Goal: Information Seeking & Learning: Get advice/opinions

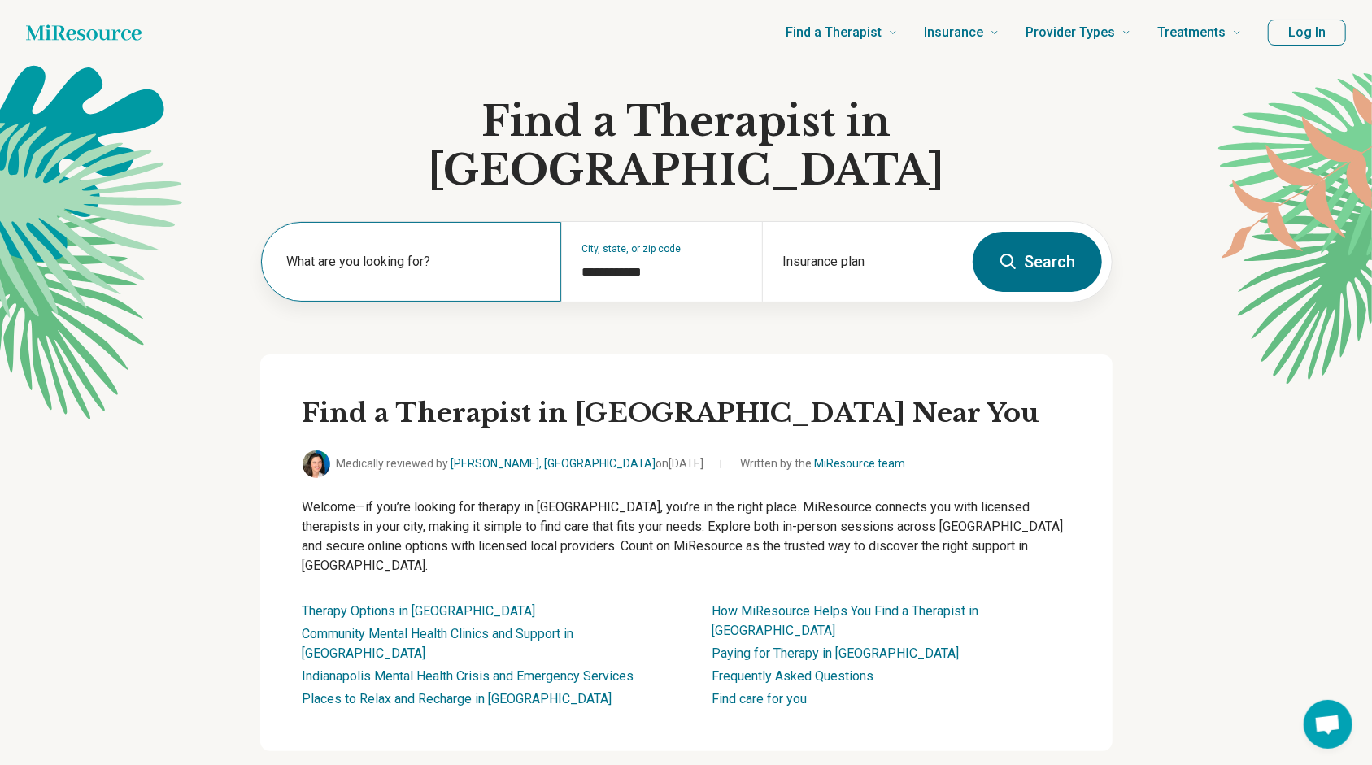
click at [419, 252] on label "What are you looking for?" at bounding box center [414, 262] width 255 height 20
type input "*"
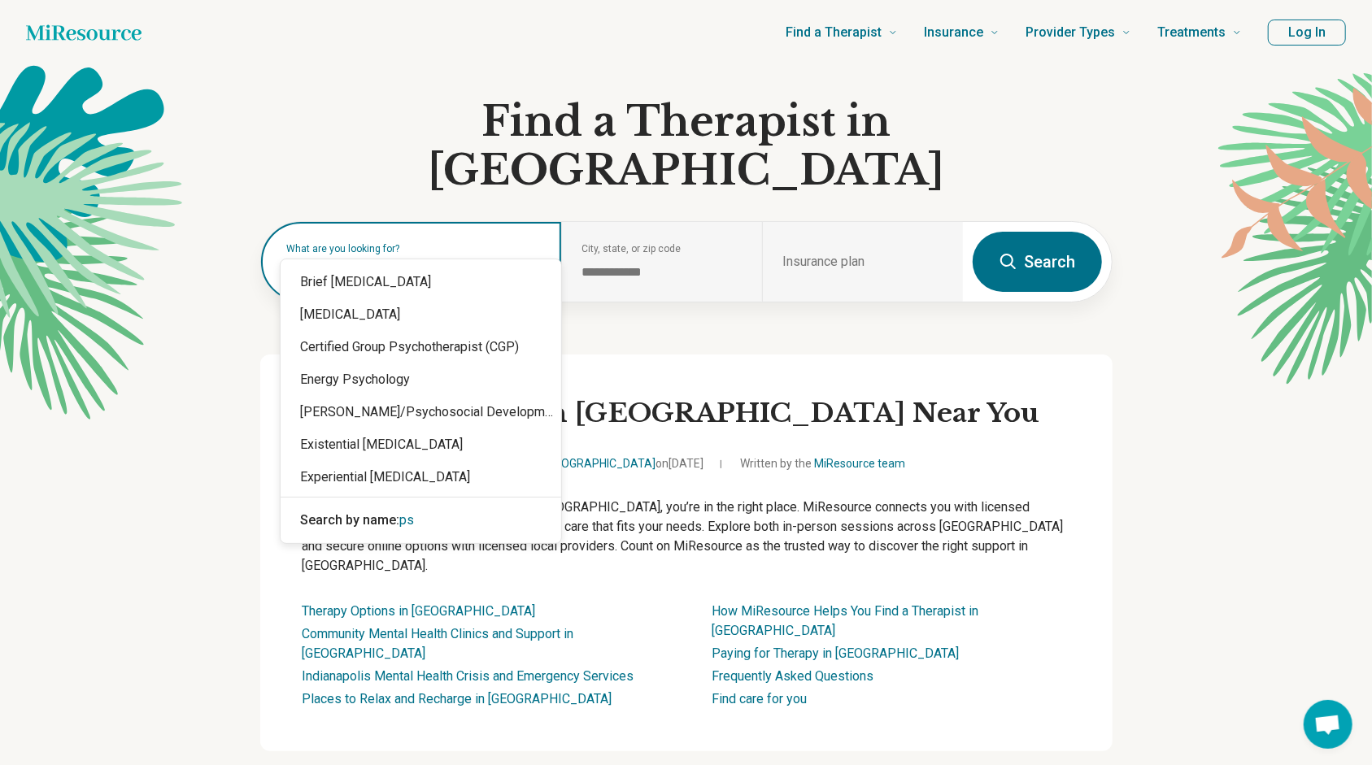
type input "*"
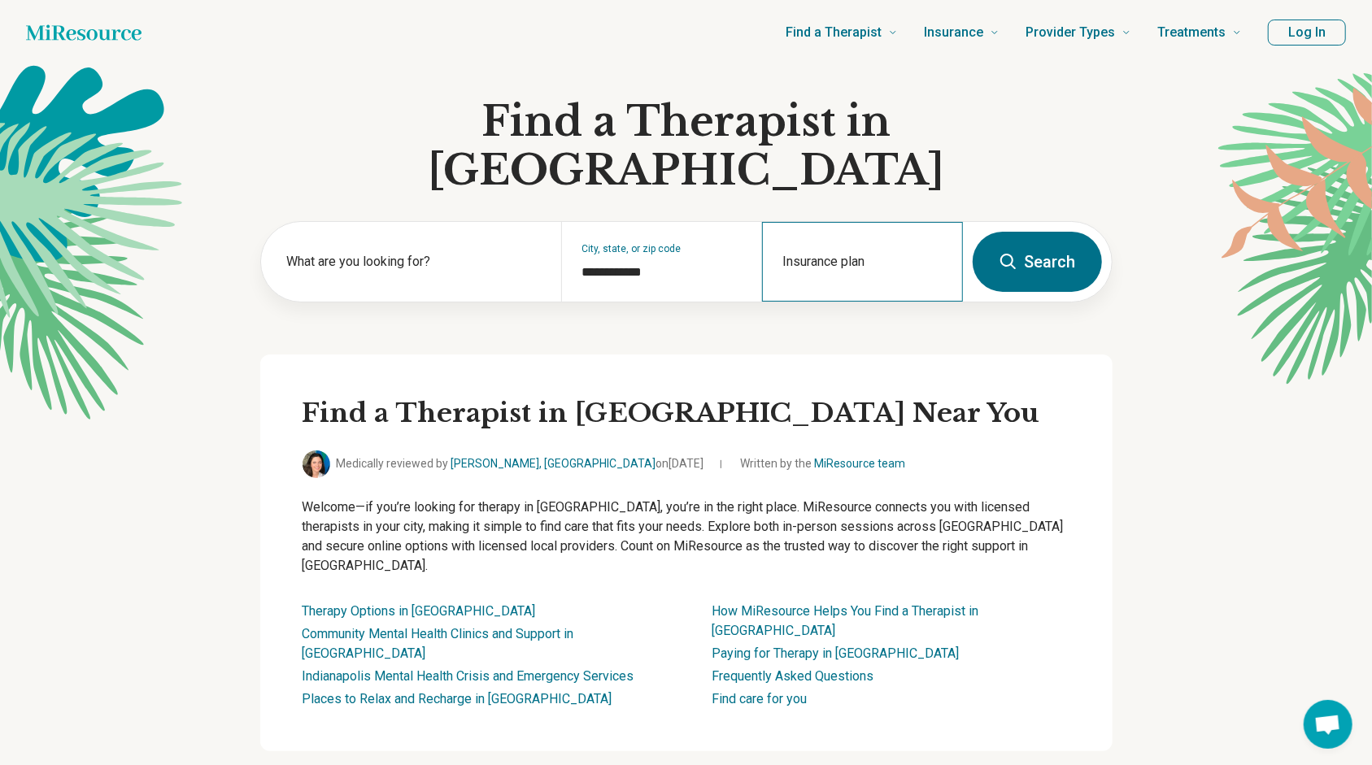
click at [828, 236] on div "Insurance plan" at bounding box center [862, 262] width 201 height 80
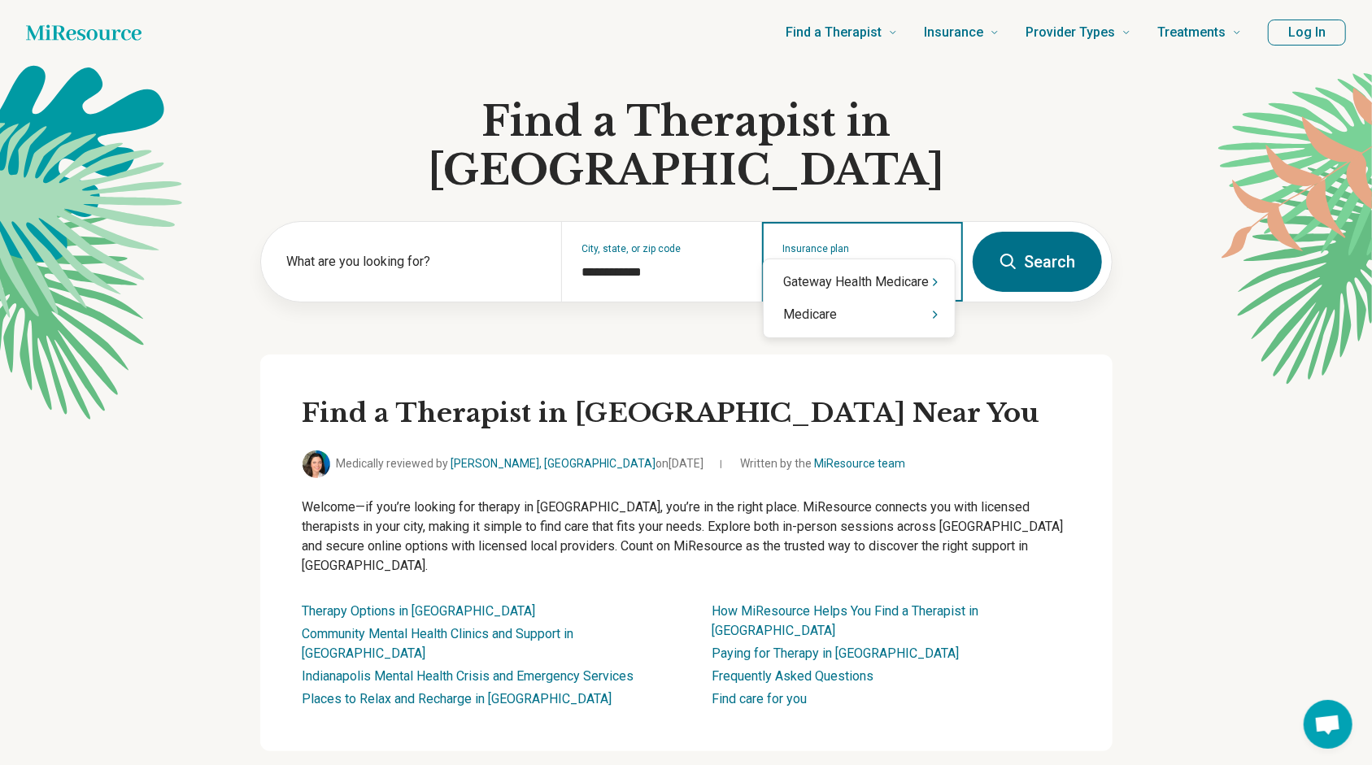
type input "********"
click at [940, 316] on icon "Suggestions" at bounding box center [935, 314] width 13 height 13
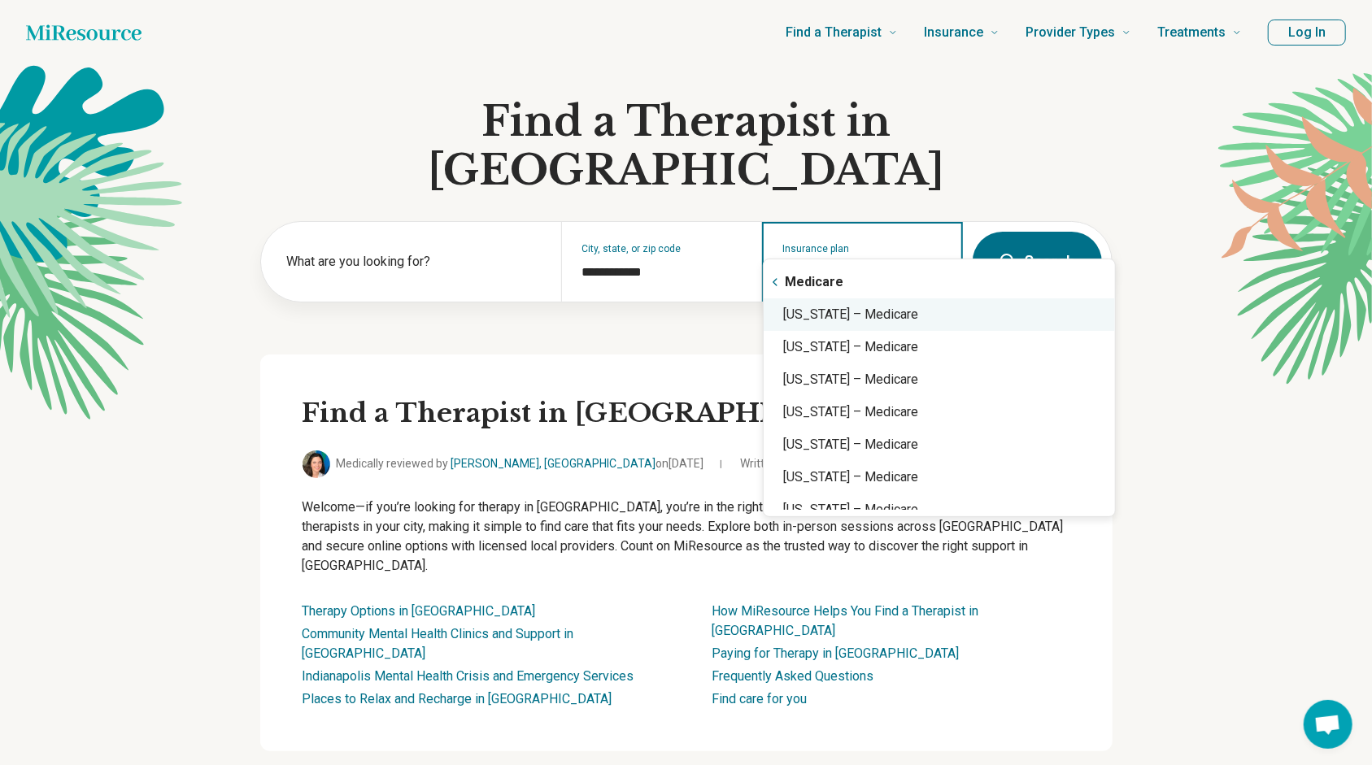
click at [913, 316] on div "[US_STATE] – Medicare" at bounding box center [939, 315] width 351 height 33
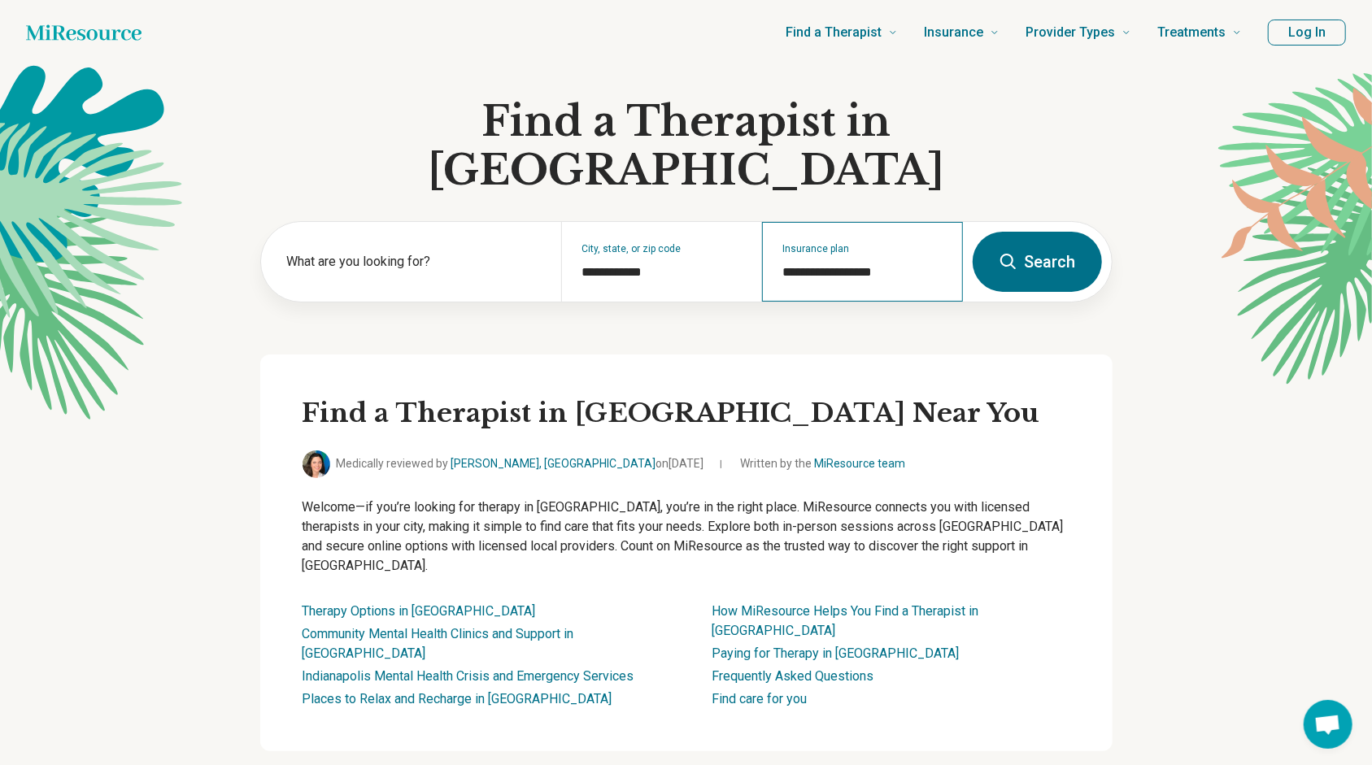
click at [862, 233] on div "**********" at bounding box center [862, 262] width 201 height 80
type input "*"
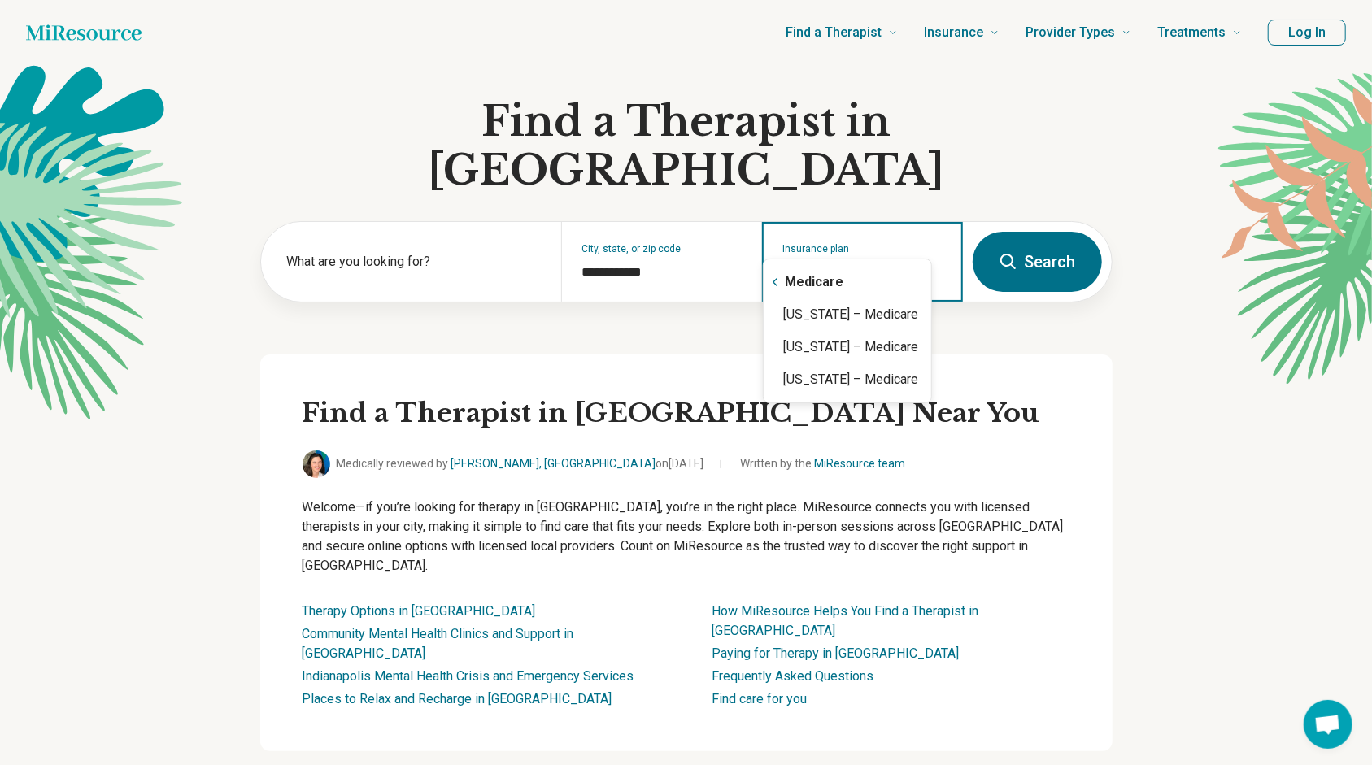
type input "***"
click at [811, 275] on div "Medicare" at bounding box center [807, 282] width 86 height 33
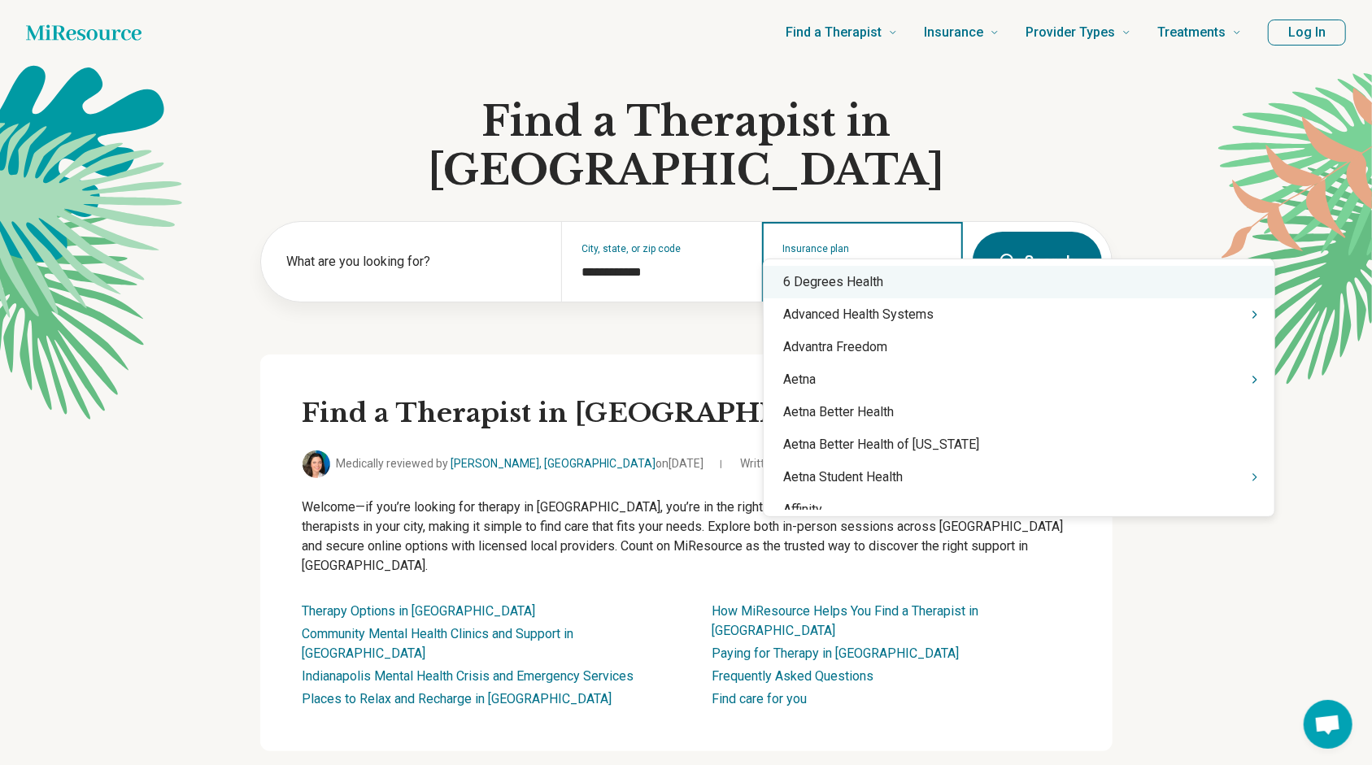
type input "*"
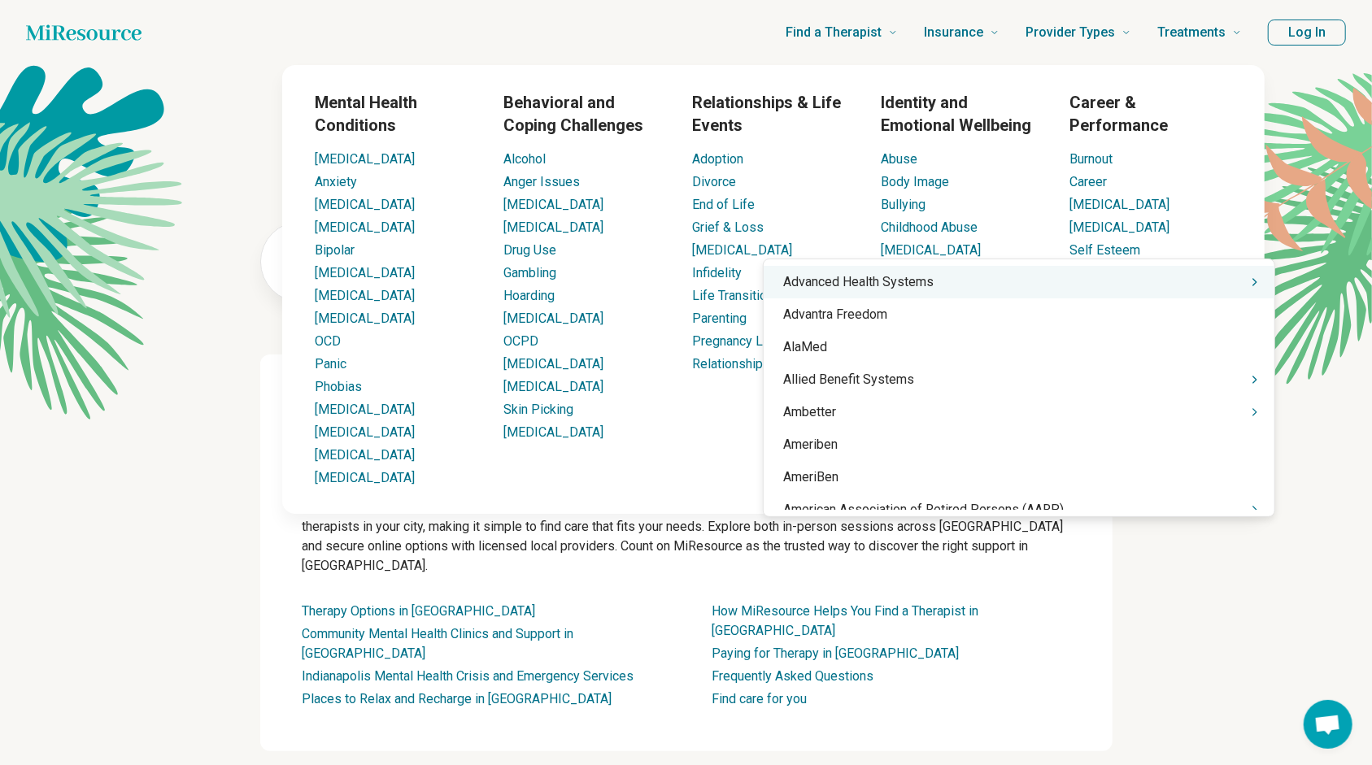
type input "*"
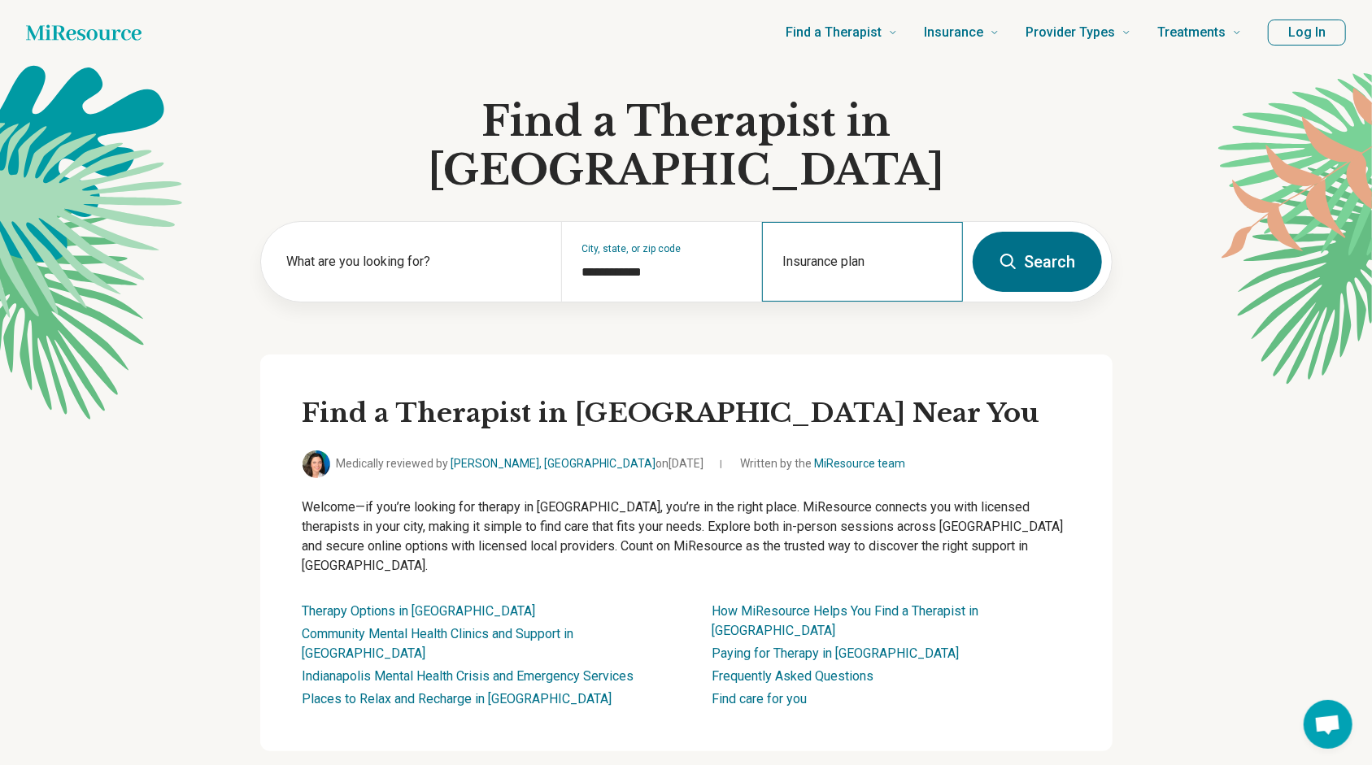
click at [896, 222] on div "Insurance plan" at bounding box center [862, 262] width 201 height 80
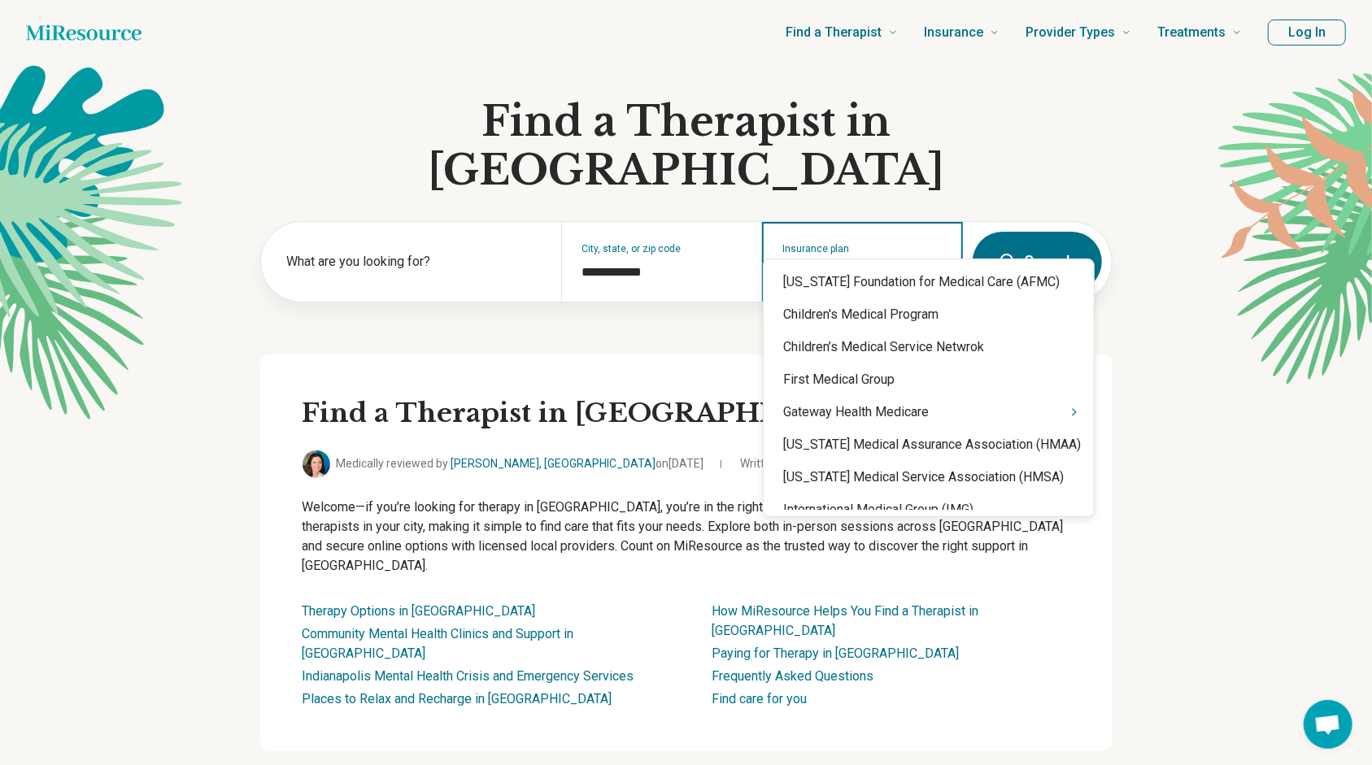
type input "******"
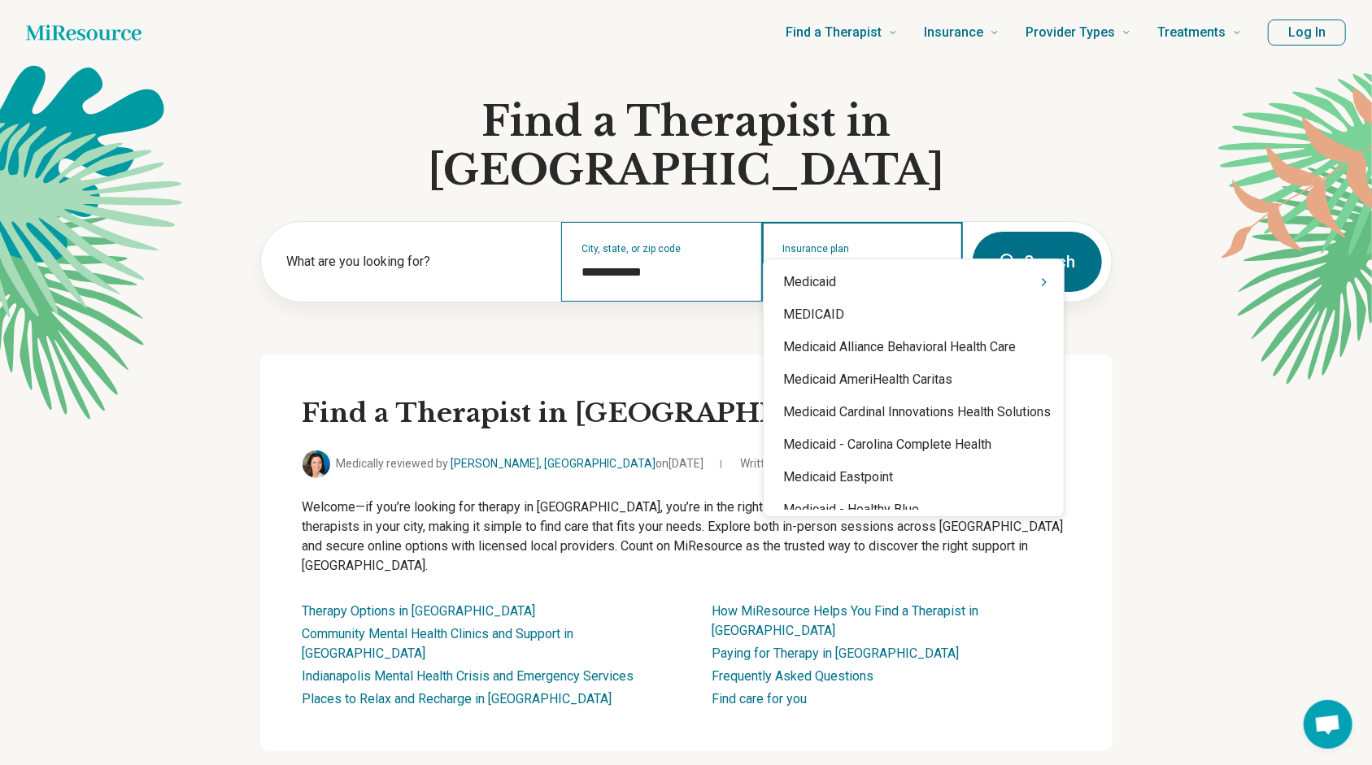
type input "********"
click at [825, 287] on div "Medicaid" at bounding box center [914, 282] width 300 height 33
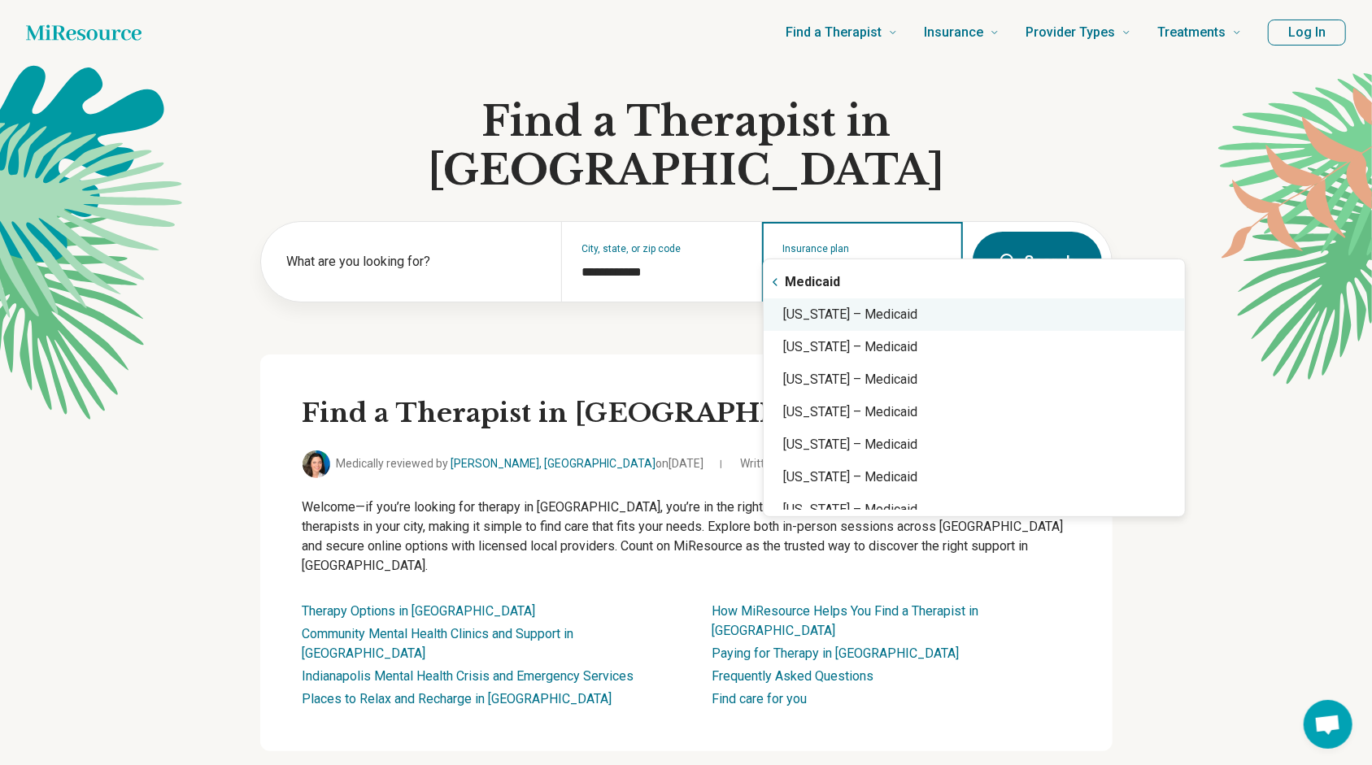
click at [887, 314] on div "[US_STATE] – Medicaid" at bounding box center [974, 315] width 421 height 33
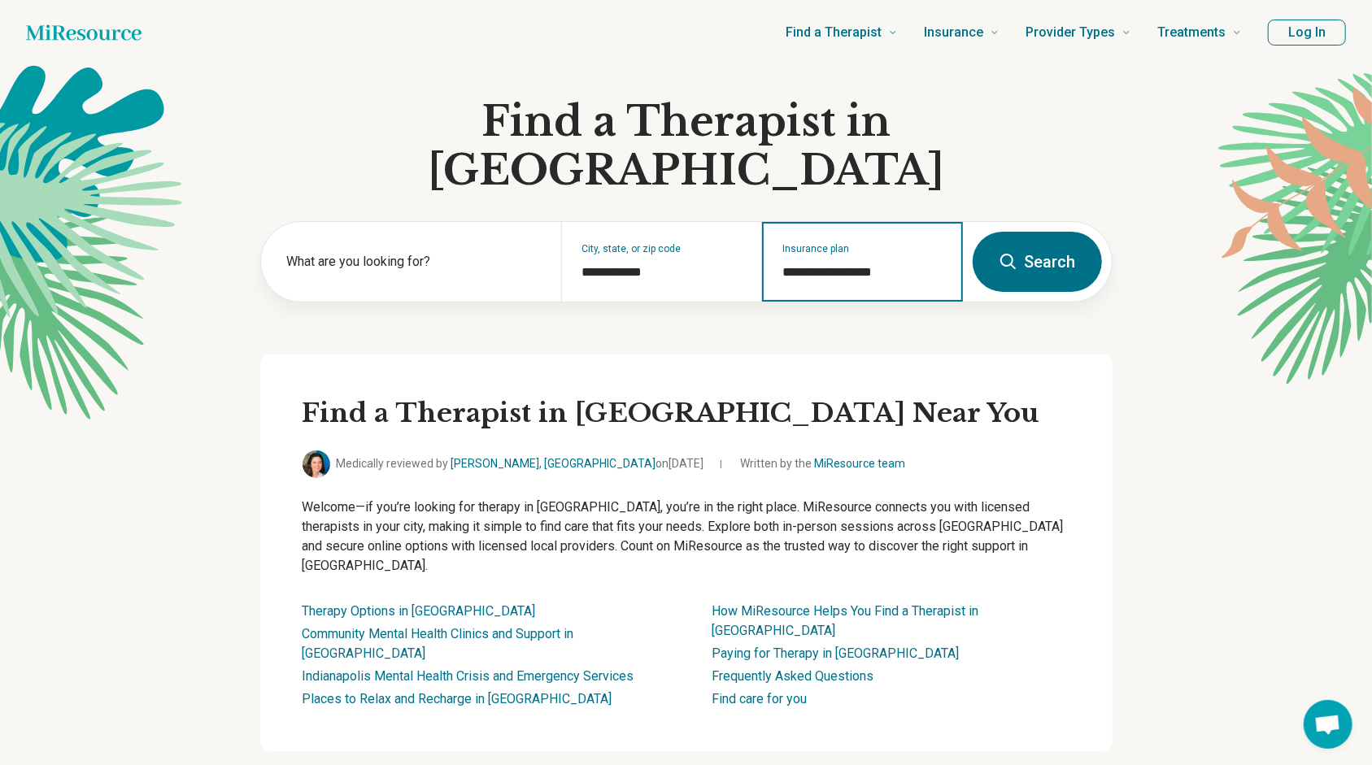
type input "**********"
click at [996, 232] on button "Search" at bounding box center [1037, 262] width 129 height 60
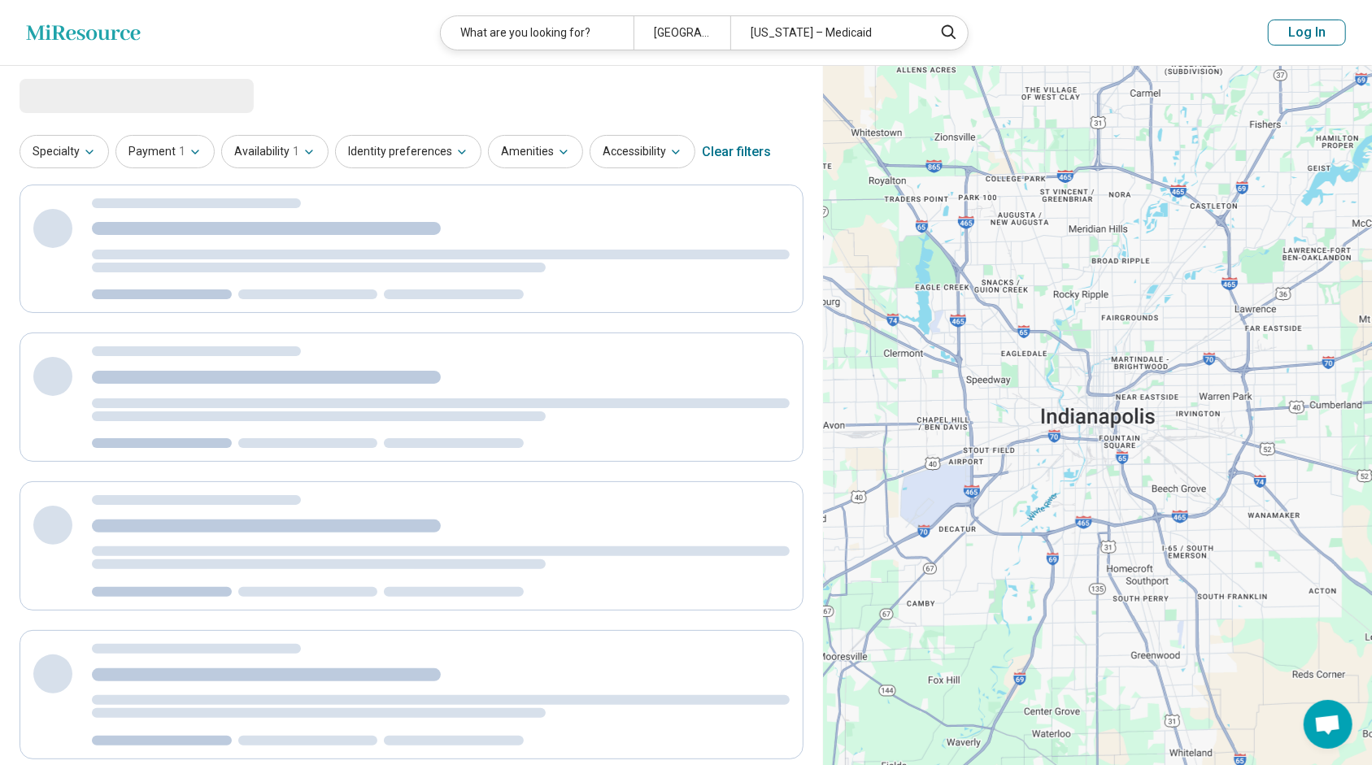
select select "***"
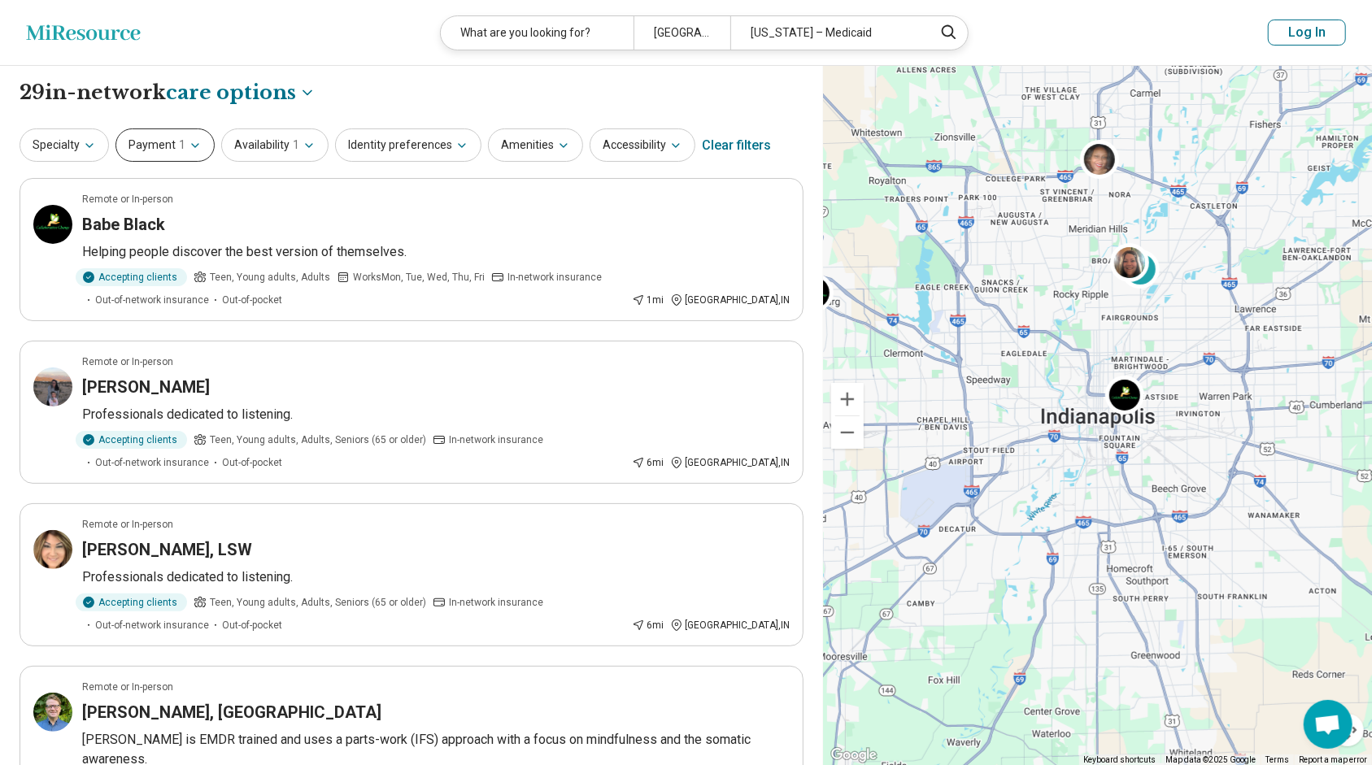
click at [189, 139] on icon "button" at bounding box center [195, 145] width 13 height 13
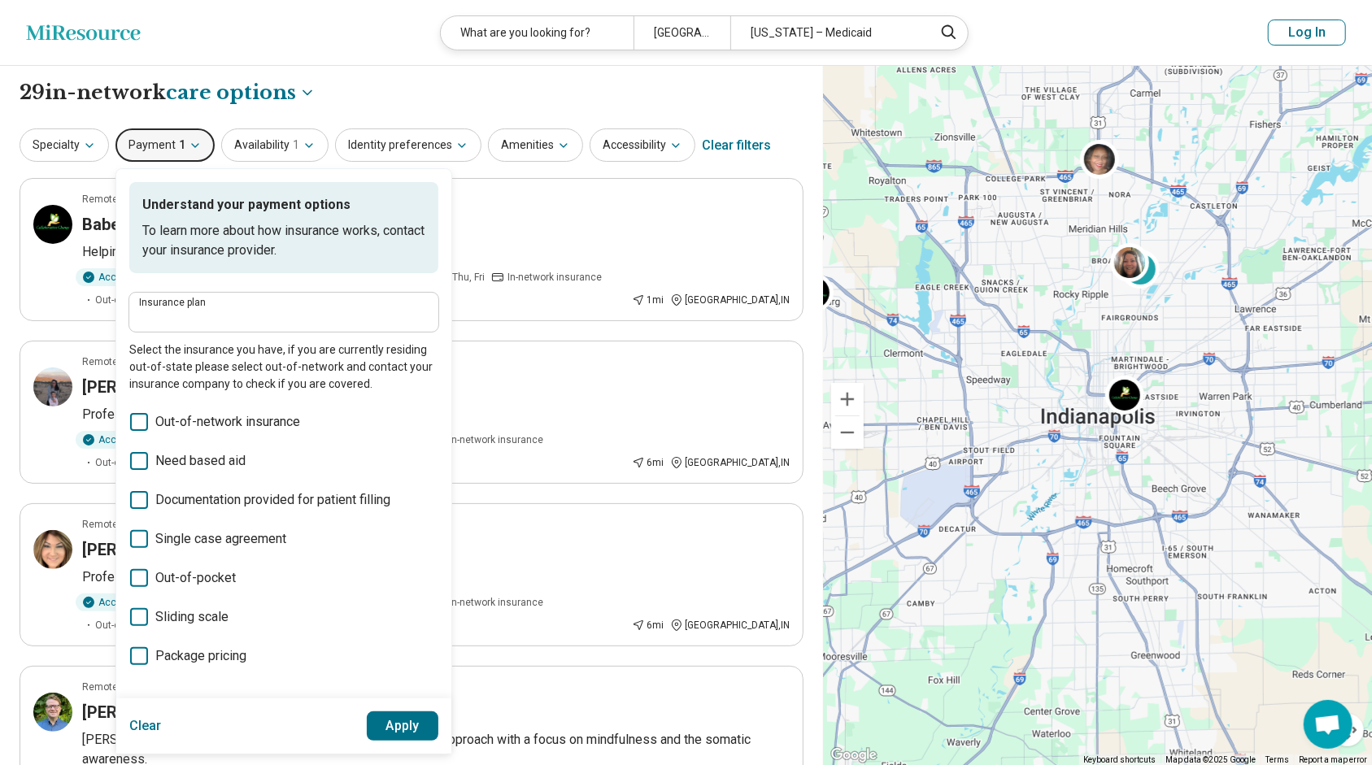
type input "**********"
click at [189, 139] on icon "button" at bounding box center [195, 145] width 13 height 13
click at [309, 140] on icon "button" at bounding box center [309, 145] width 13 height 13
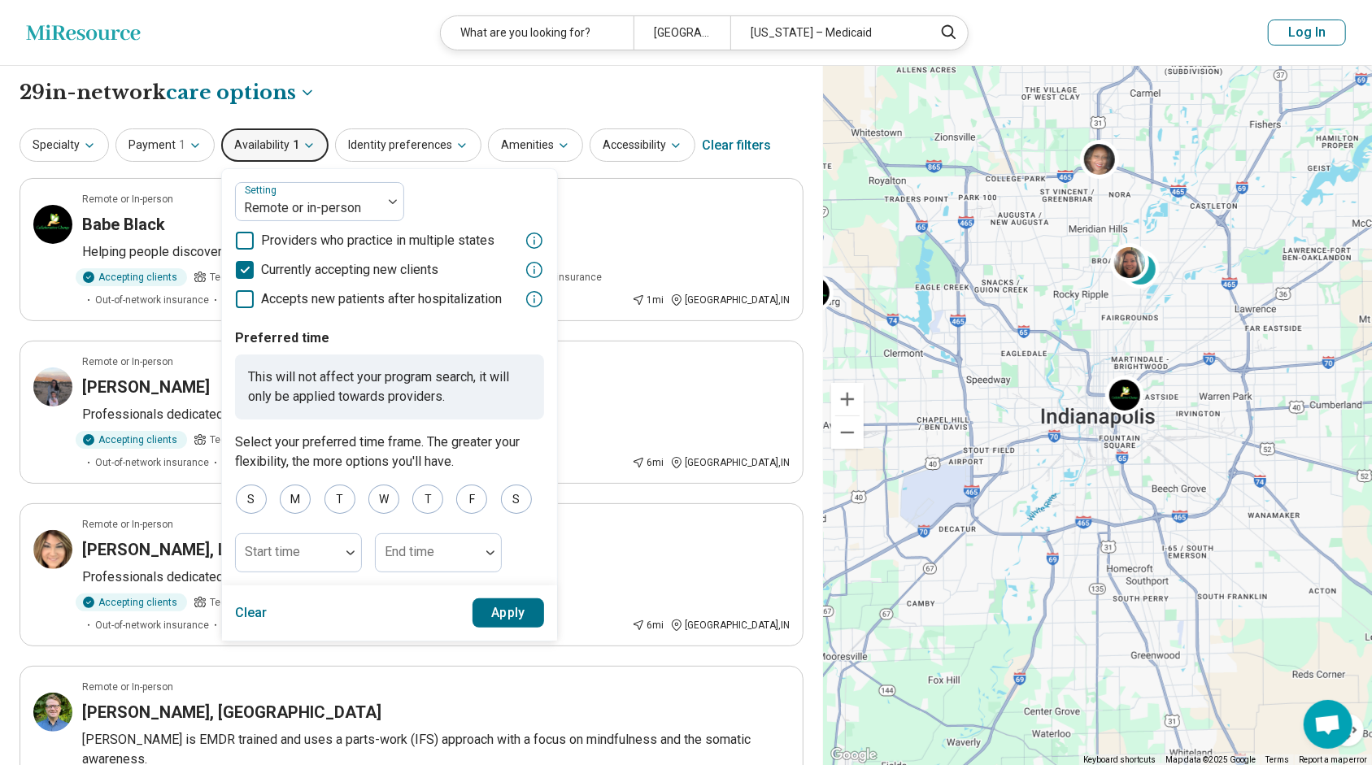
click at [314, 148] on button "Availability 1" at bounding box center [274, 145] width 107 height 33
click at [455, 146] on icon "button" at bounding box center [461, 145] width 13 height 13
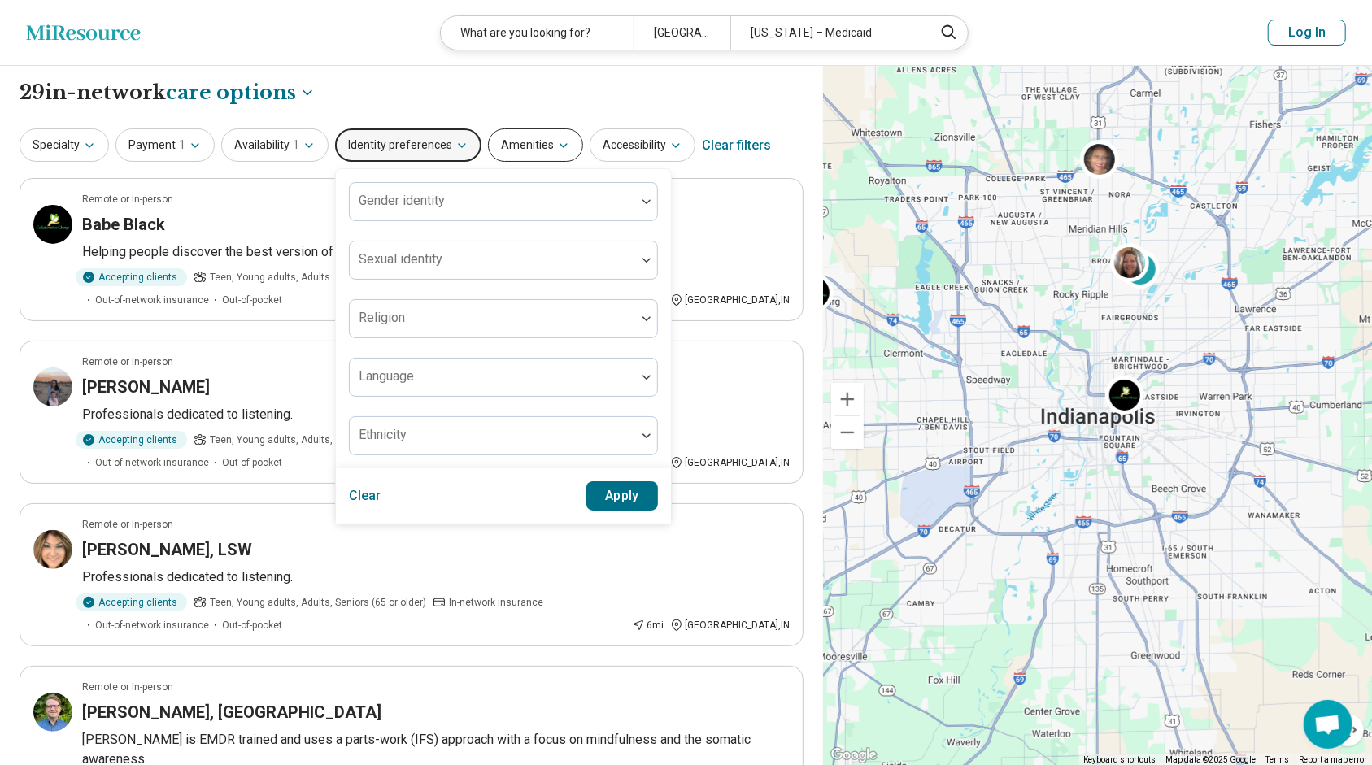
click at [557, 139] on icon "button" at bounding box center [563, 145] width 13 height 13
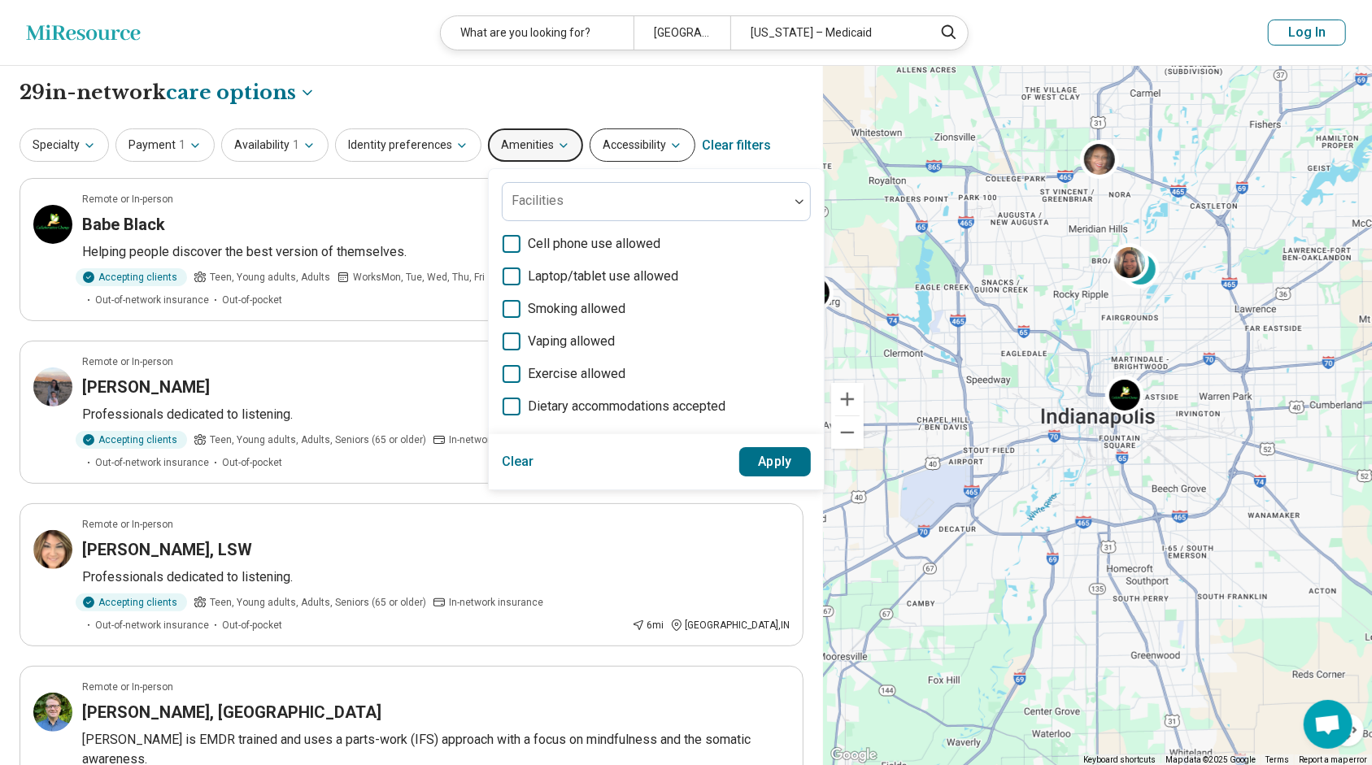
click at [634, 150] on button "Accessibility" at bounding box center [643, 145] width 106 height 33
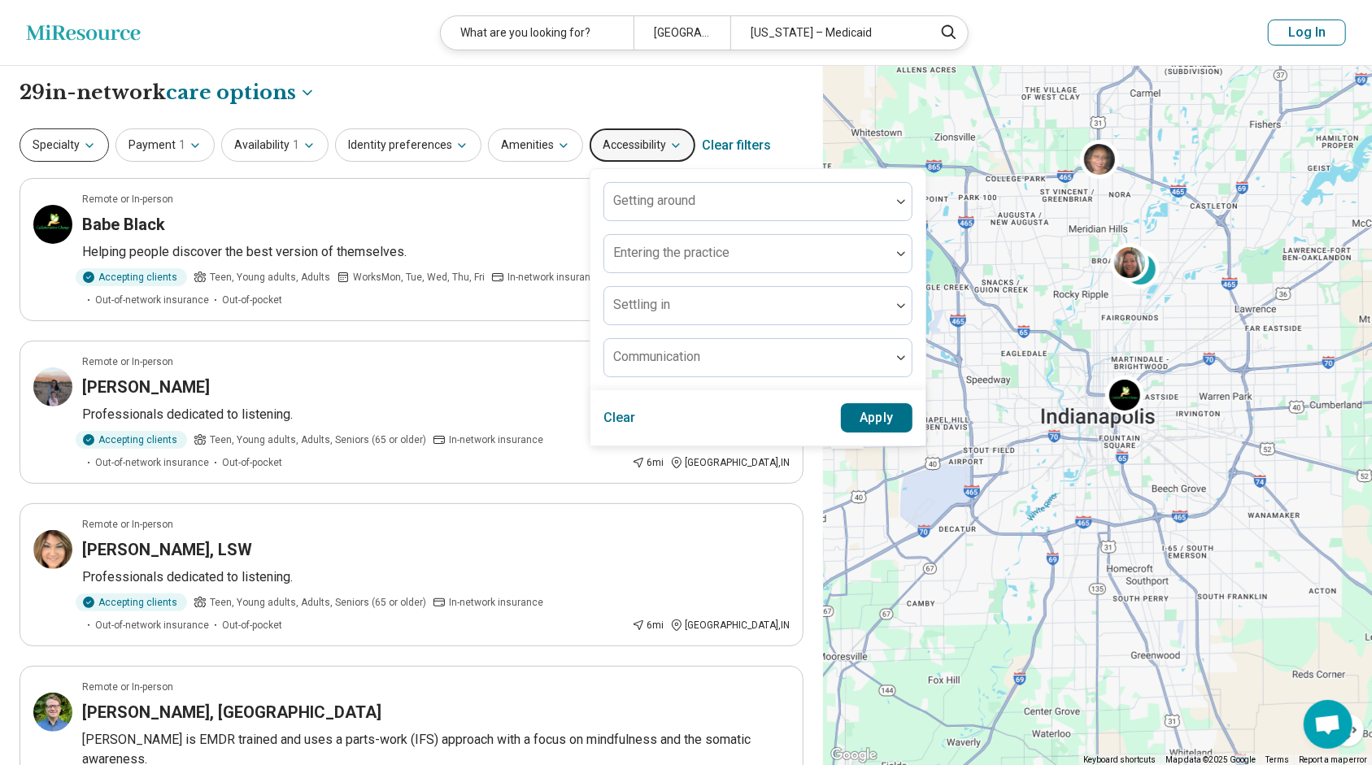
click at [54, 150] on button "Specialty" at bounding box center [64, 145] width 89 height 33
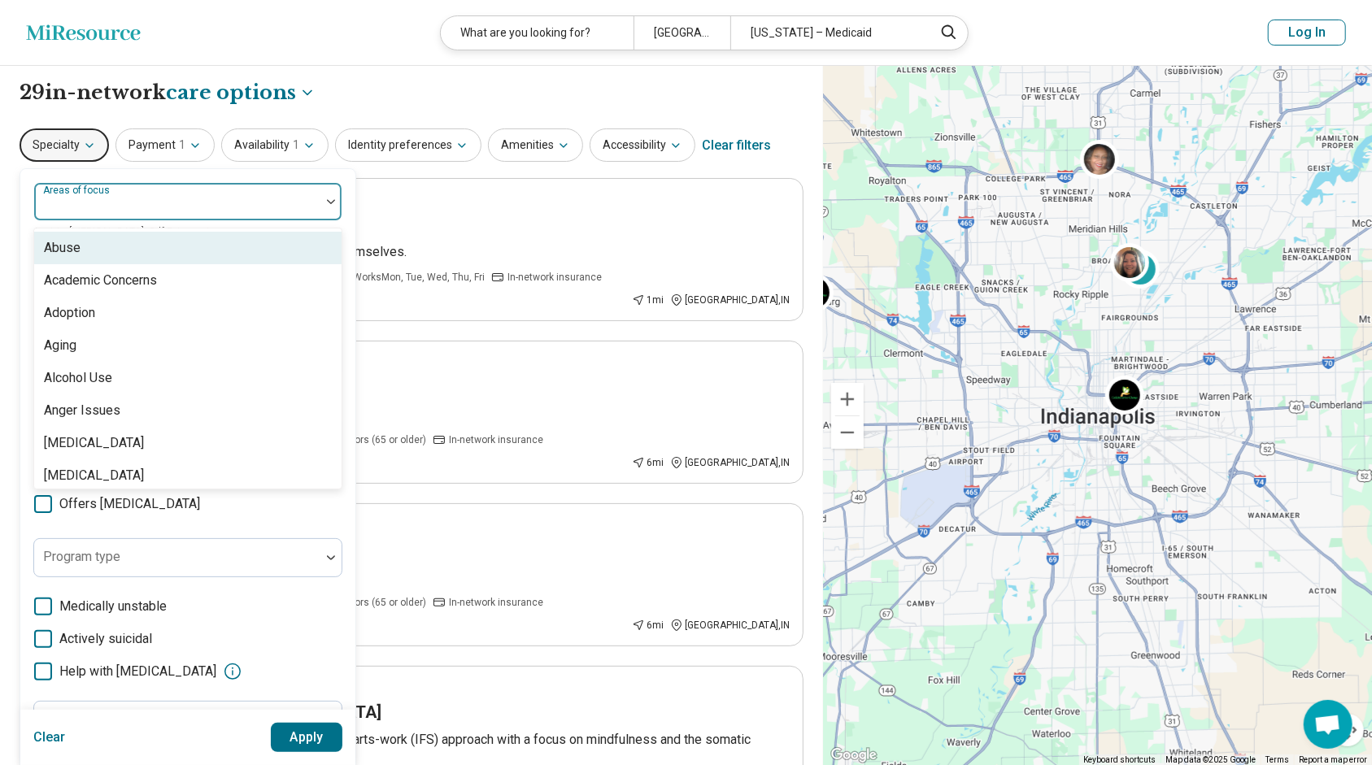
click at [321, 197] on div at bounding box center [330, 201] width 21 height 37
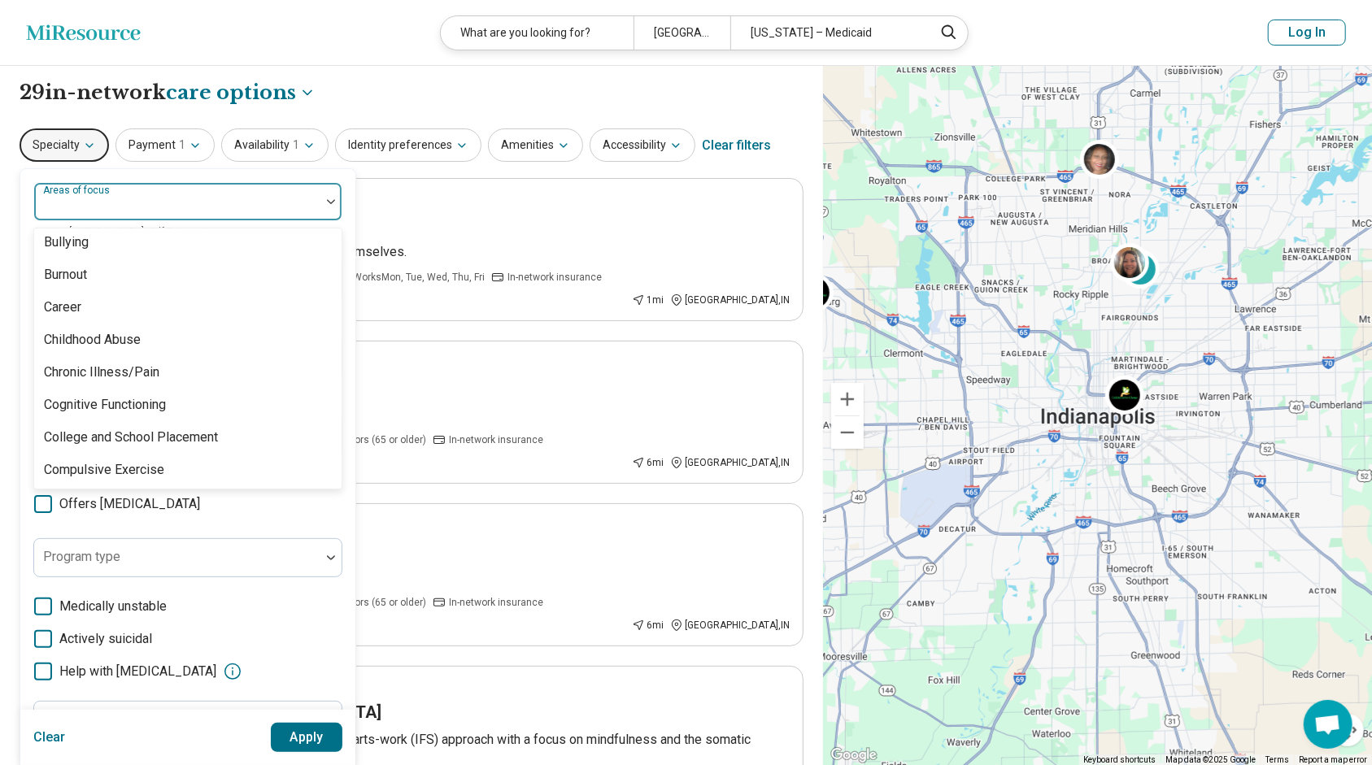
scroll to position [659, 0]
click at [332, 194] on div at bounding box center [330, 201] width 21 height 37
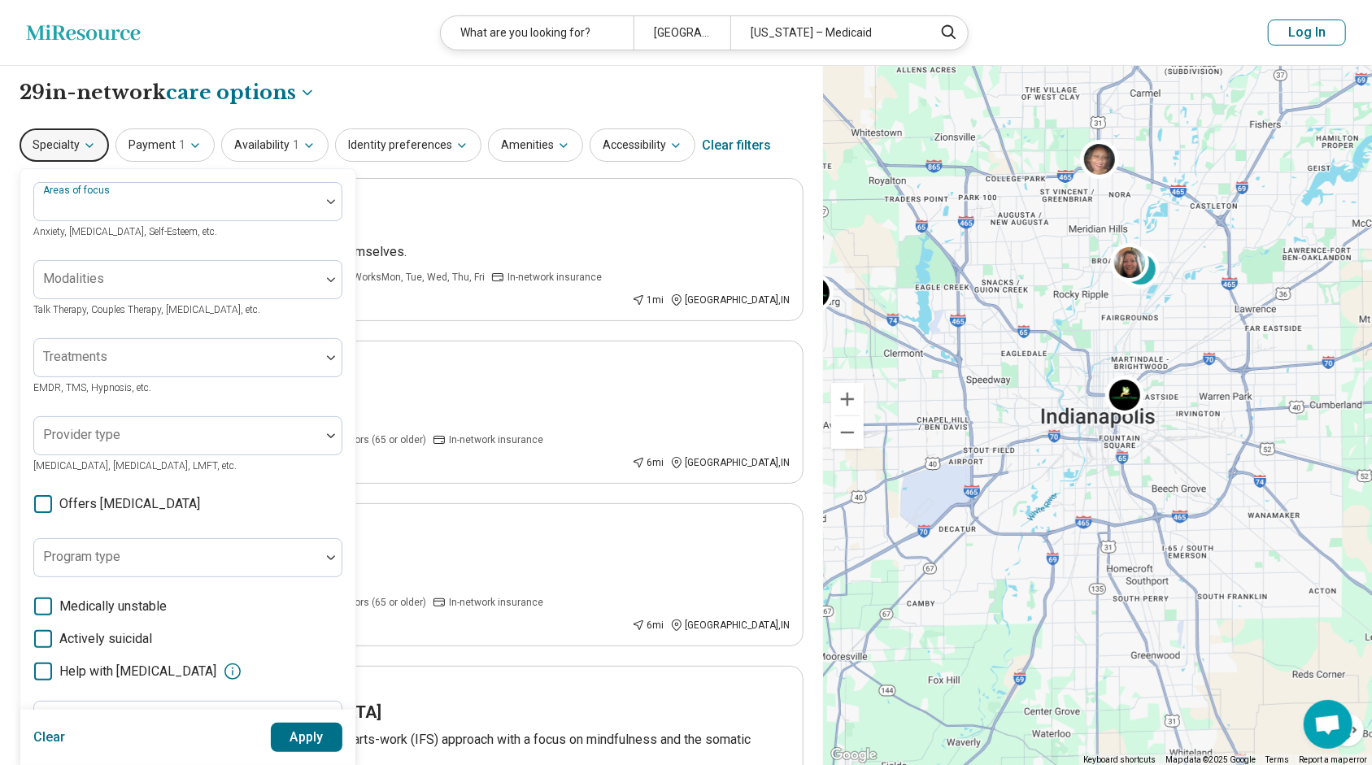
click at [373, 96] on div "**********" at bounding box center [412, 93] width 784 height 28
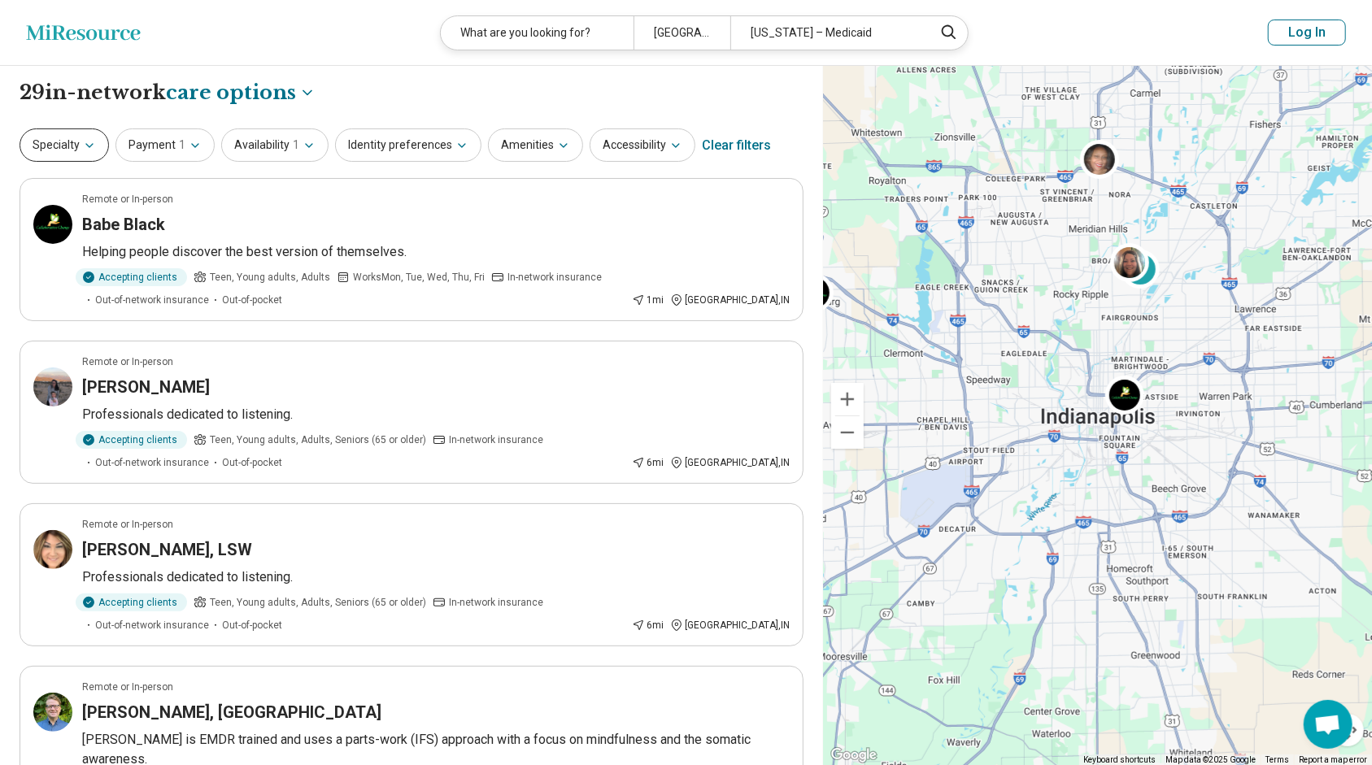
click at [81, 137] on button "Specialty" at bounding box center [64, 145] width 89 height 33
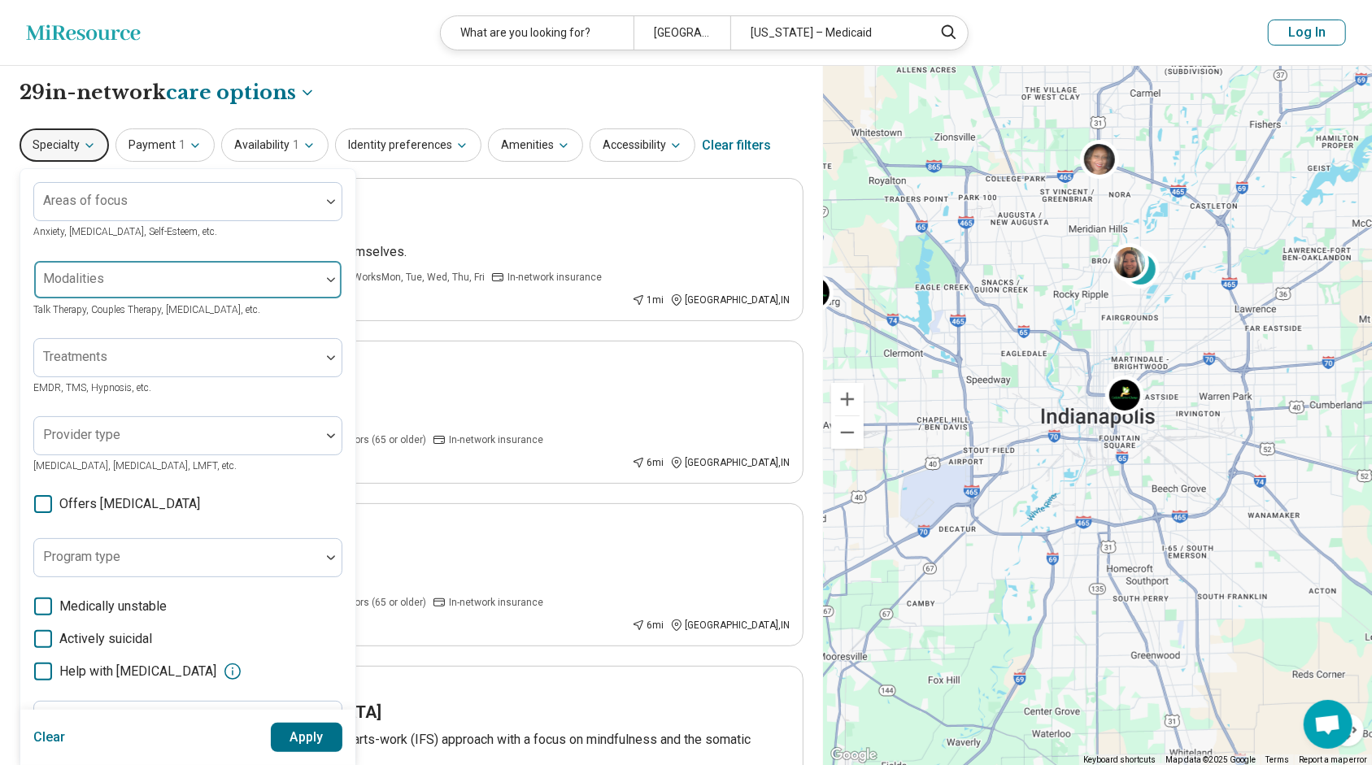
click at [332, 282] on div at bounding box center [330, 279] width 21 height 37
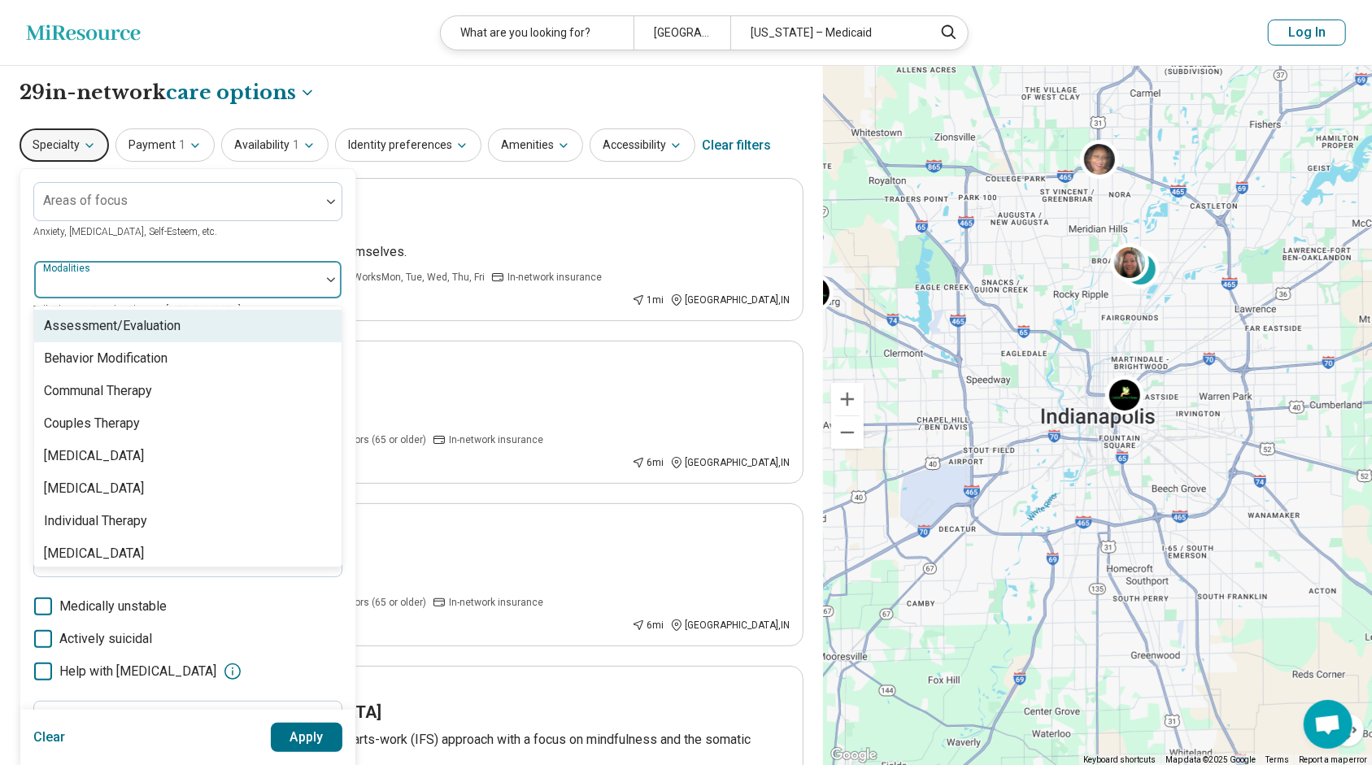
click at [329, 283] on div at bounding box center [330, 279] width 21 height 37
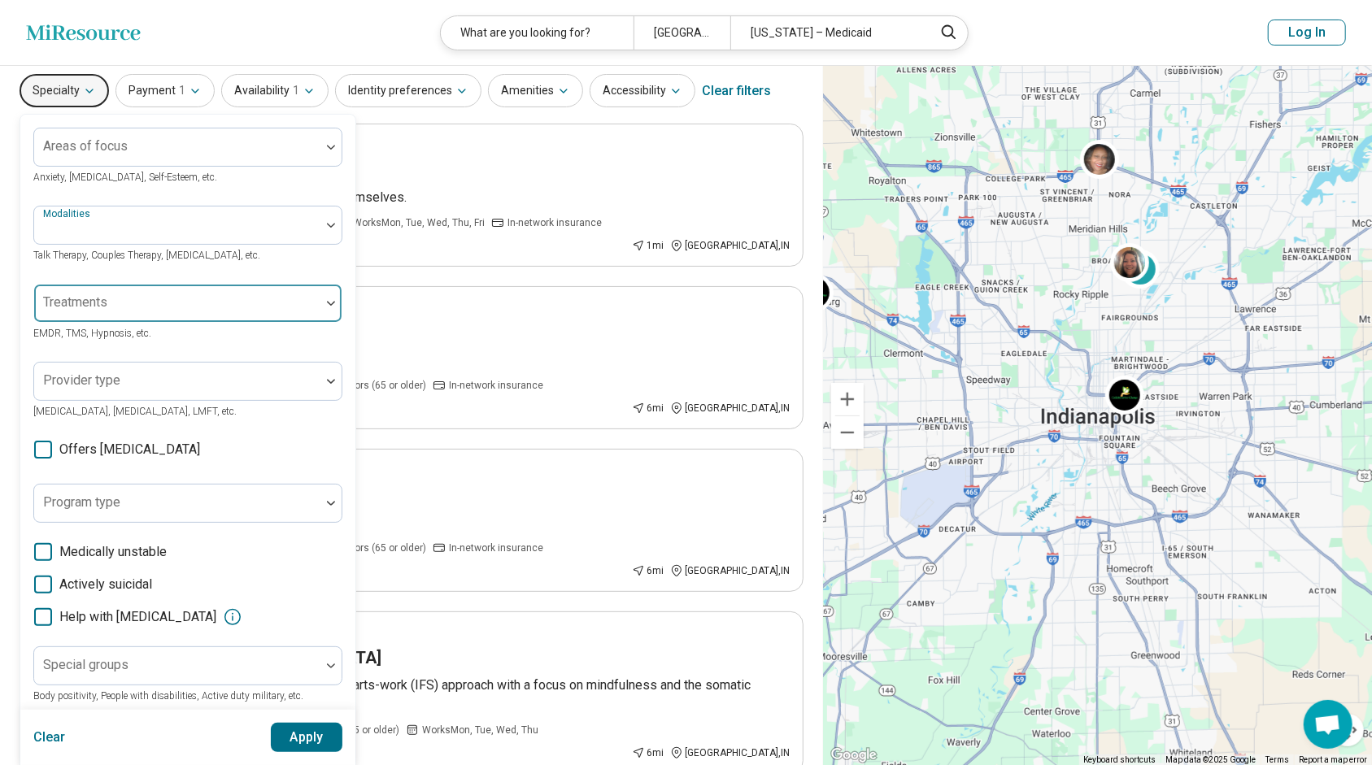
scroll to position [55, 0]
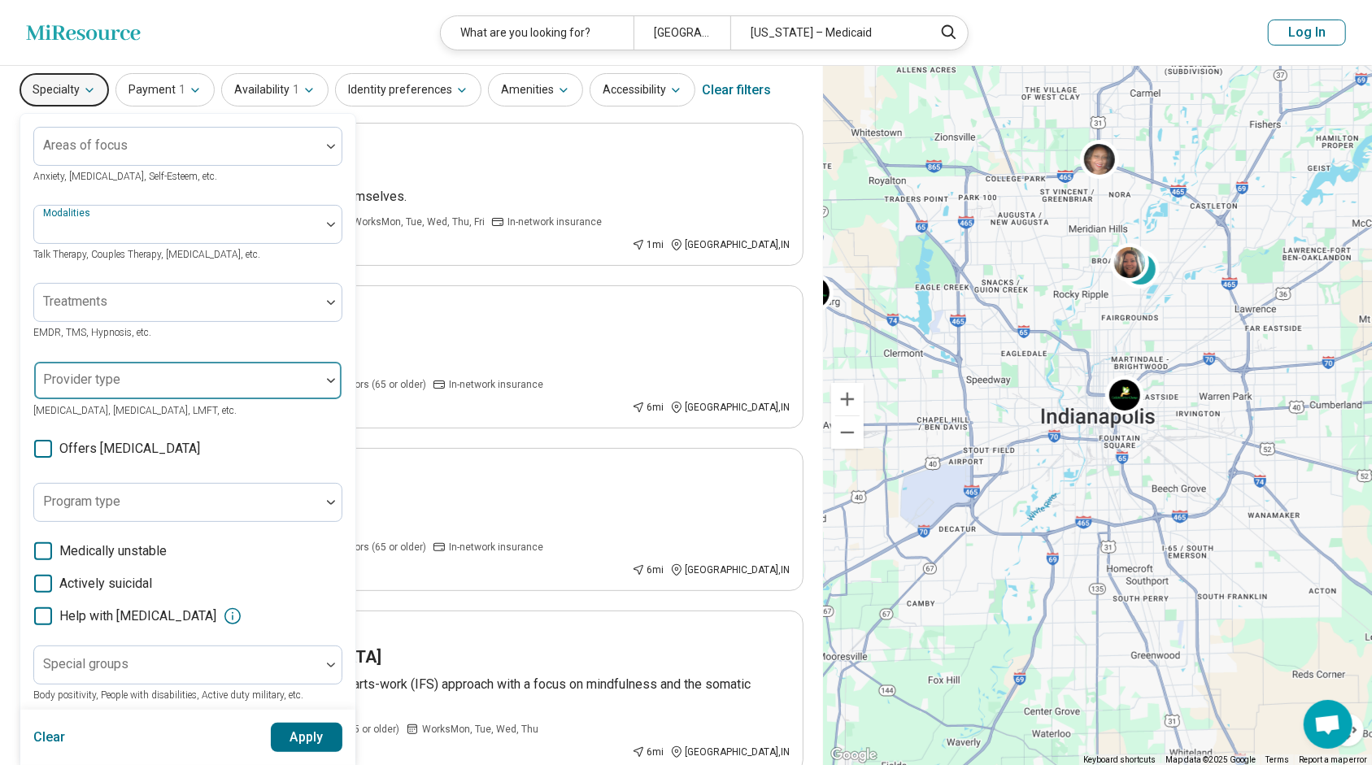
click at [324, 374] on div at bounding box center [330, 380] width 21 height 37
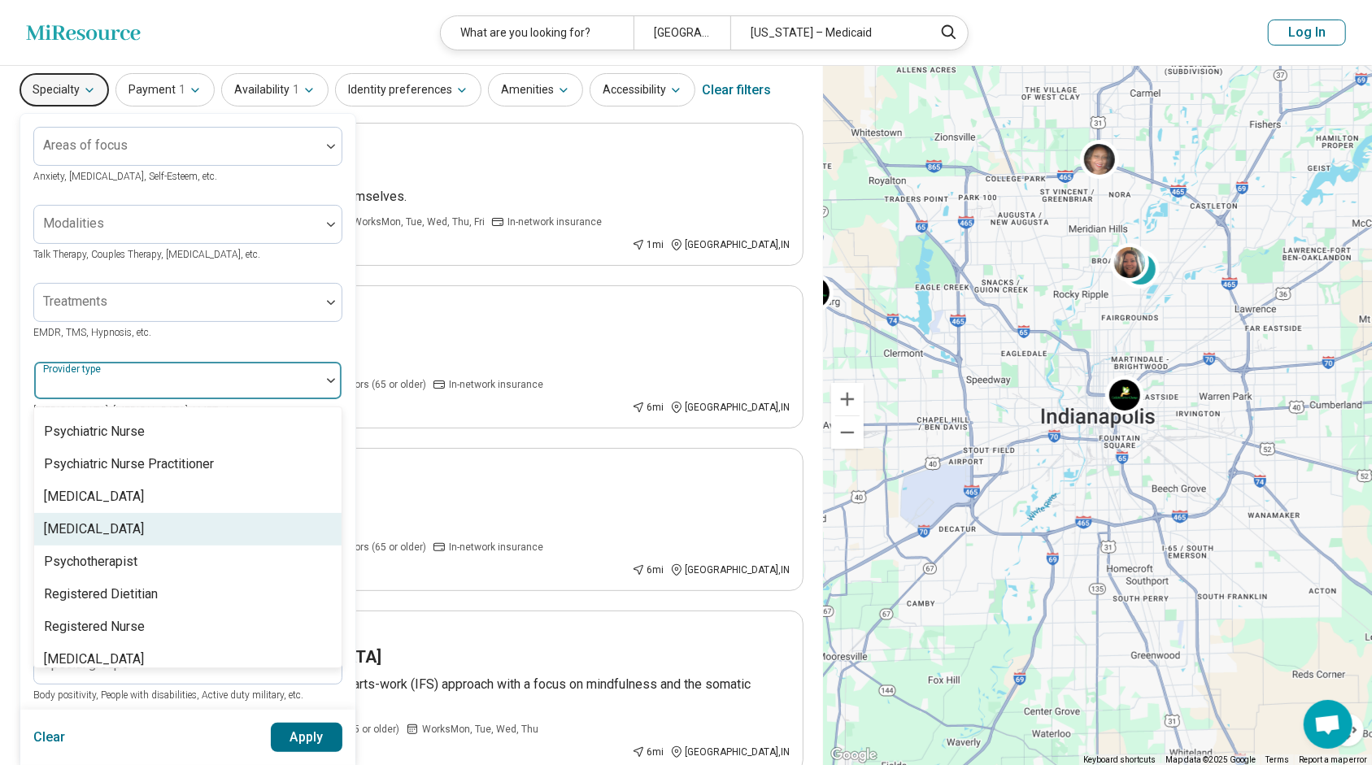
scroll to position [2128, 0]
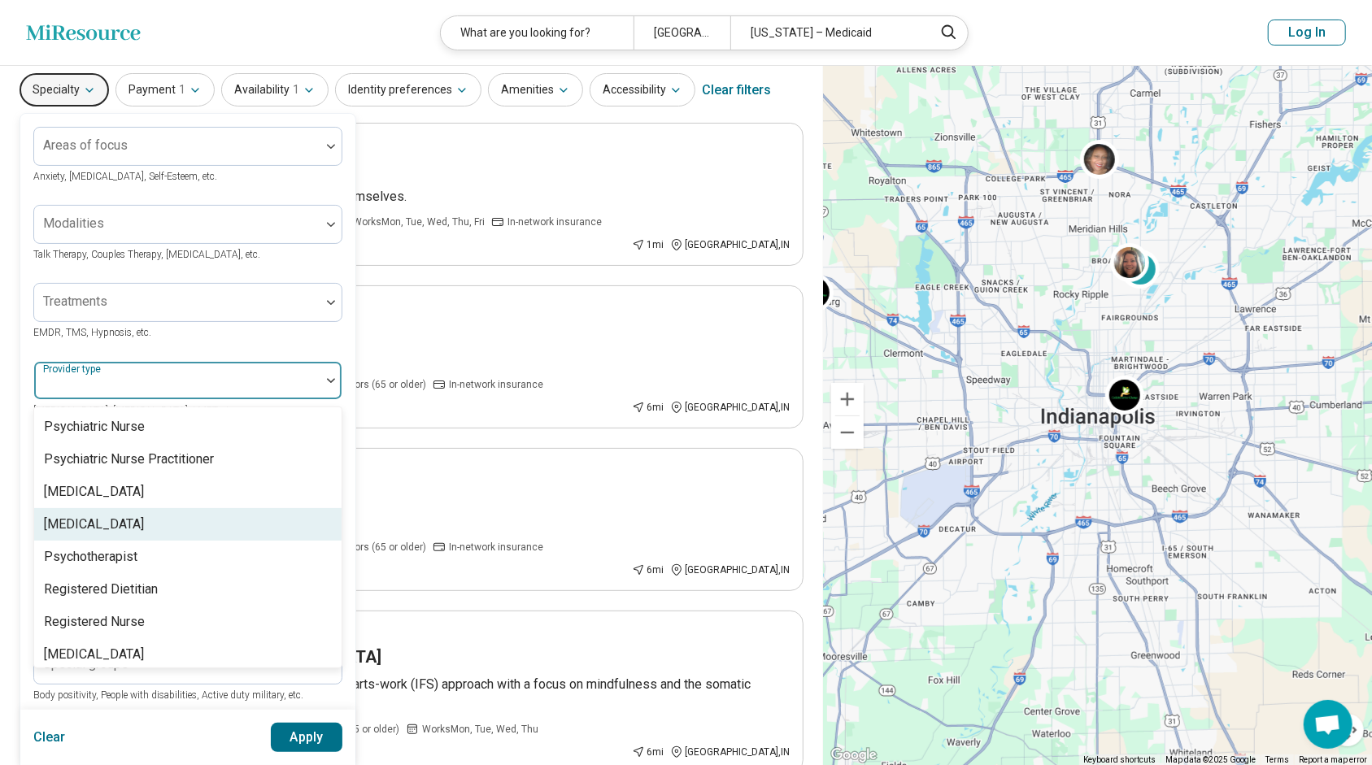
click at [122, 508] on div "[MEDICAL_DATA]" at bounding box center [187, 524] width 307 height 33
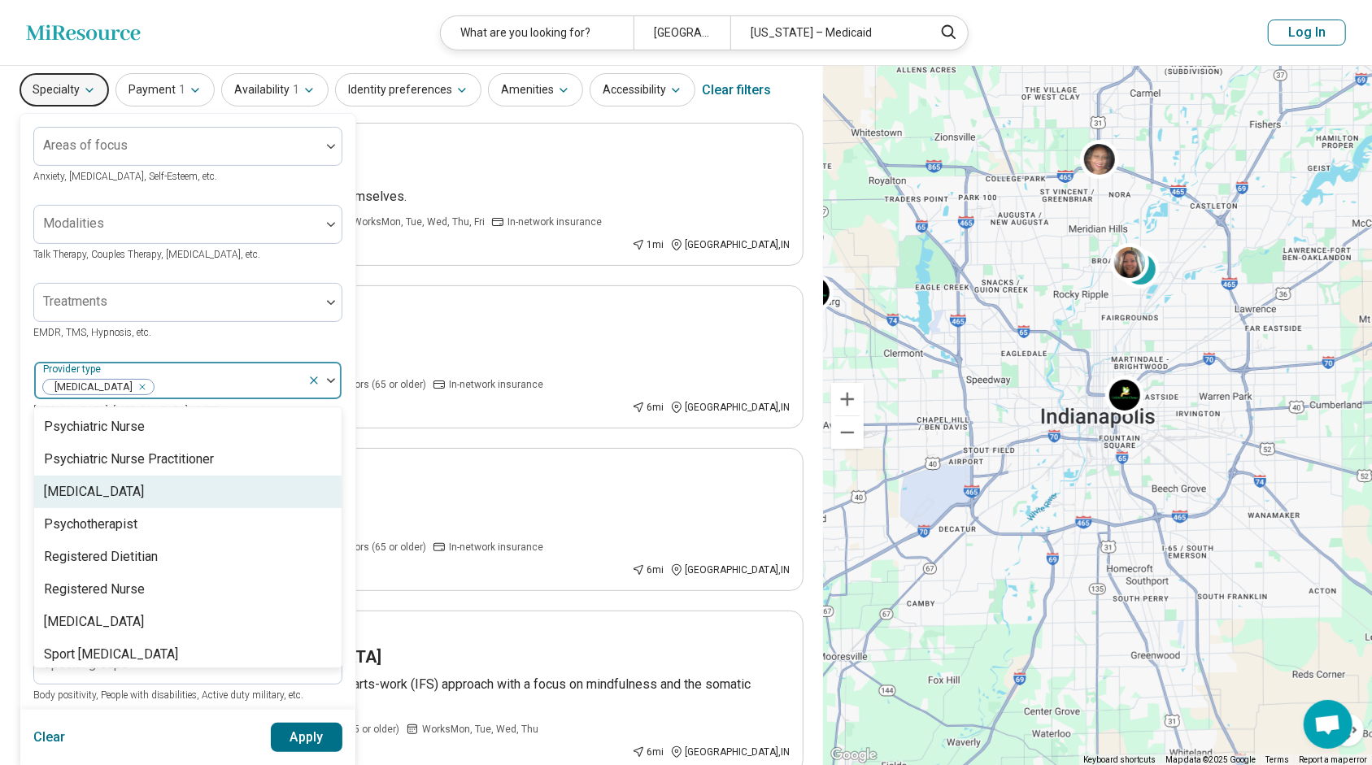
scroll to position [2095, 0]
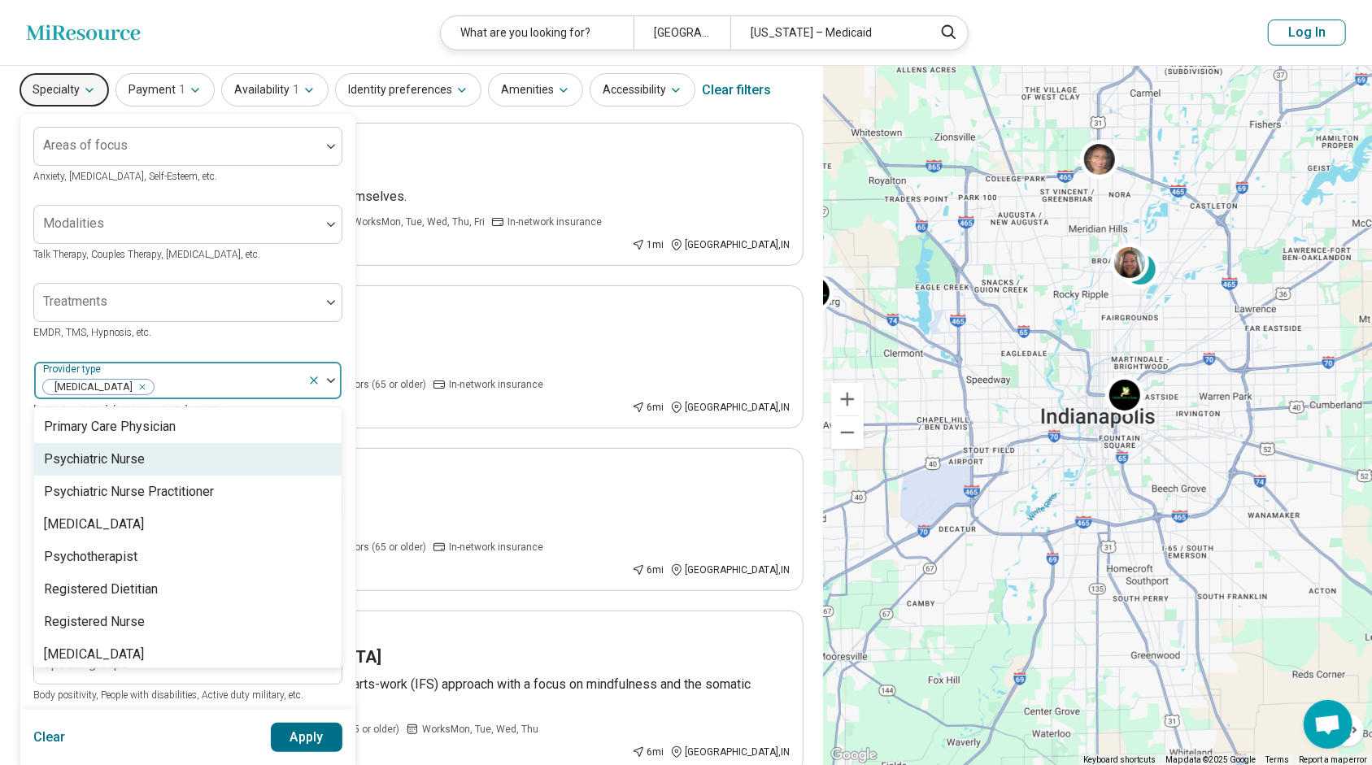
click at [330, 382] on img at bounding box center [331, 380] width 8 height 5
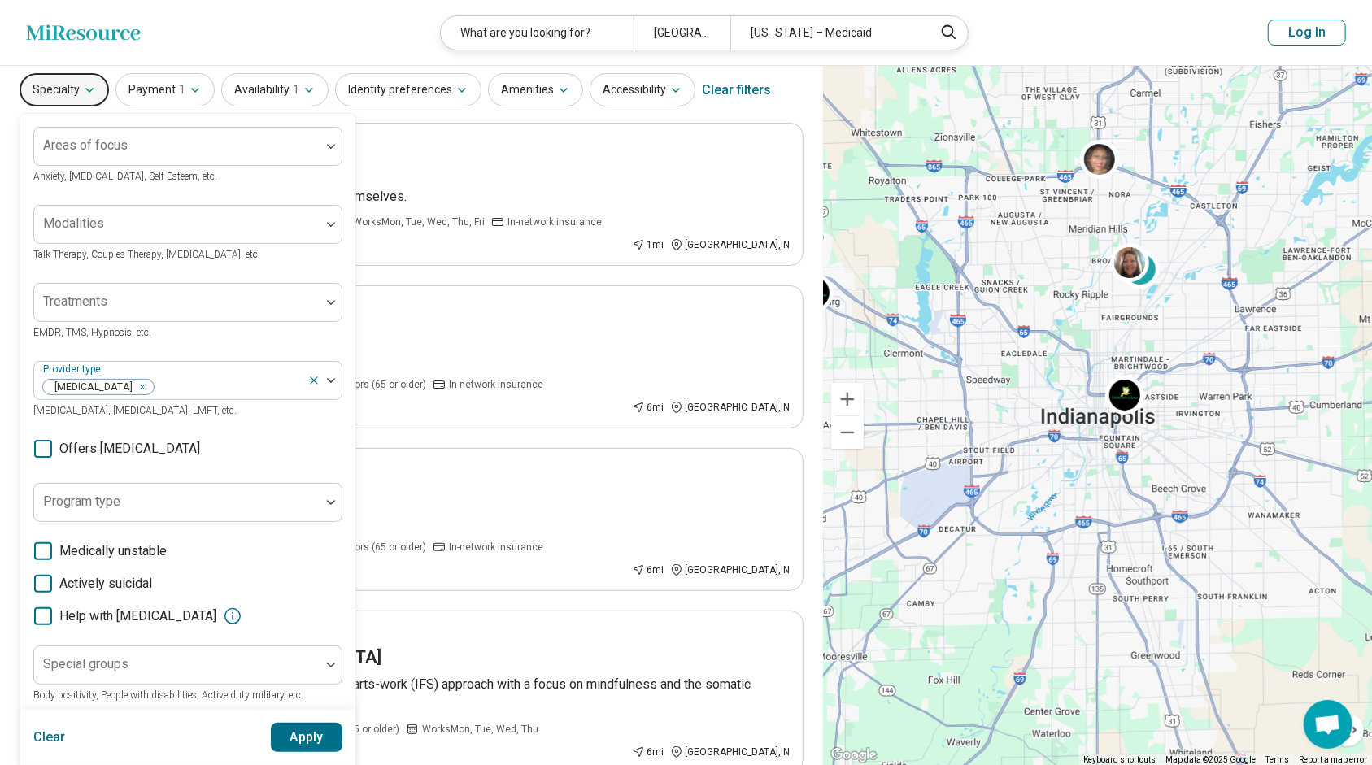
click at [43, 449] on icon at bounding box center [43, 449] width 18 height 18
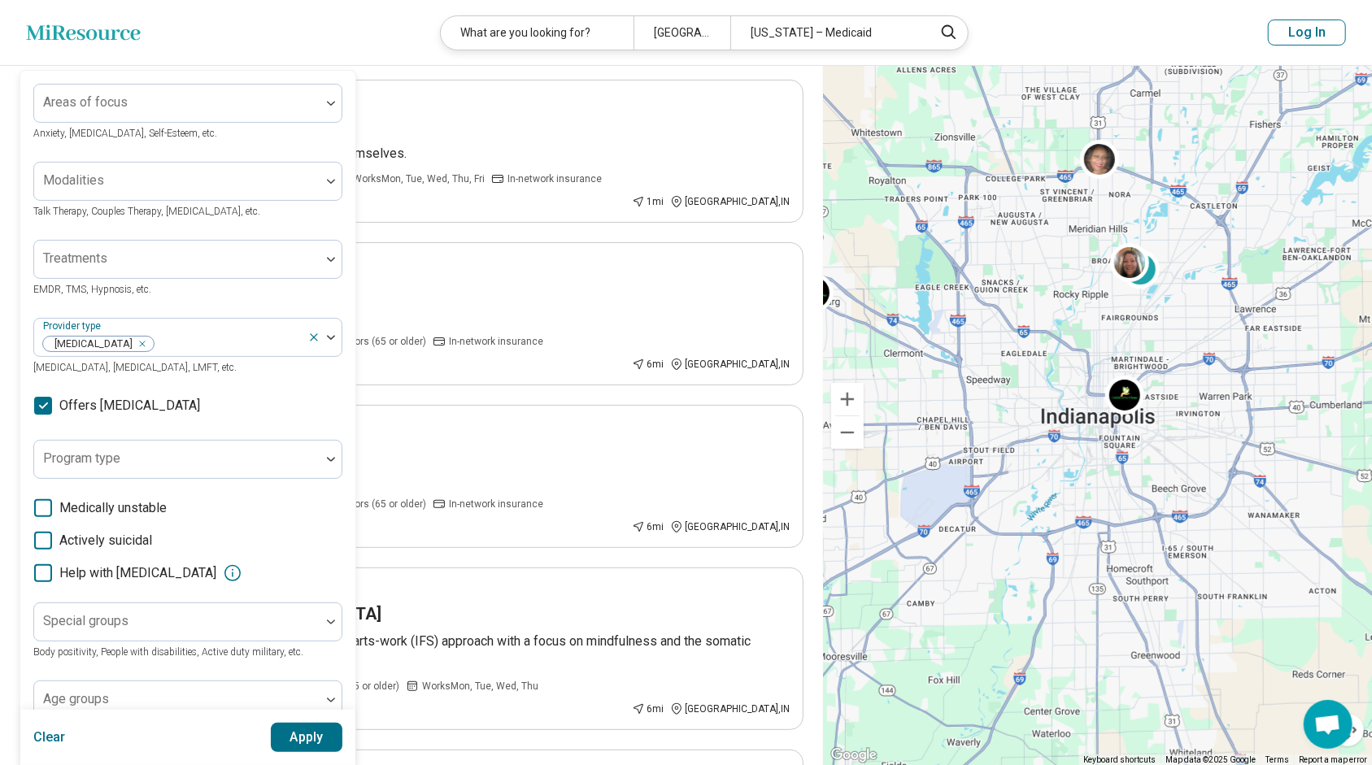
scroll to position [100, 0]
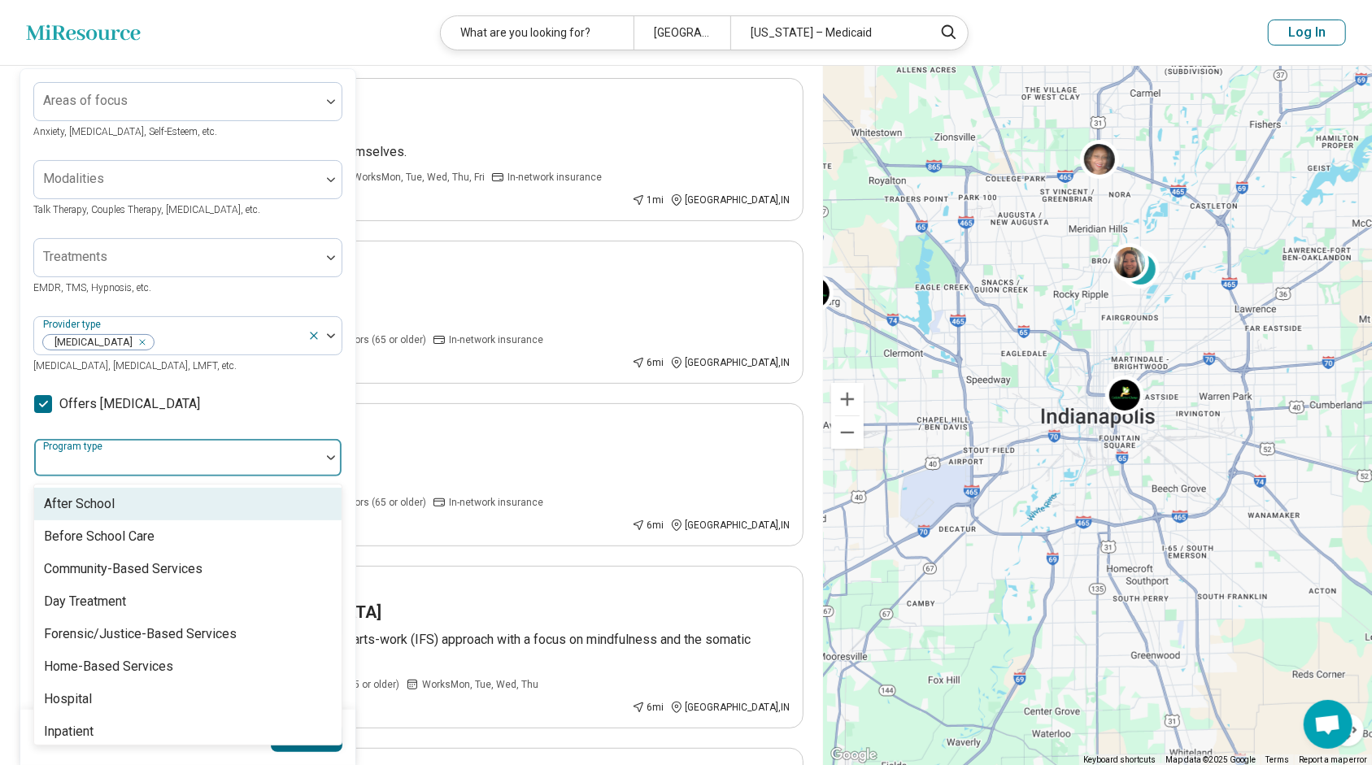
click at [291, 447] on div at bounding box center [177, 458] width 286 height 36
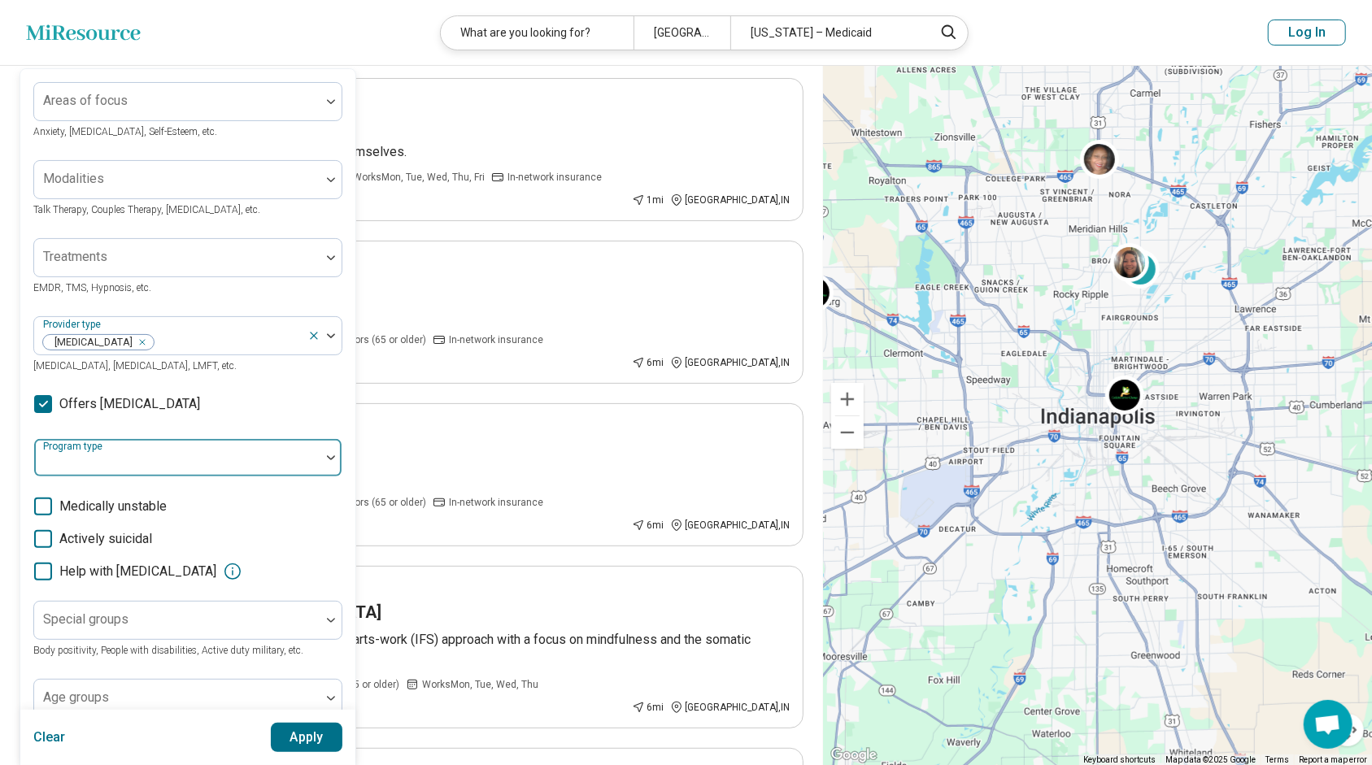
click at [314, 454] on div at bounding box center [177, 458] width 286 height 36
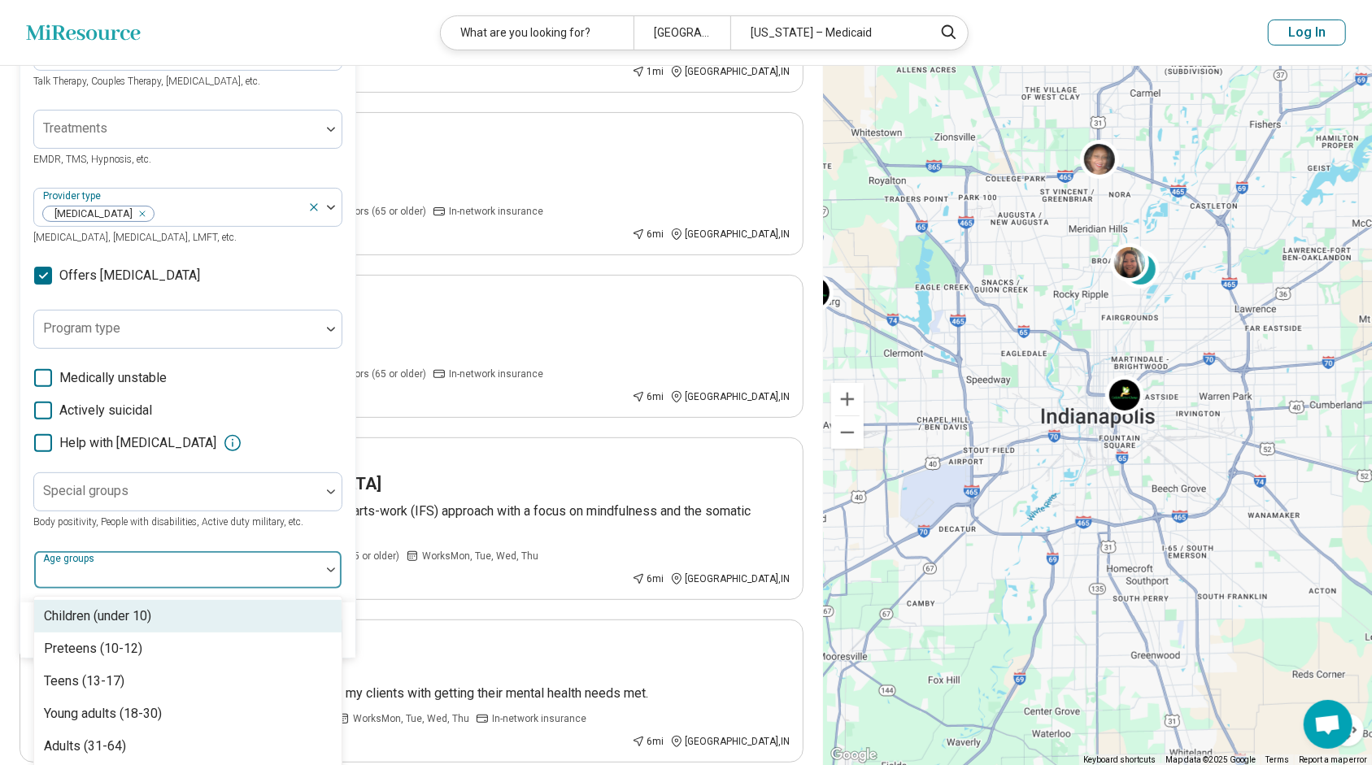
scroll to position [268, 0]
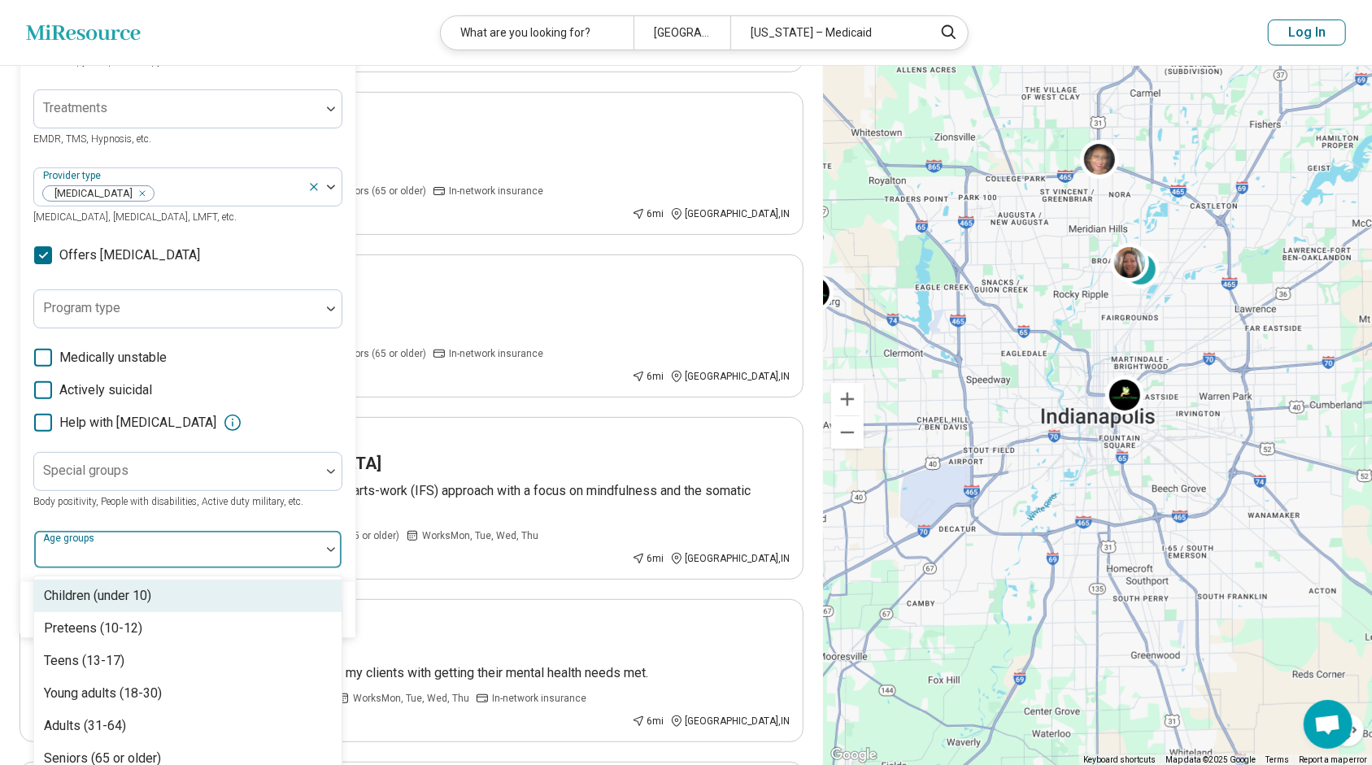
click at [305, 569] on div "Areas of focus Anxiety, [MEDICAL_DATA], Self-Esteem, etc. Modalities Talk Thera…" at bounding box center [187, 251] width 335 height 662
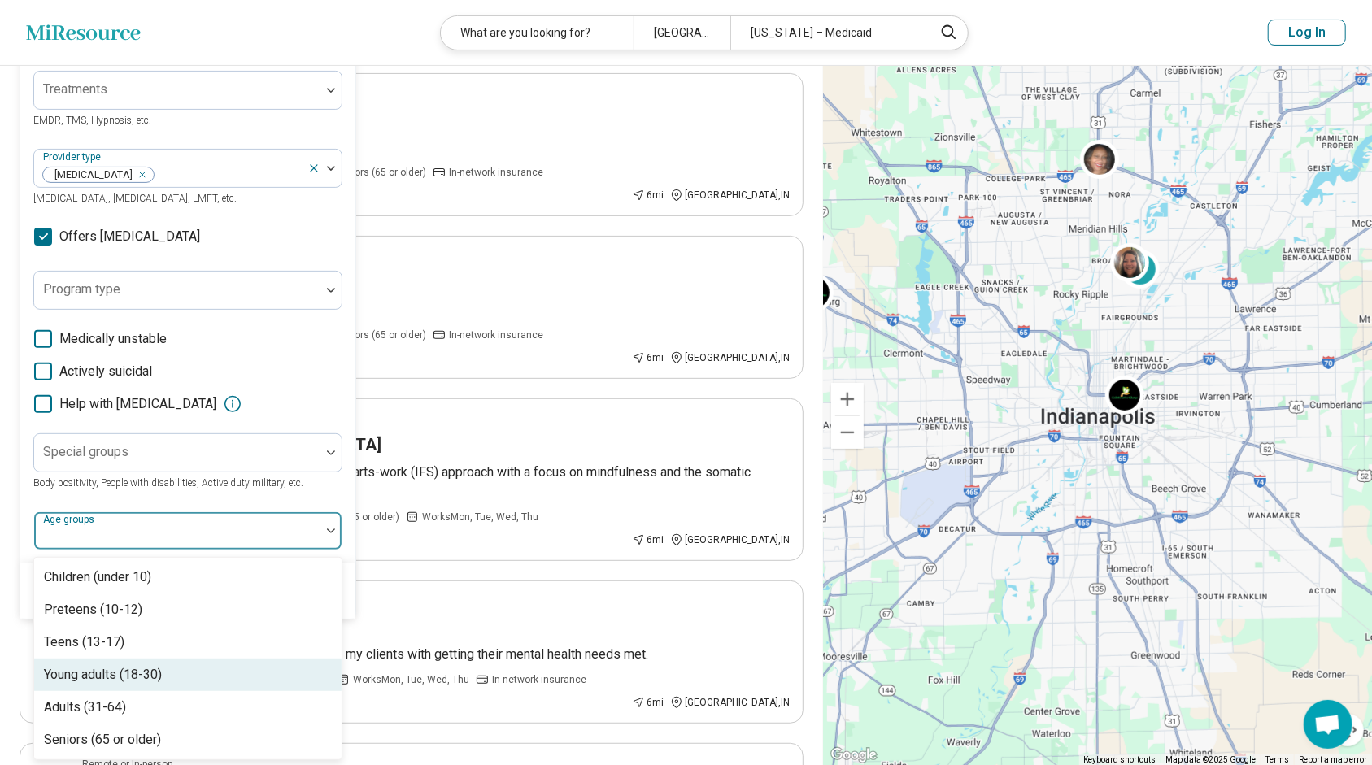
click at [169, 685] on div "Young adults (18-30)" at bounding box center [187, 675] width 307 height 33
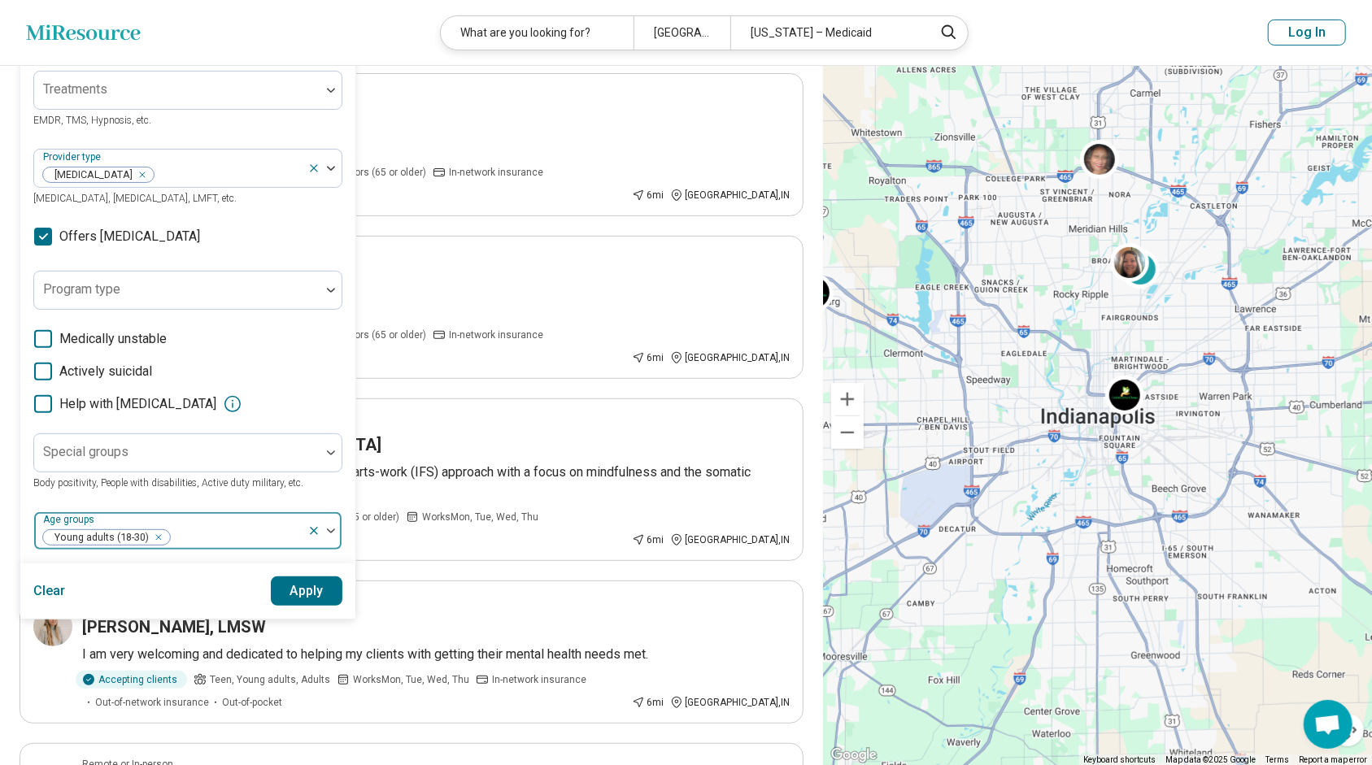
click at [332, 525] on div at bounding box center [324, 530] width 34 height 37
click at [317, 591] on button "Apply" at bounding box center [307, 591] width 72 height 29
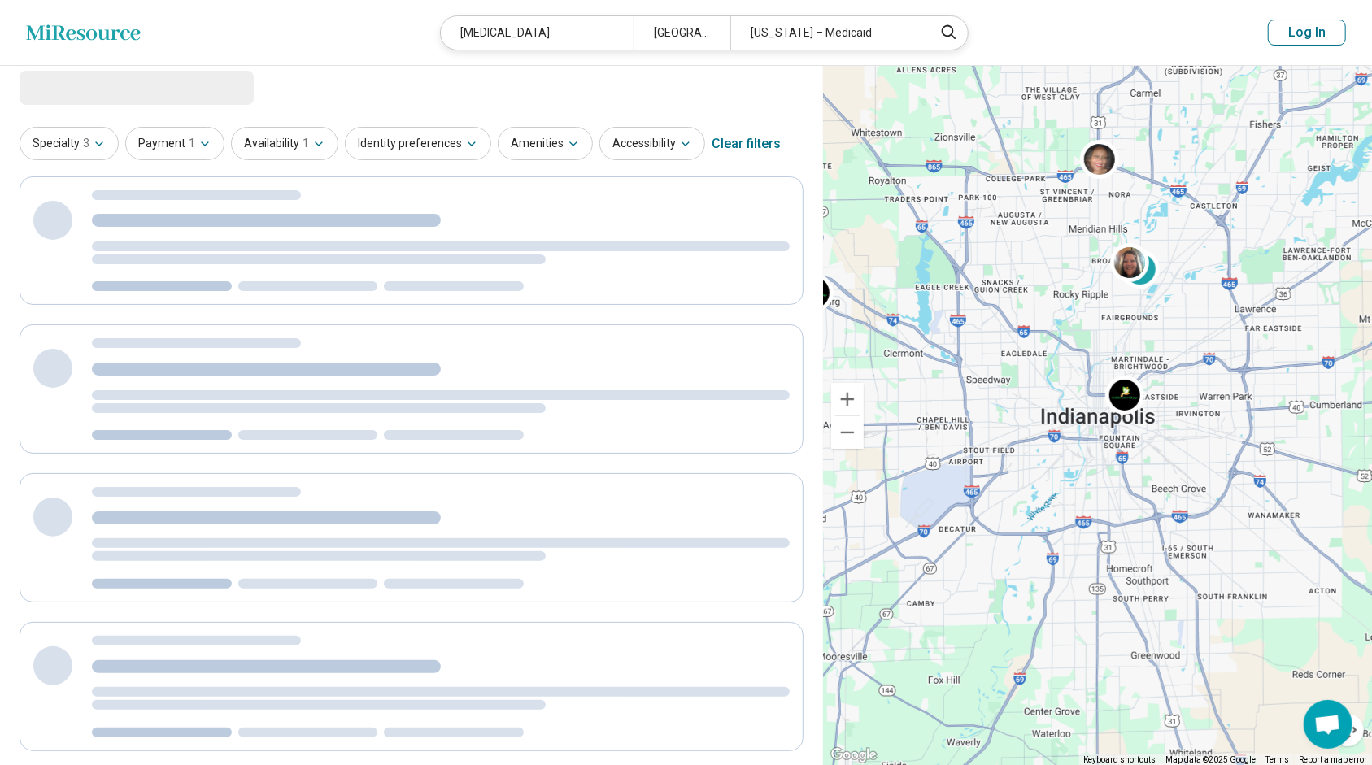
scroll to position [0, 0]
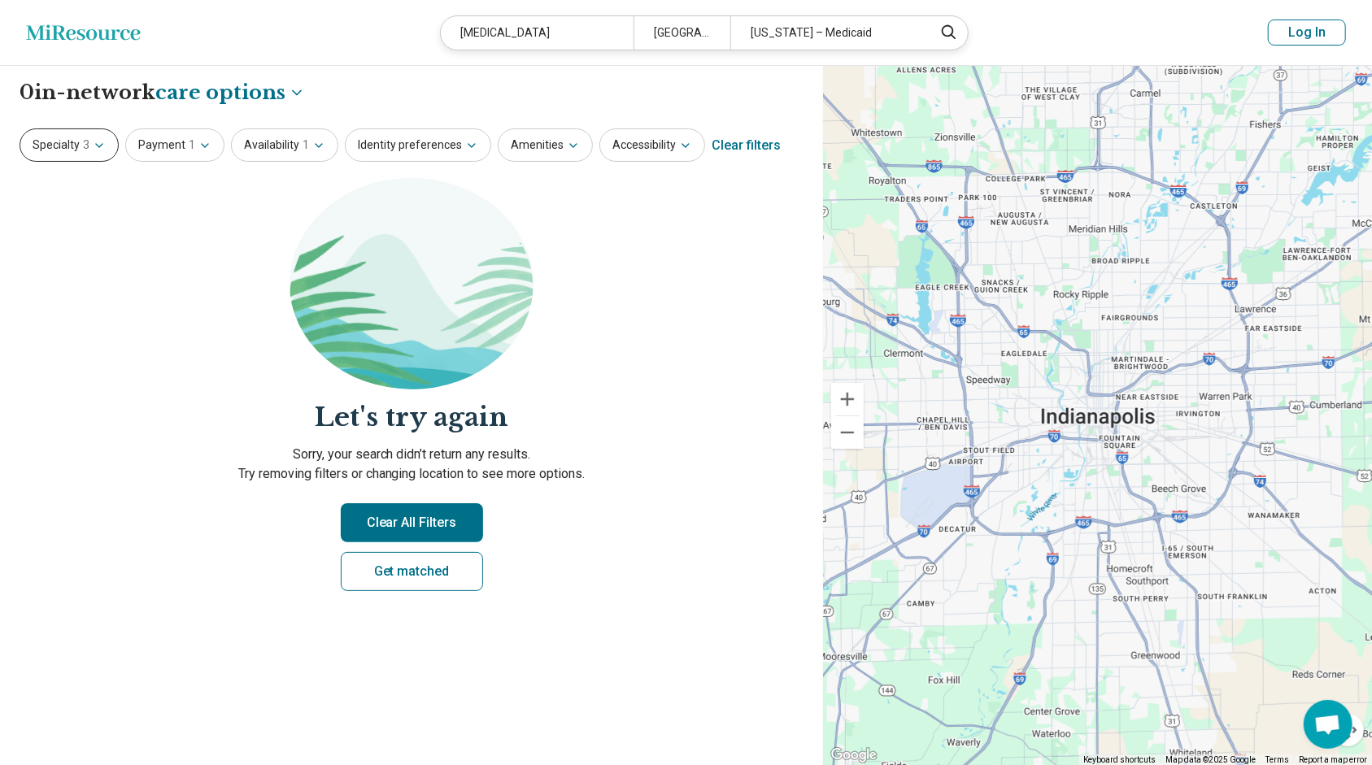
click at [94, 143] on icon "button" at bounding box center [99, 145] width 13 height 13
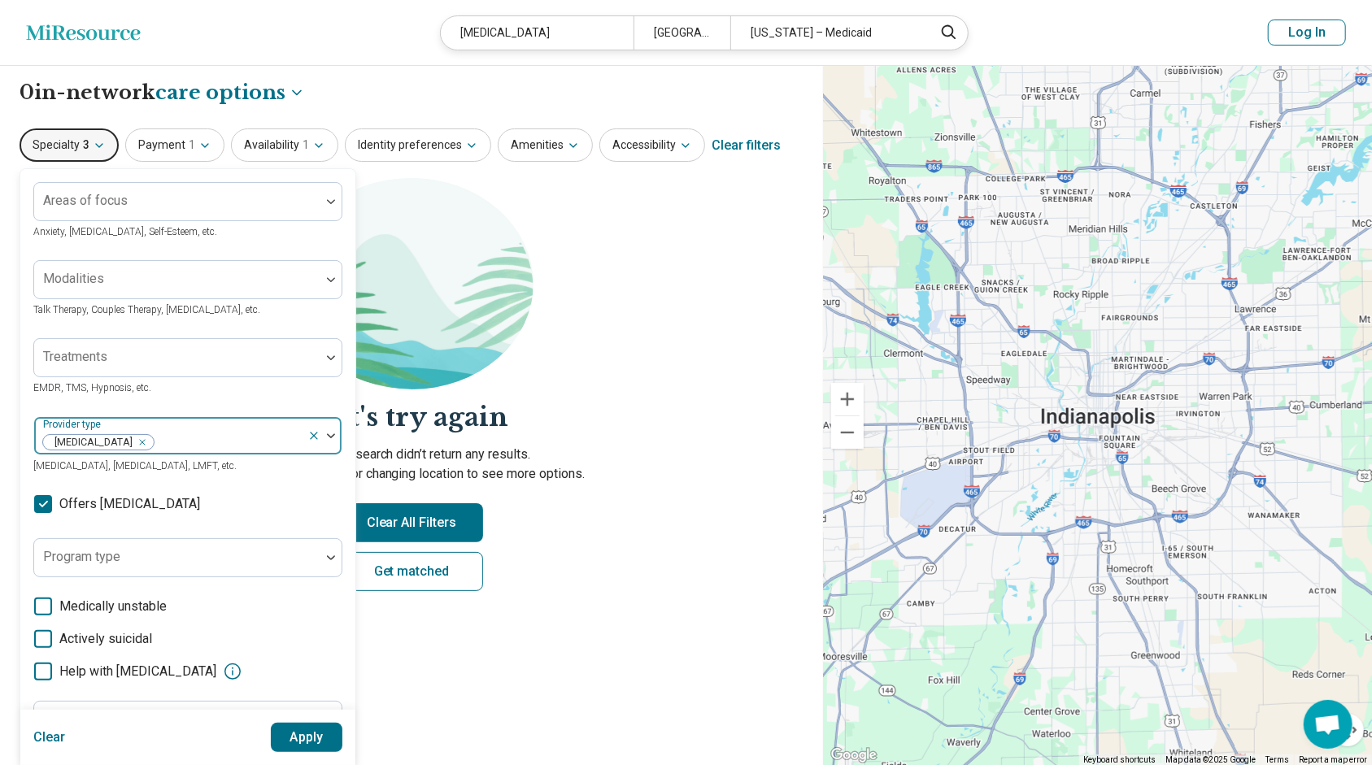
click at [129, 439] on div "Remove [object Object]" at bounding box center [139, 443] width 20 height 20
click at [296, 738] on button "Apply" at bounding box center [307, 737] width 72 height 29
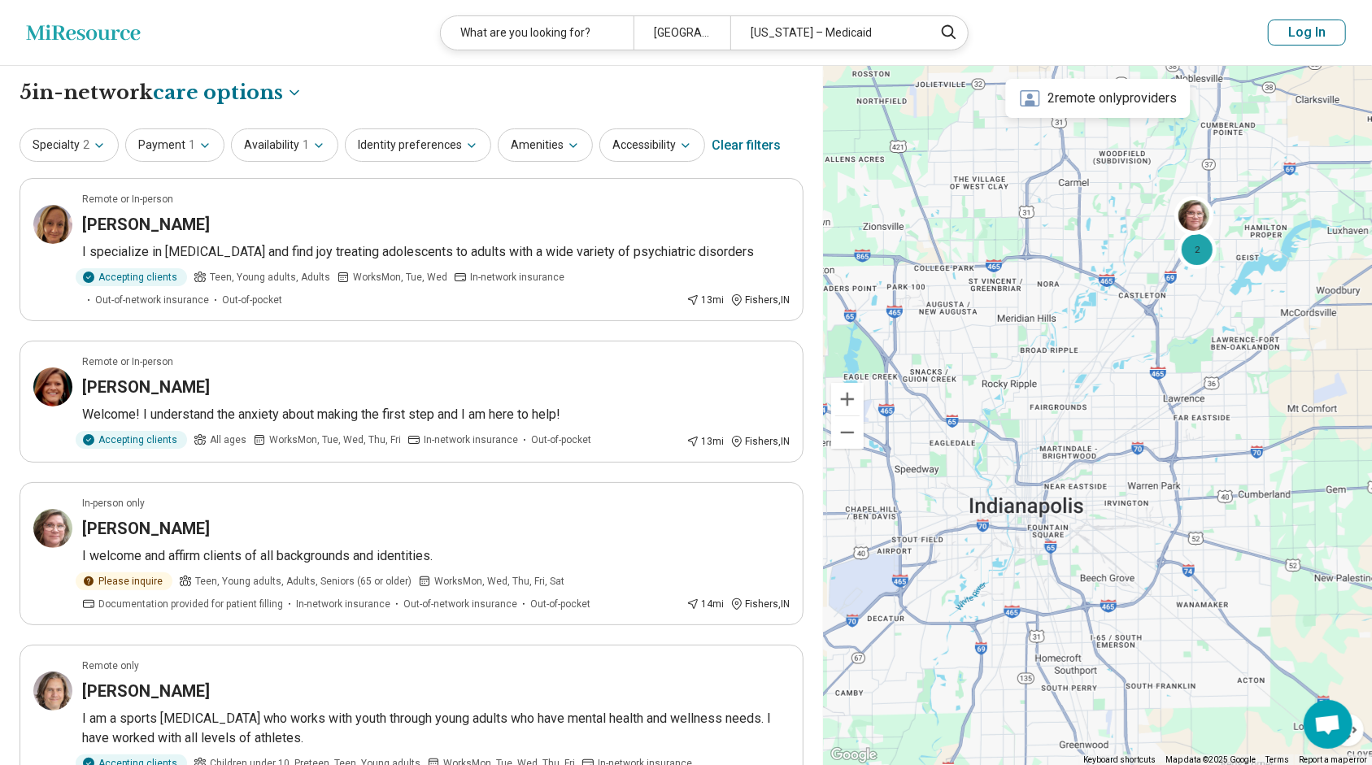
drag, startPoint x: 1150, startPoint y: 207, endPoint x: 1082, endPoint y: 303, distance: 117.8
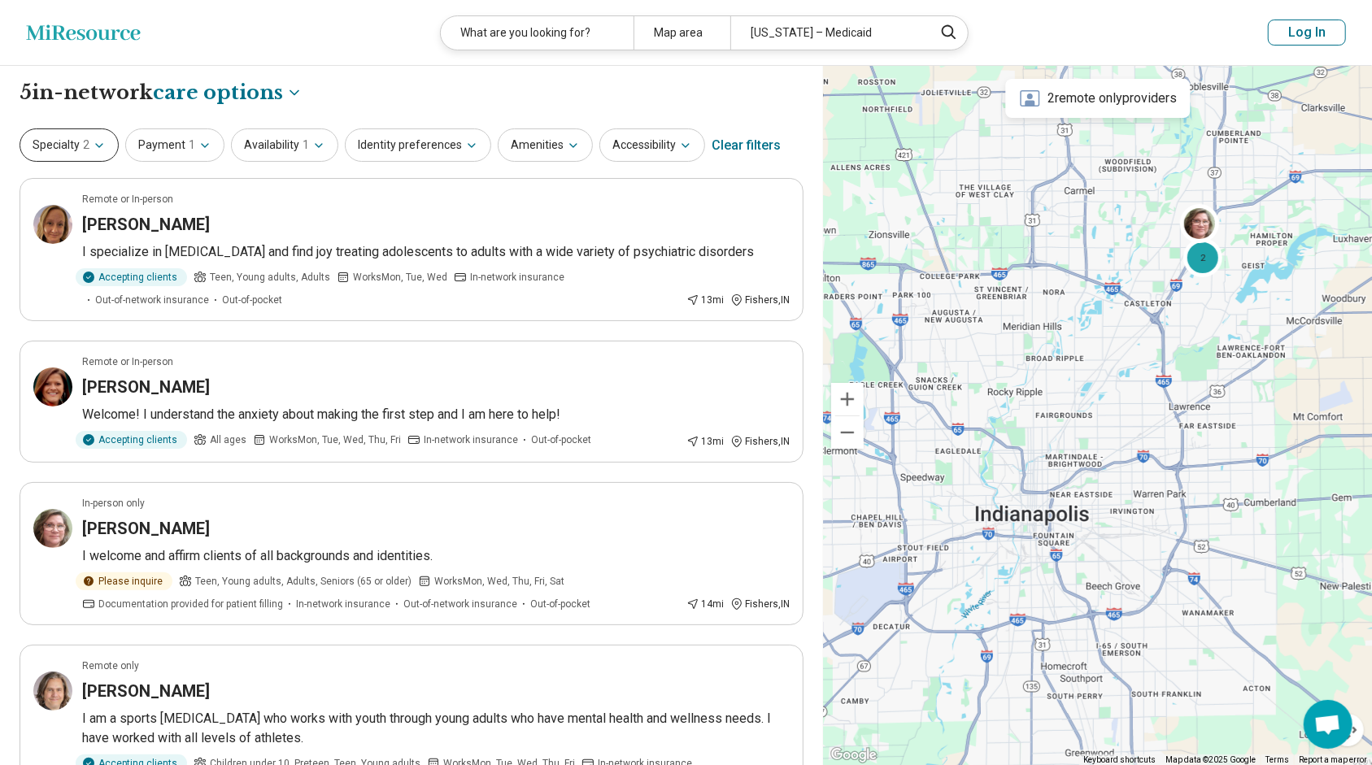
click at [98, 149] on icon "button" at bounding box center [99, 145] width 13 height 13
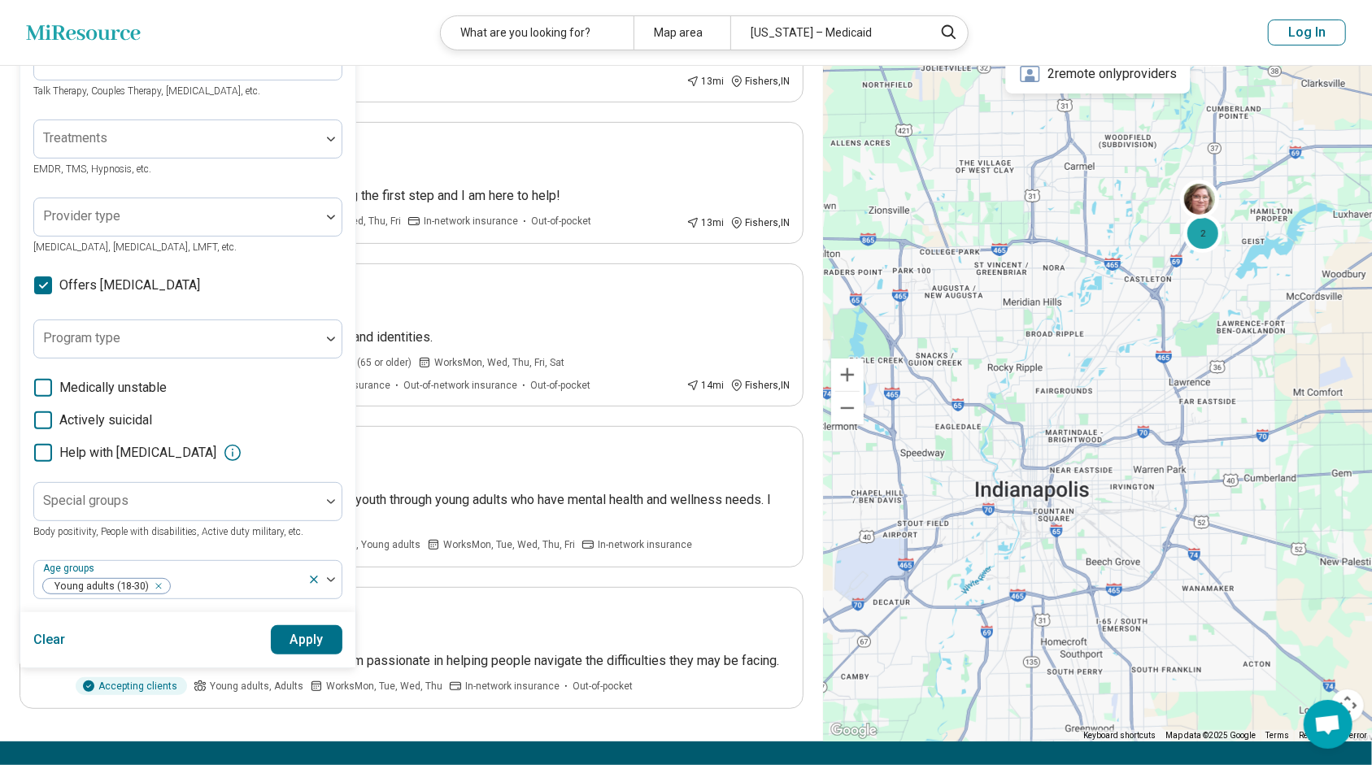
scroll to position [220, 0]
click at [161, 586] on div "Remove [object Object]" at bounding box center [156, 586] width 20 height 20
click at [314, 647] on button "Apply" at bounding box center [307, 639] width 72 height 29
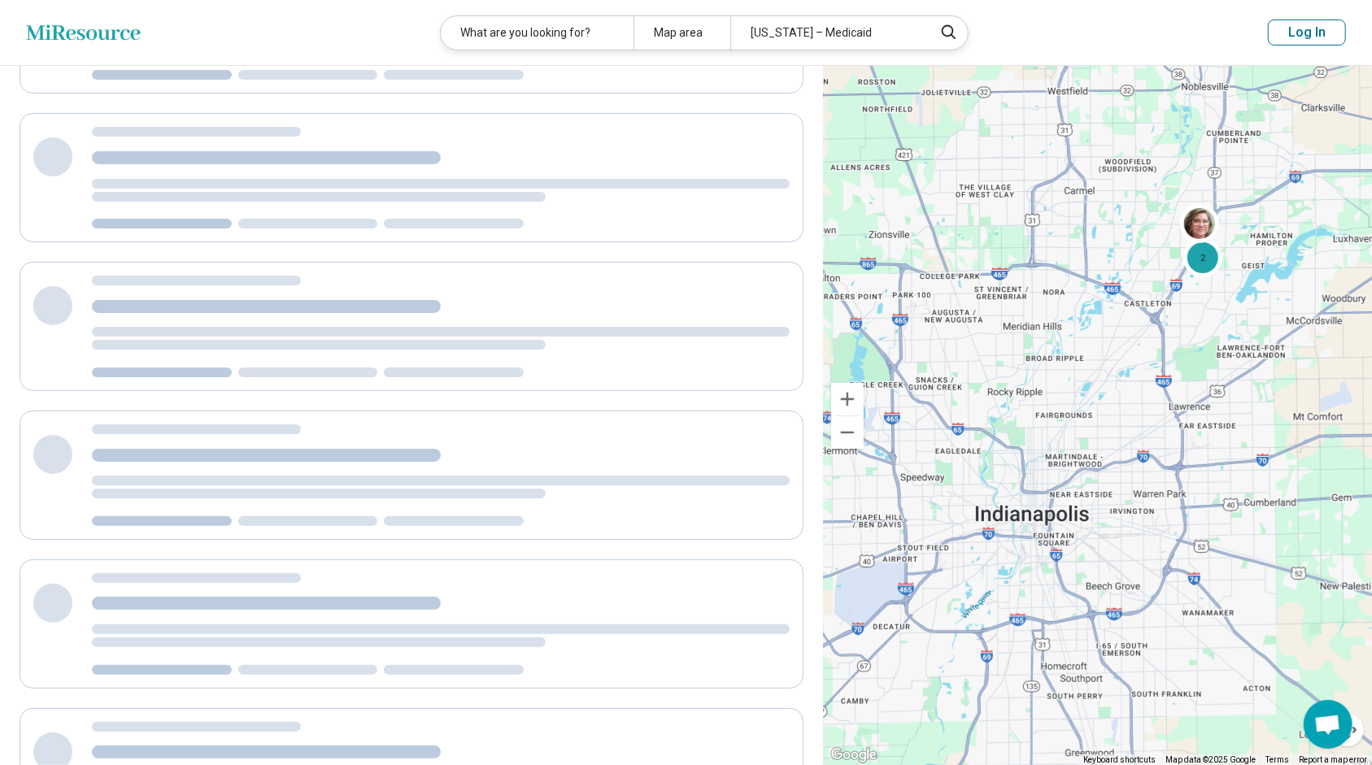
scroll to position [0, 0]
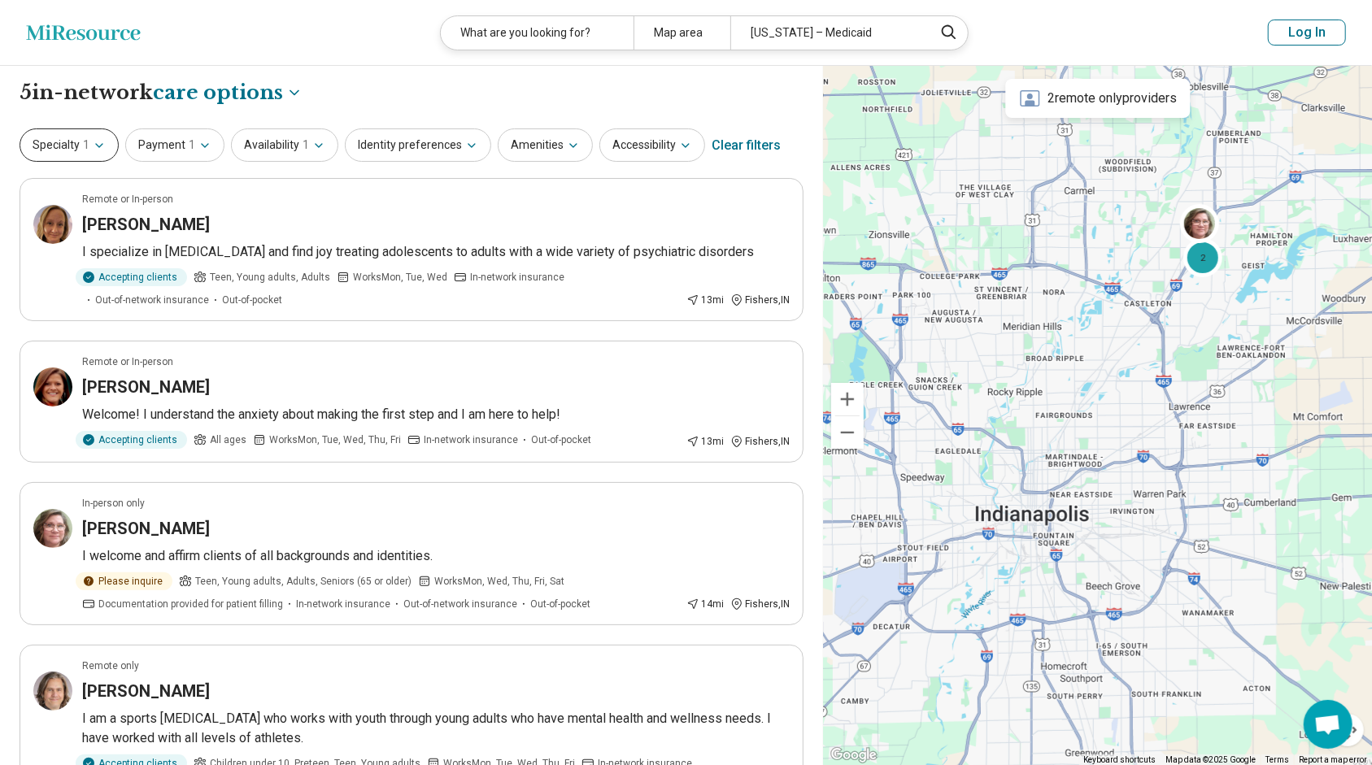
click at [102, 139] on icon "button" at bounding box center [99, 145] width 13 height 13
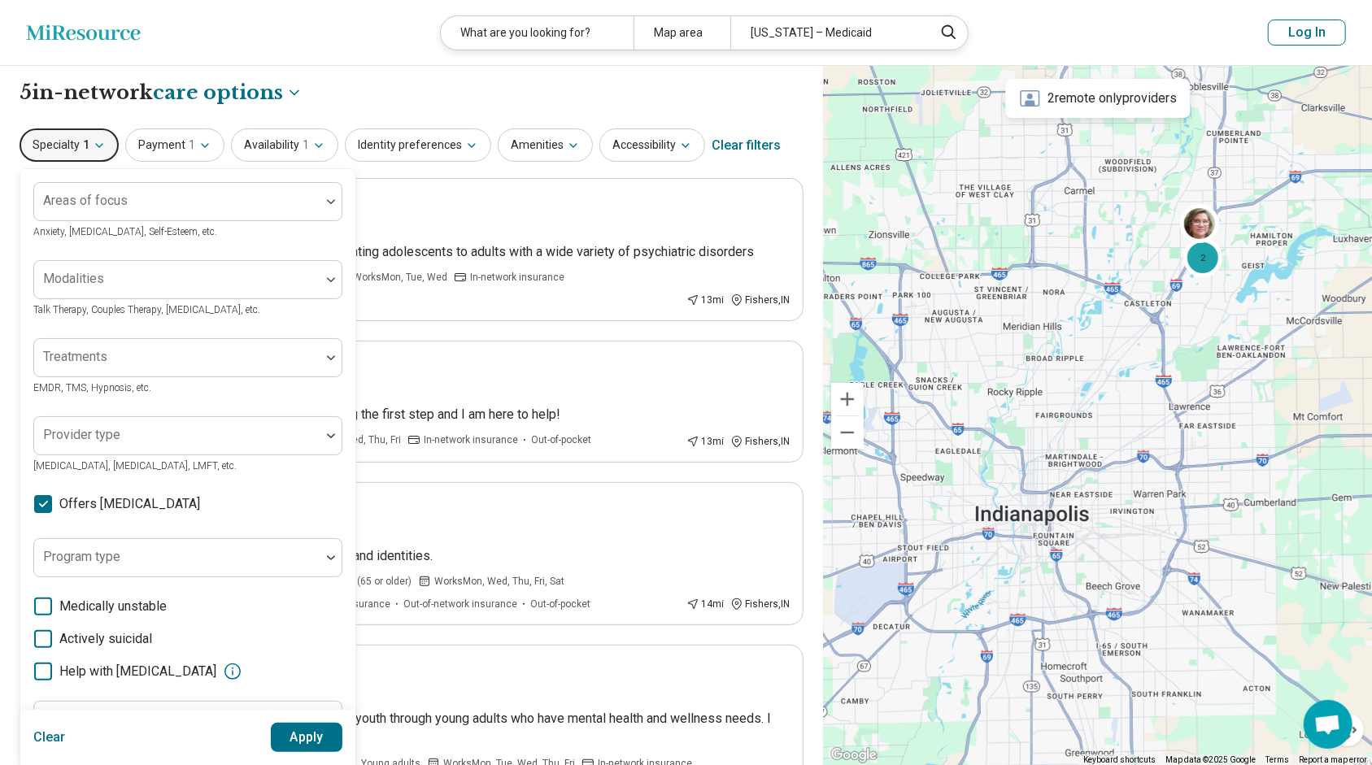
click at [102, 144] on icon "button" at bounding box center [99, 145] width 13 height 13
click at [125, 126] on div "Specialty 1 Areas of focus Anxiety, [MEDICAL_DATA], Self-Esteem, etc. Modalitie…" at bounding box center [412, 145] width 784 height 39
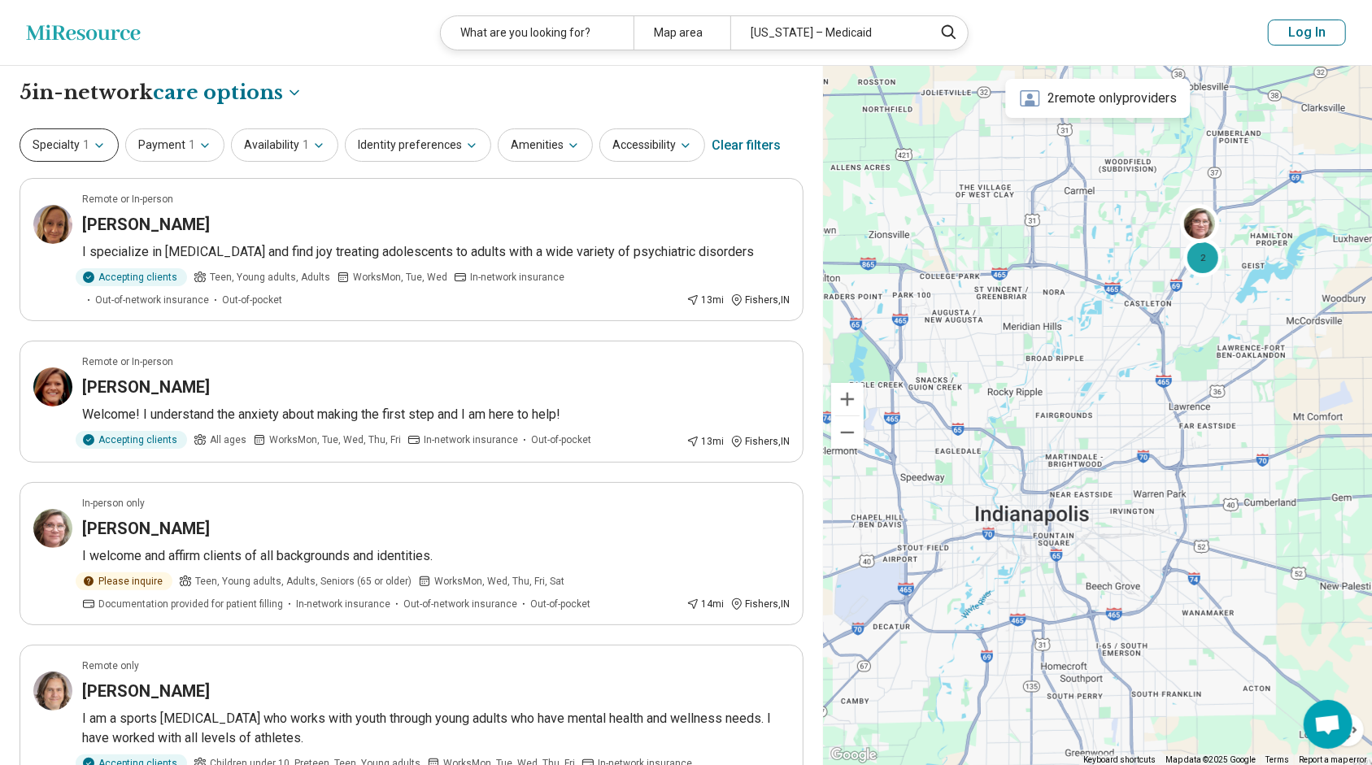
click at [98, 137] on button "Specialty 1" at bounding box center [69, 145] width 99 height 33
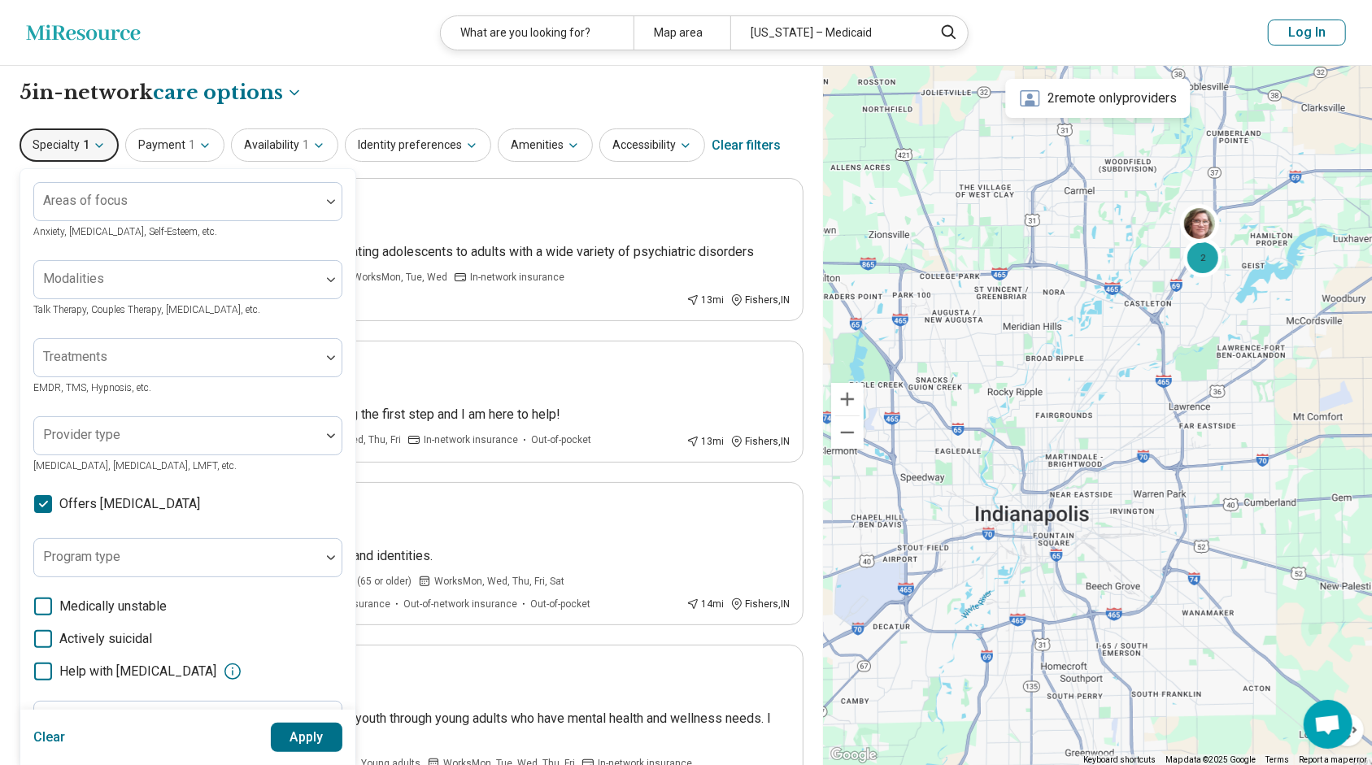
click at [43, 500] on icon at bounding box center [43, 504] width 18 height 18
click at [305, 737] on button "Apply" at bounding box center [307, 737] width 72 height 29
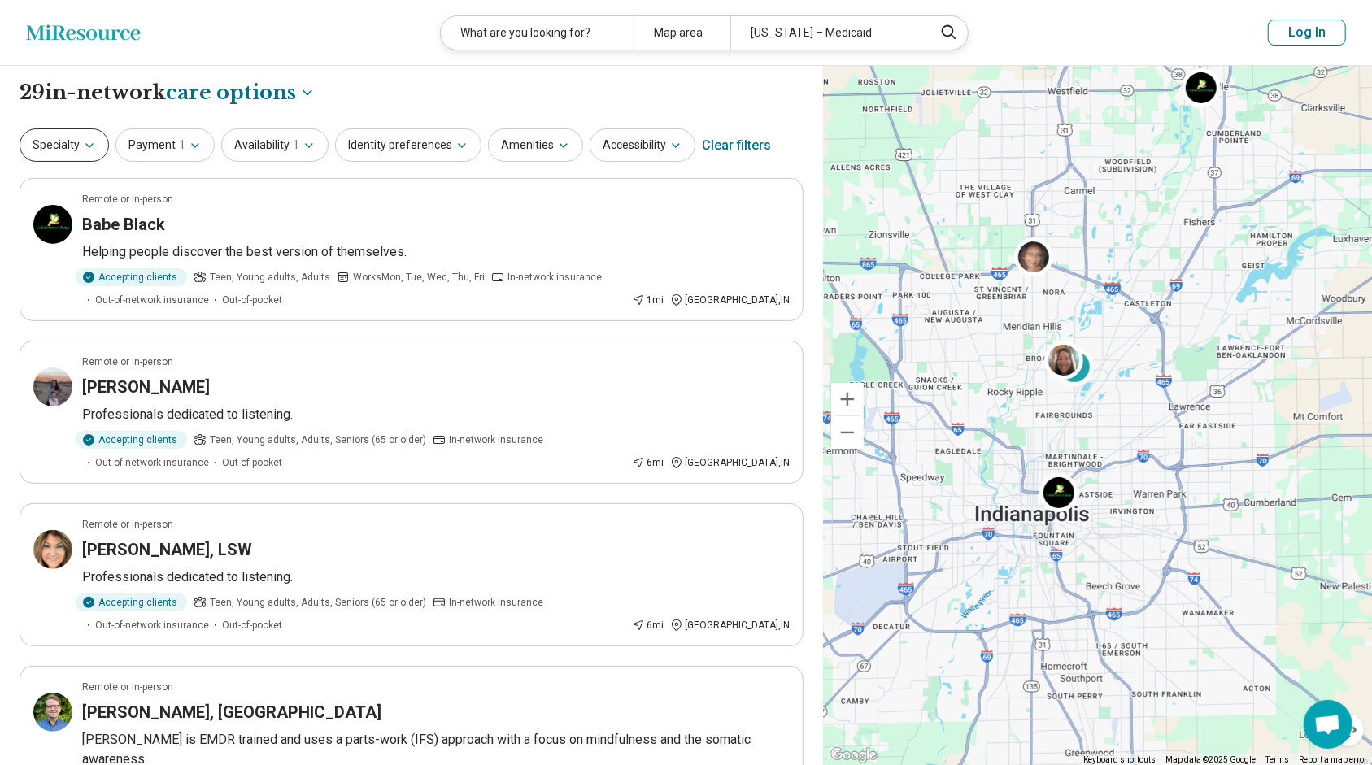
click at [79, 137] on button "Specialty" at bounding box center [64, 145] width 89 height 33
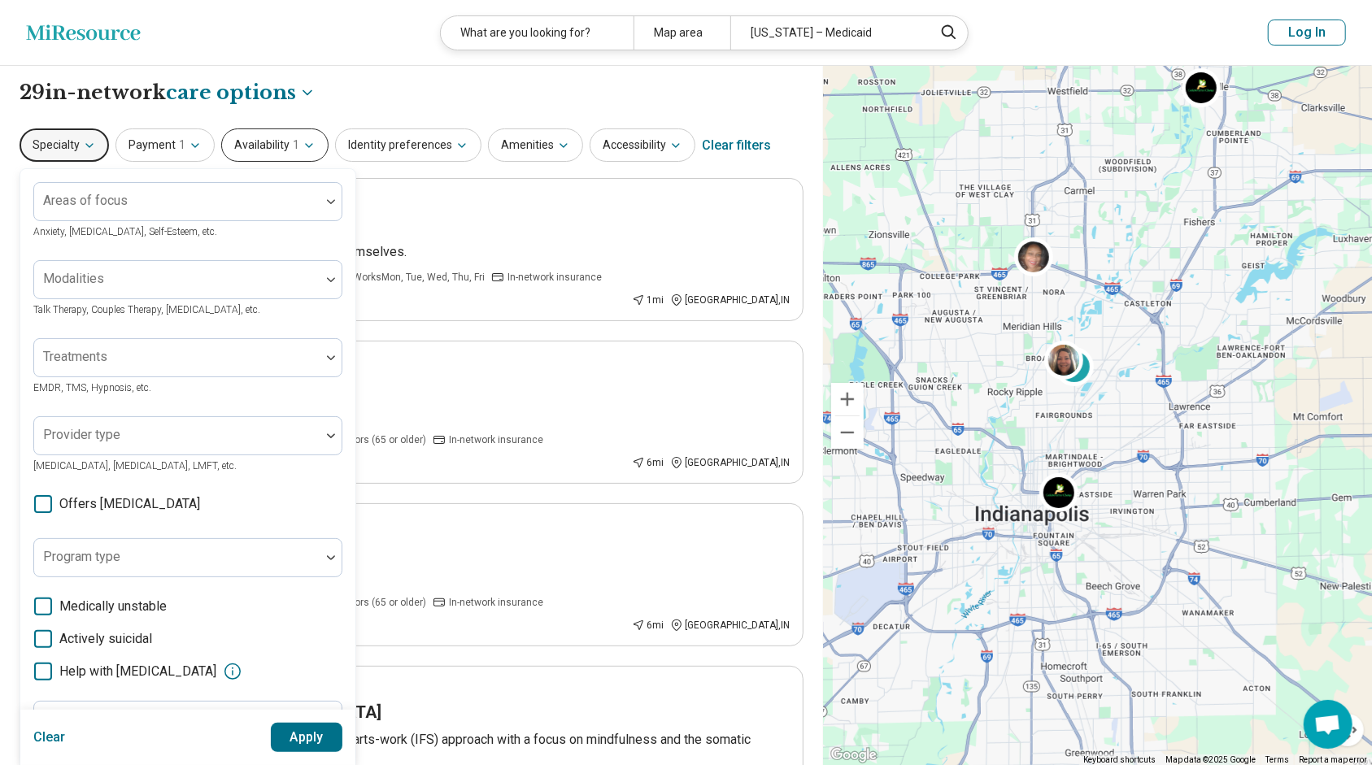
click at [307, 146] on icon "button" at bounding box center [309, 145] width 13 height 13
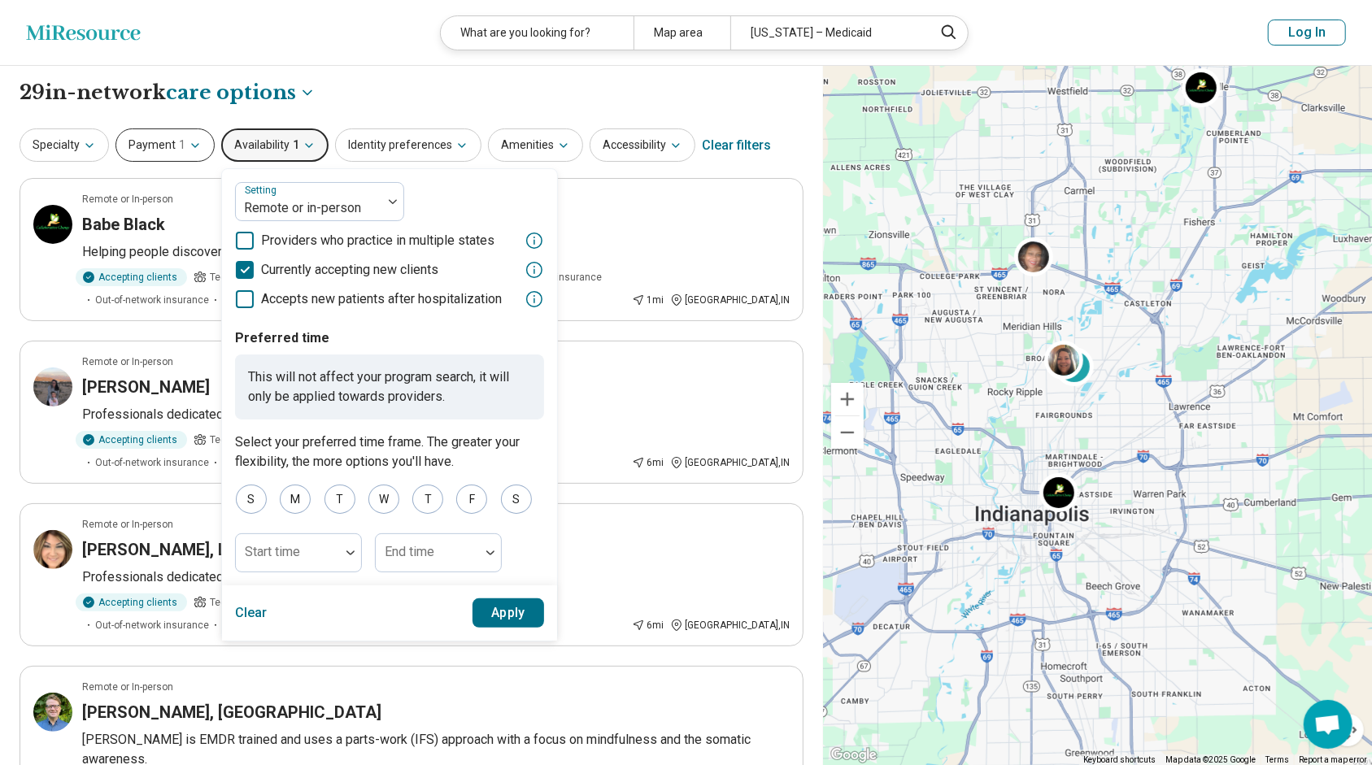
click at [171, 143] on button "Payment 1" at bounding box center [164, 145] width 99 height 33
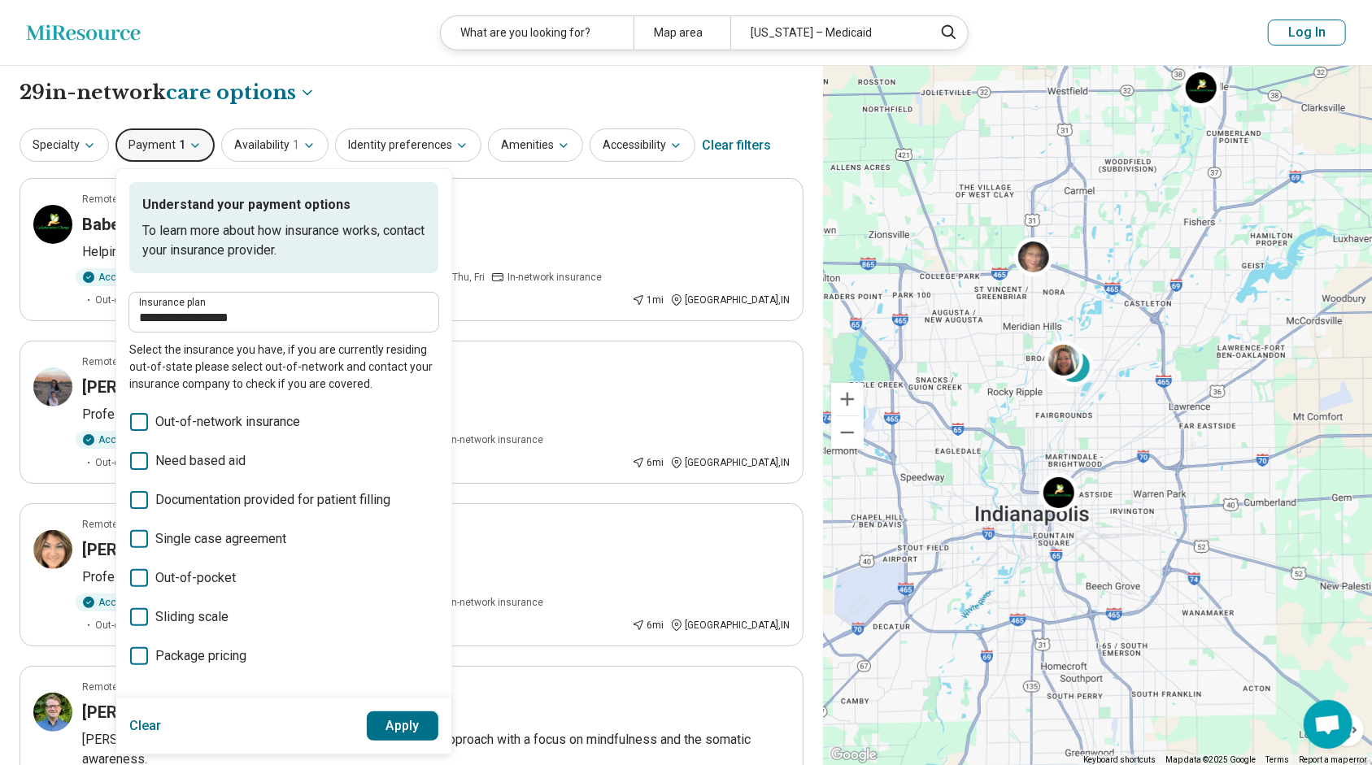
click at [179, 149] on span "1" at bounding box center [182, 145] width 7 height 17
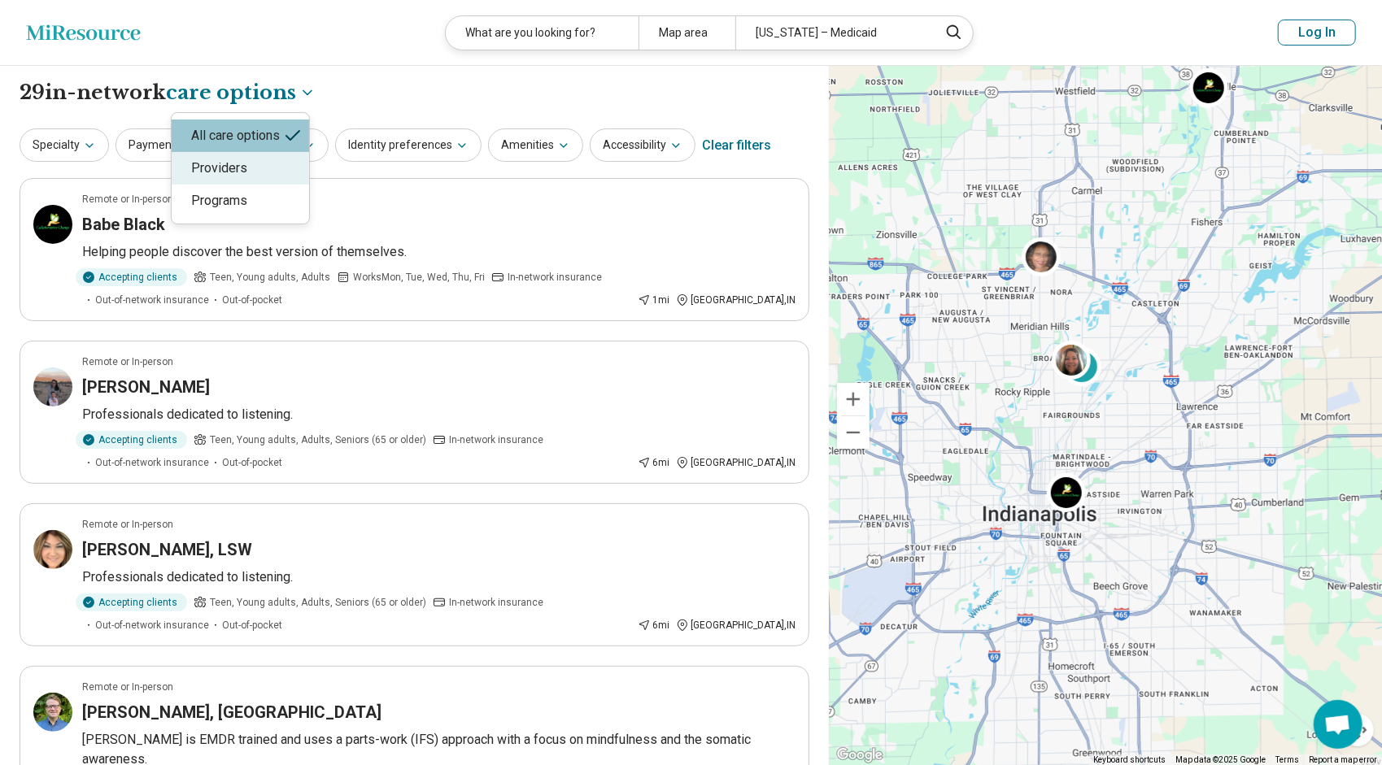
click at [267, 173] on div "Providers" at bounding box center [240, 168] width 137 height 33
select select "********"
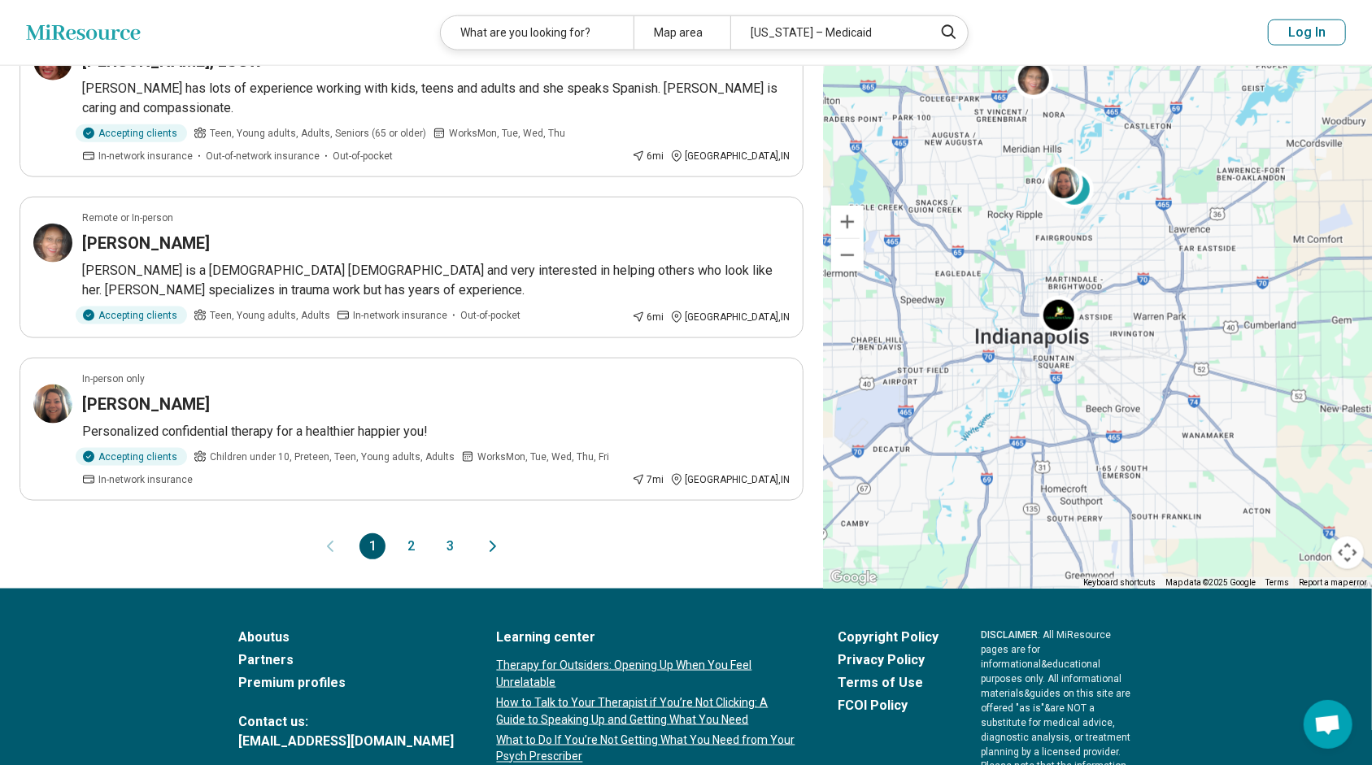
scroll to position [1296, 0]
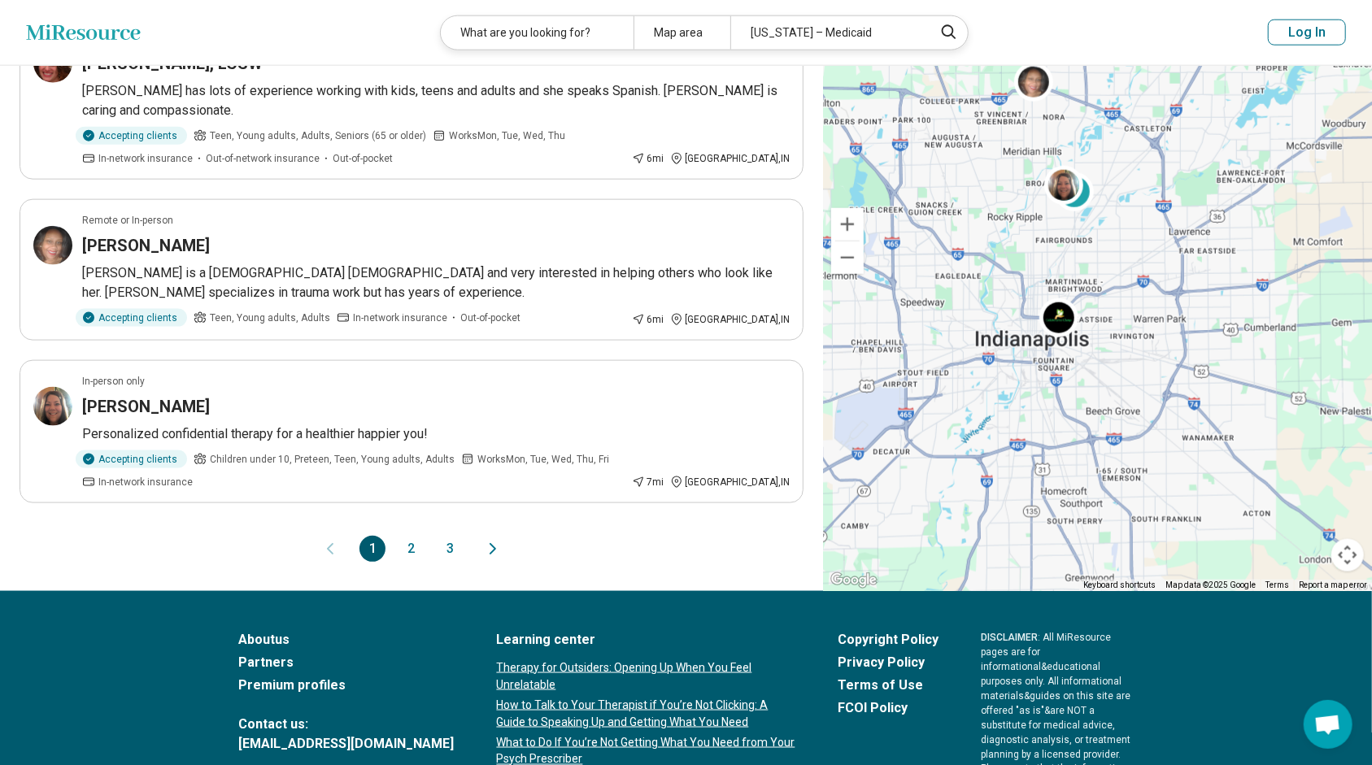
click at [415, 536] on button "2" at bounding box center [412, 549] width 26 height 26
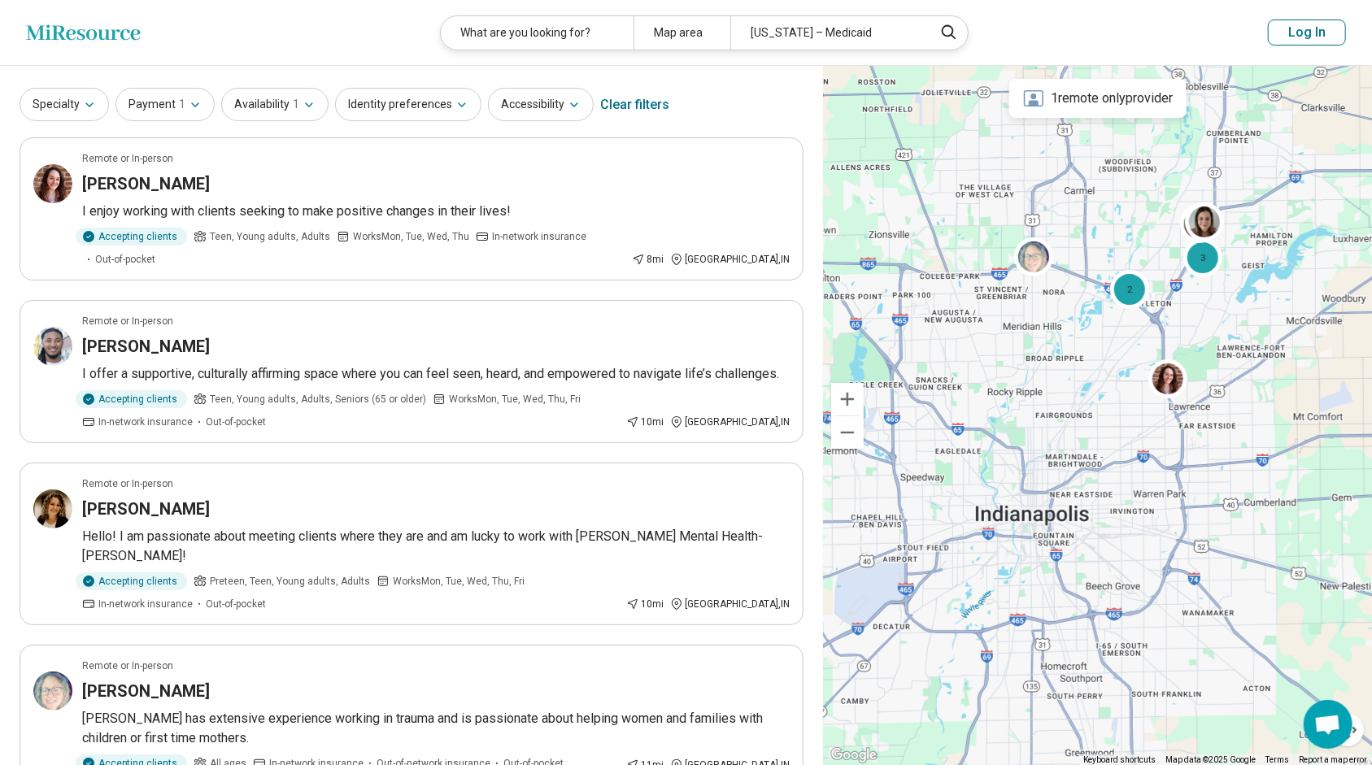
scroll to position [0, 0]
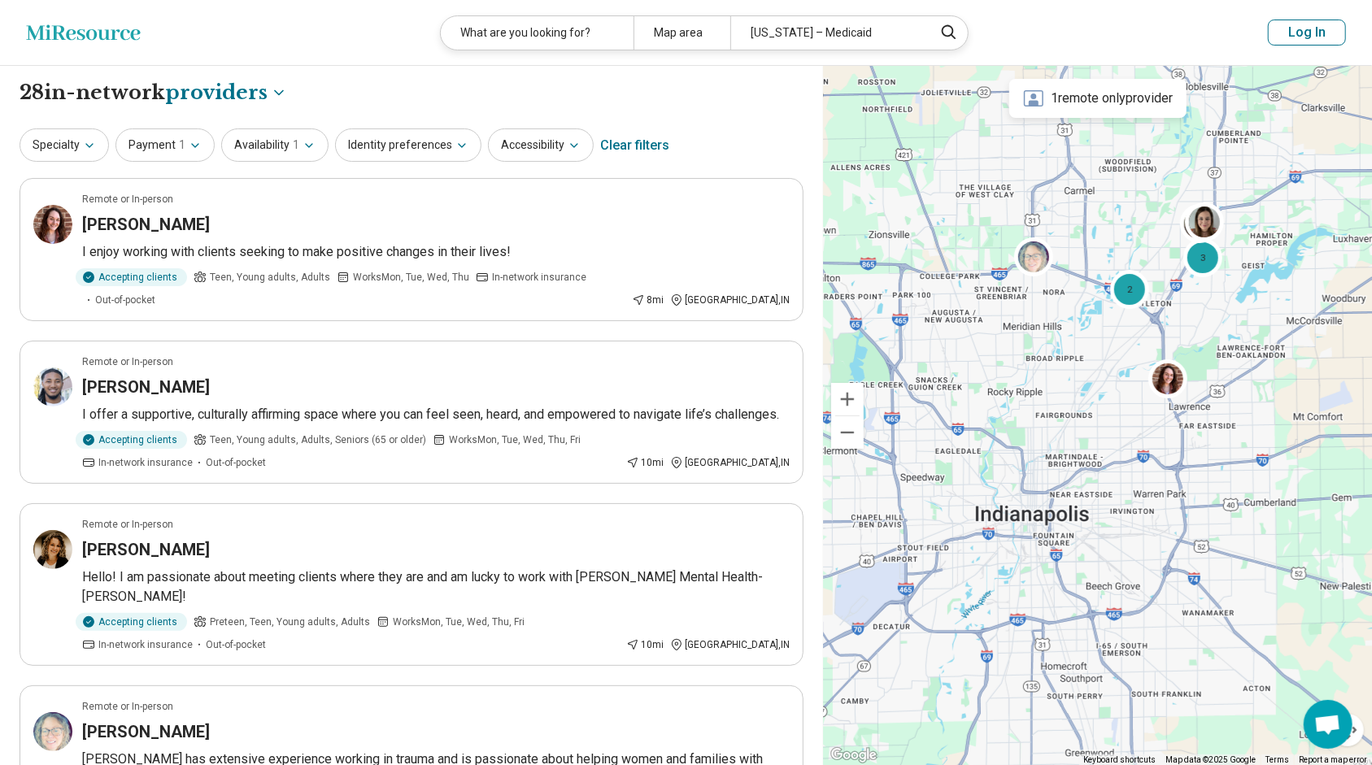
click at [86, 162] on div "Specialty Payment 1 Availability 1 Identity preferences Accessibility Clear fil…" at bounding box center [412, 145] width 784 height 39
click at [85, 158] on button "Specialty" at bounding box center [64, 145] width 89 height 33
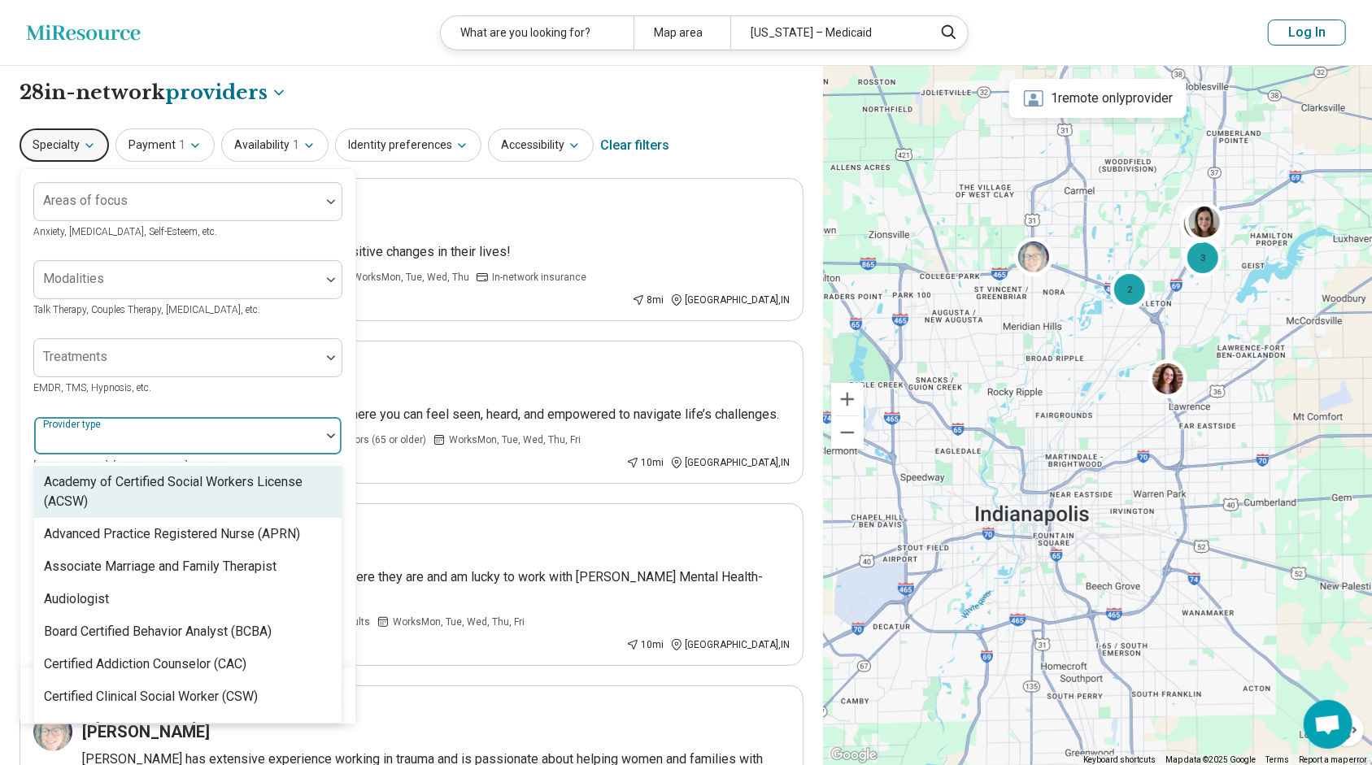
click at [169, 432] on div at bounding box center [177, 442] width 273 height 23
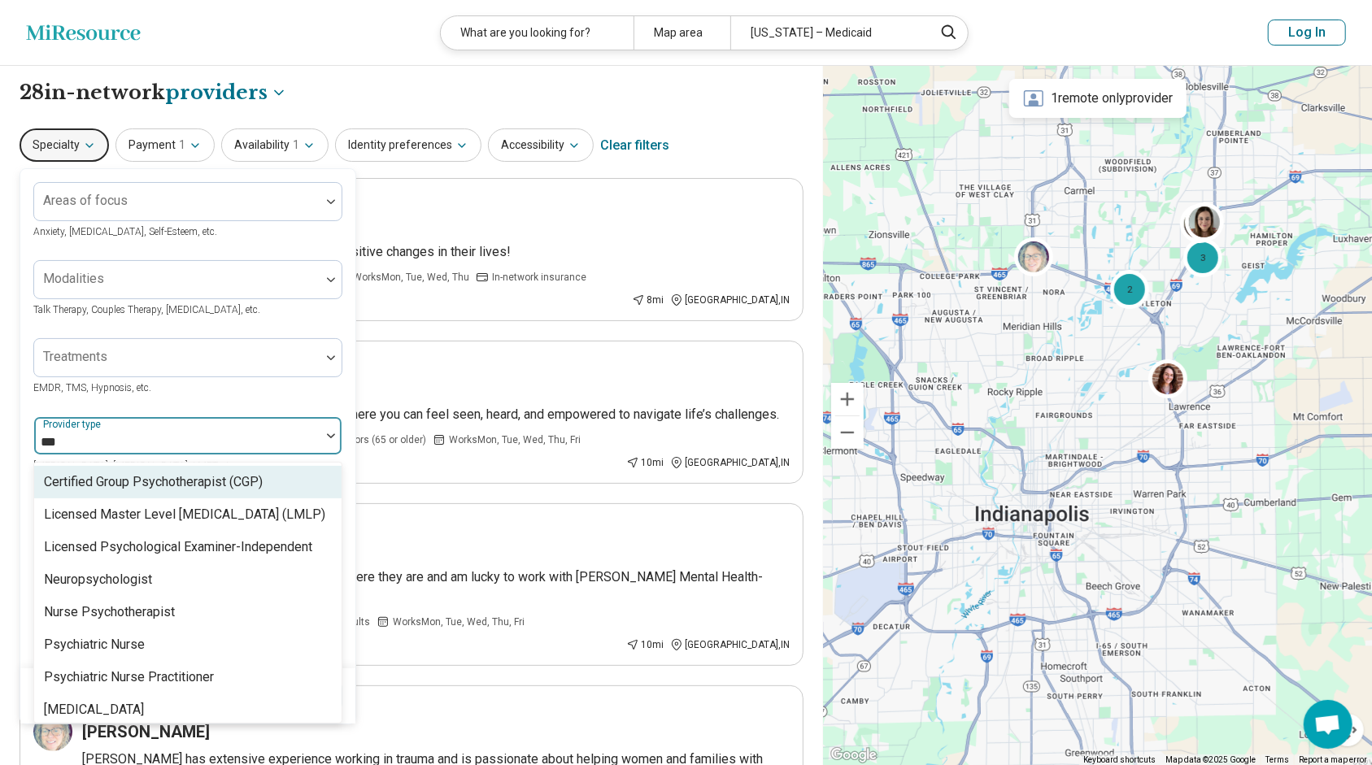
type input "**"
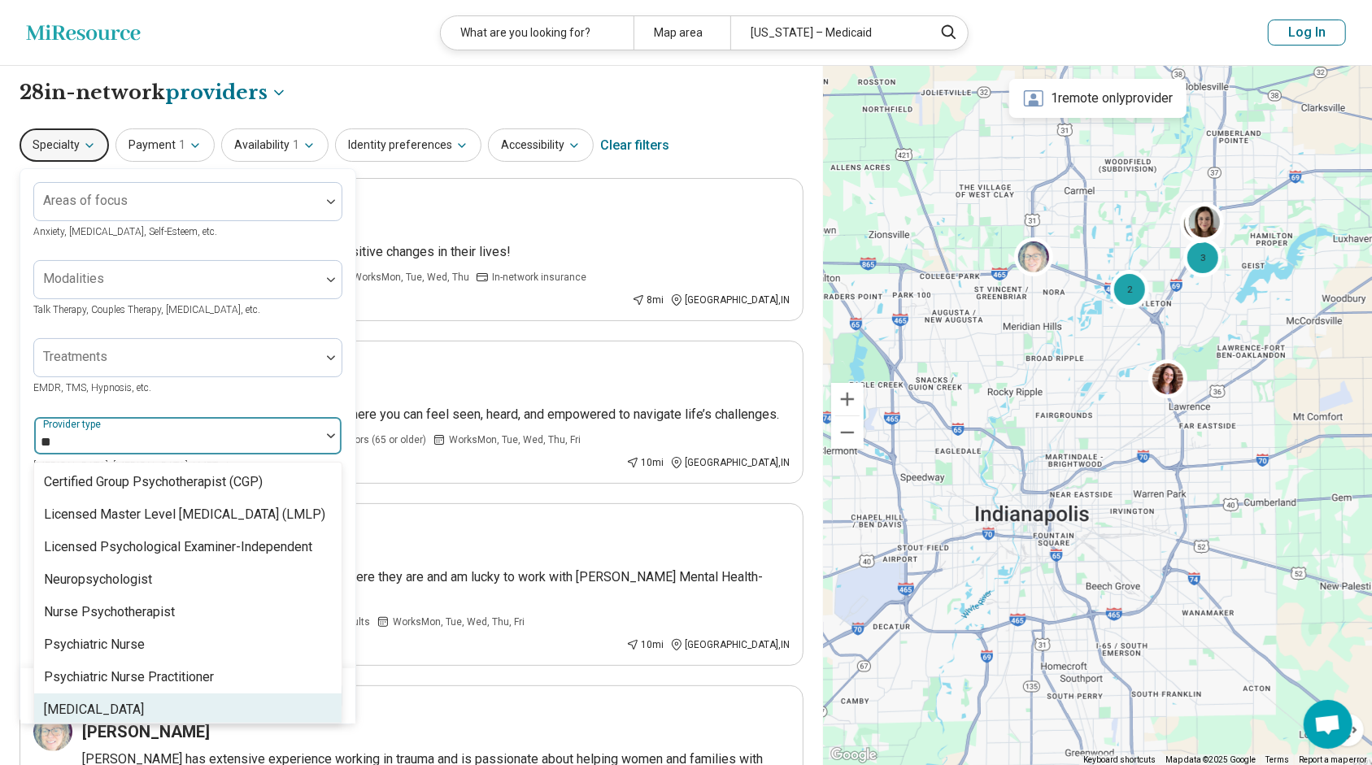
click at [162, 698] on div "[MEDICAL_DATA]" at bounding box center [187, 710] width 307 height 33
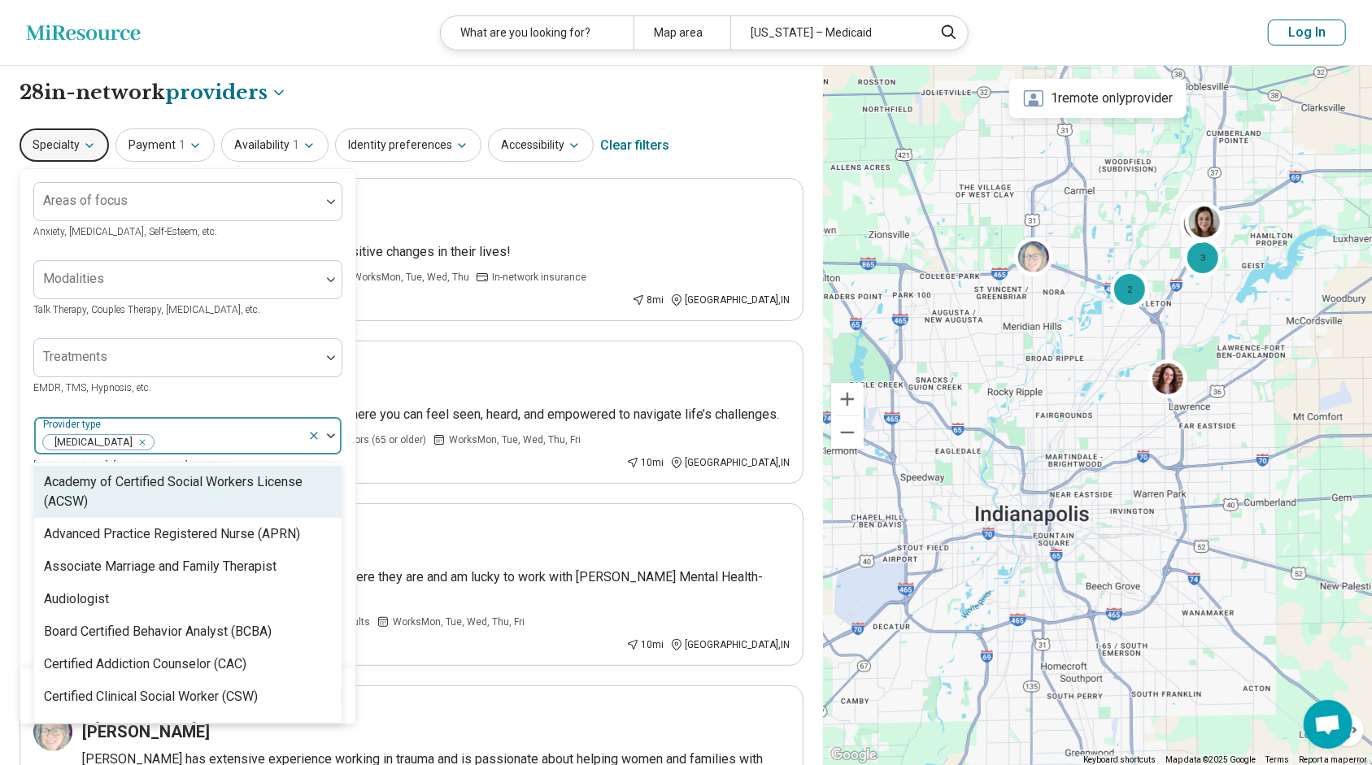
click at [333, 434] on img at bounding box center [331, 436] width 8 height 5
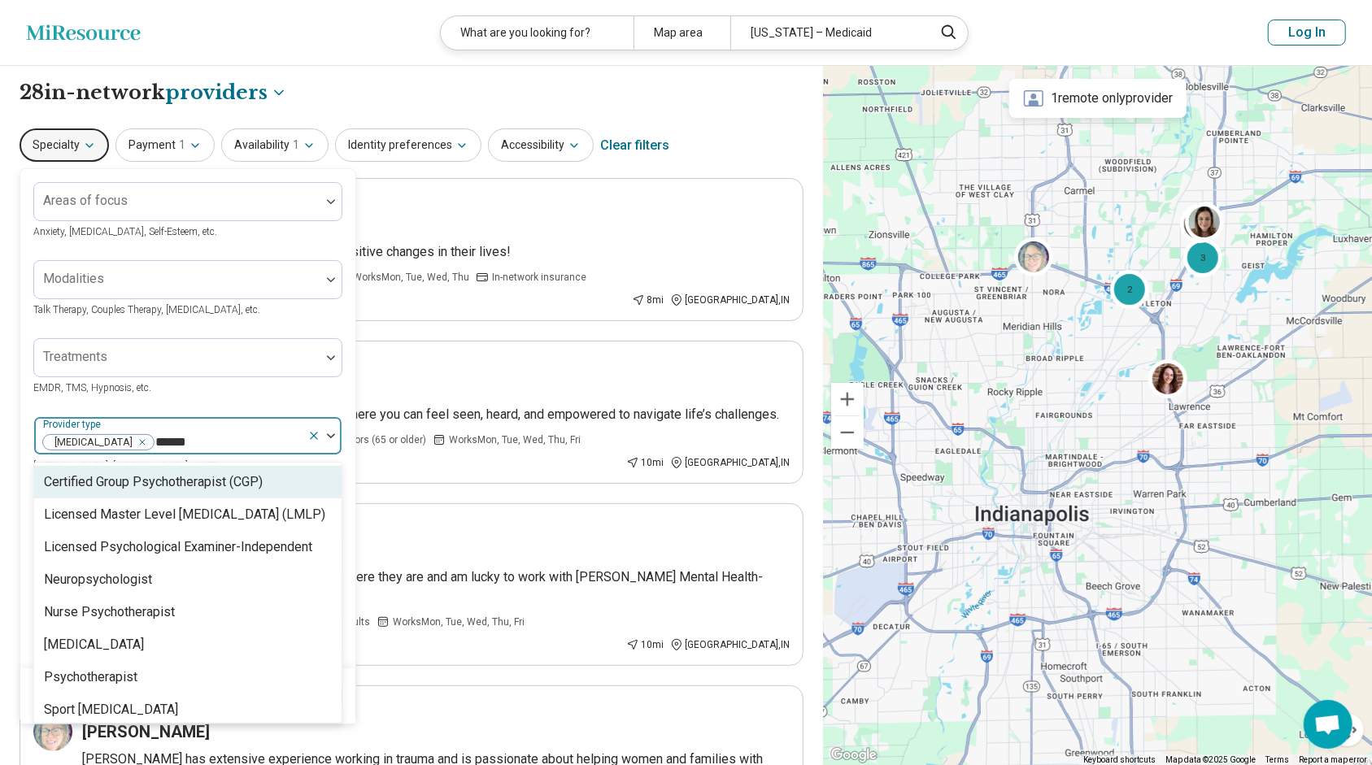
type input "*******"
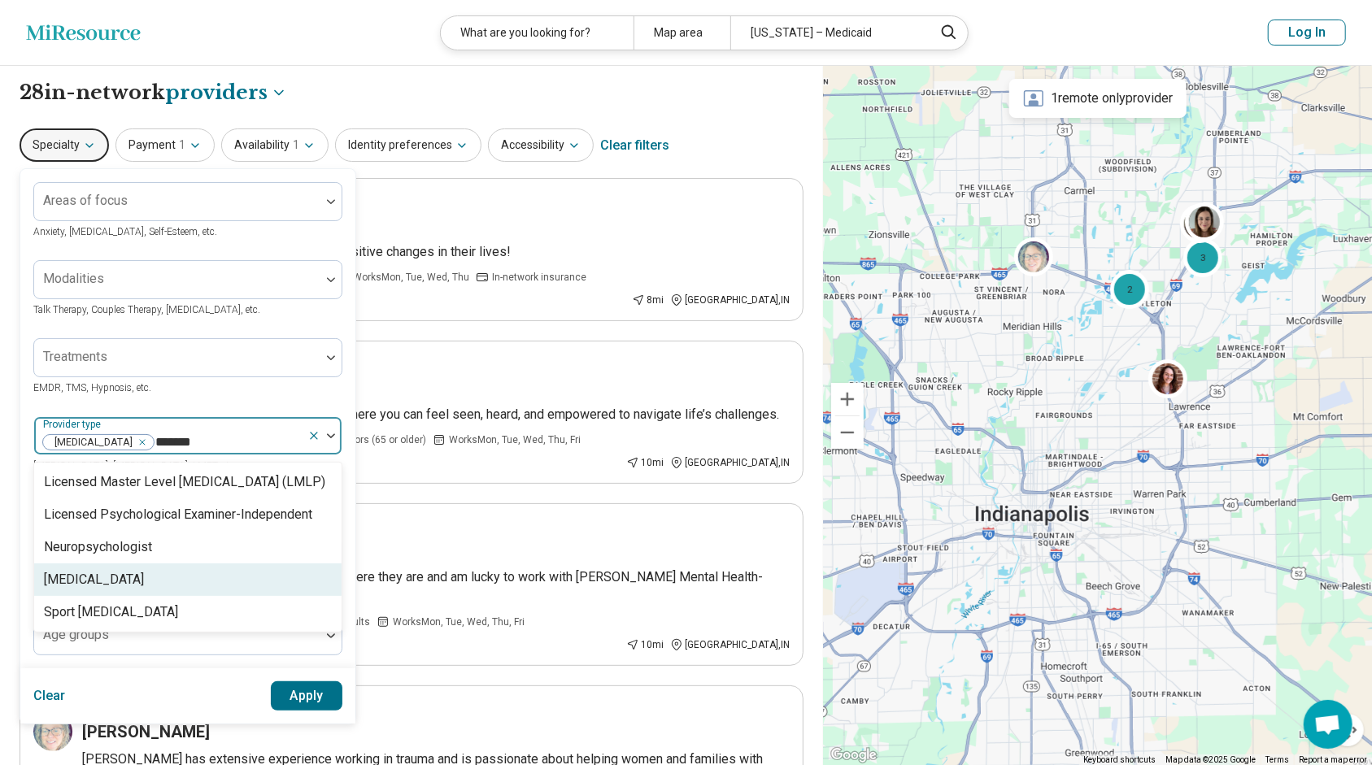
click at [117, 573] on div "[MEDICAL_DATA]" at bounding box center [94, 580] width 100 height 20
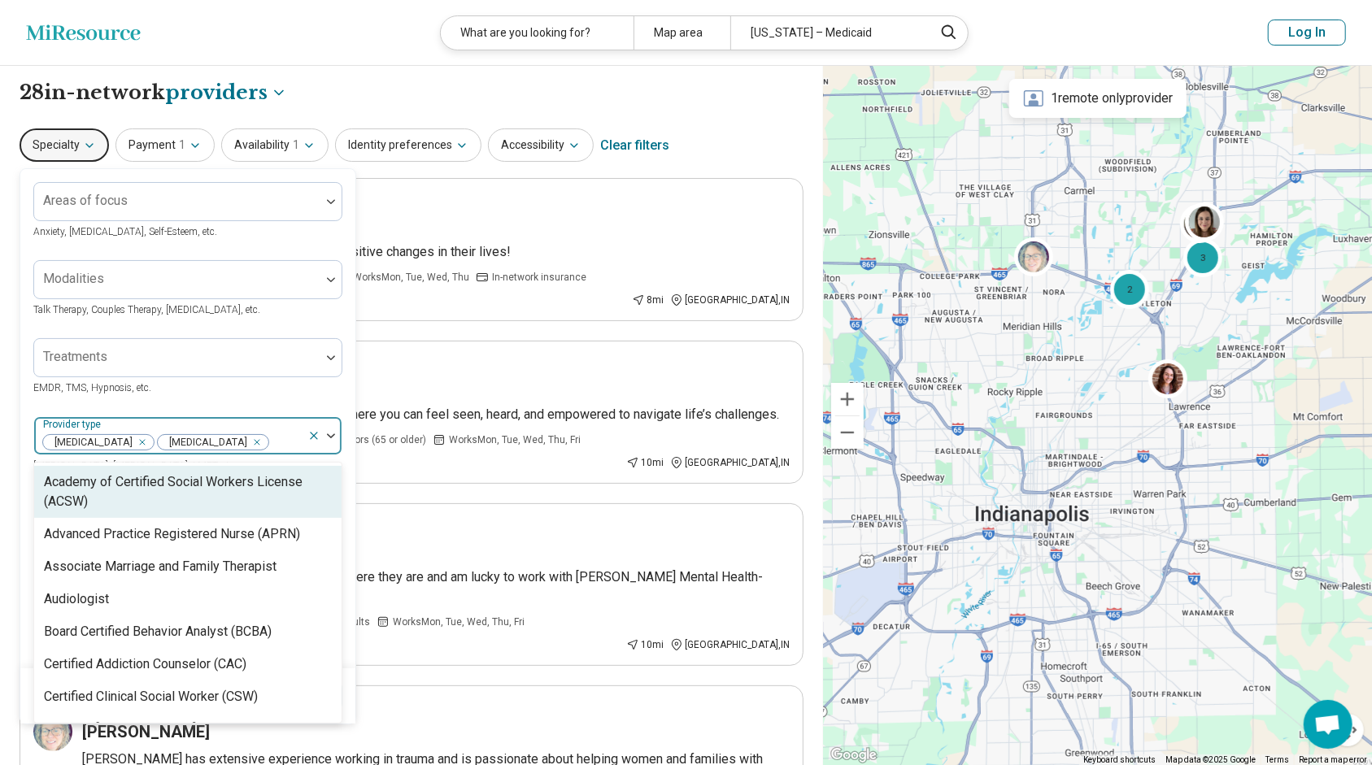
click at [129, 442] on div "Remove [object Object]" at bounding box center [139, 443] width 20 height 20
click at [334, 434] on img at bounding box center [331, 436] width 8 height 5
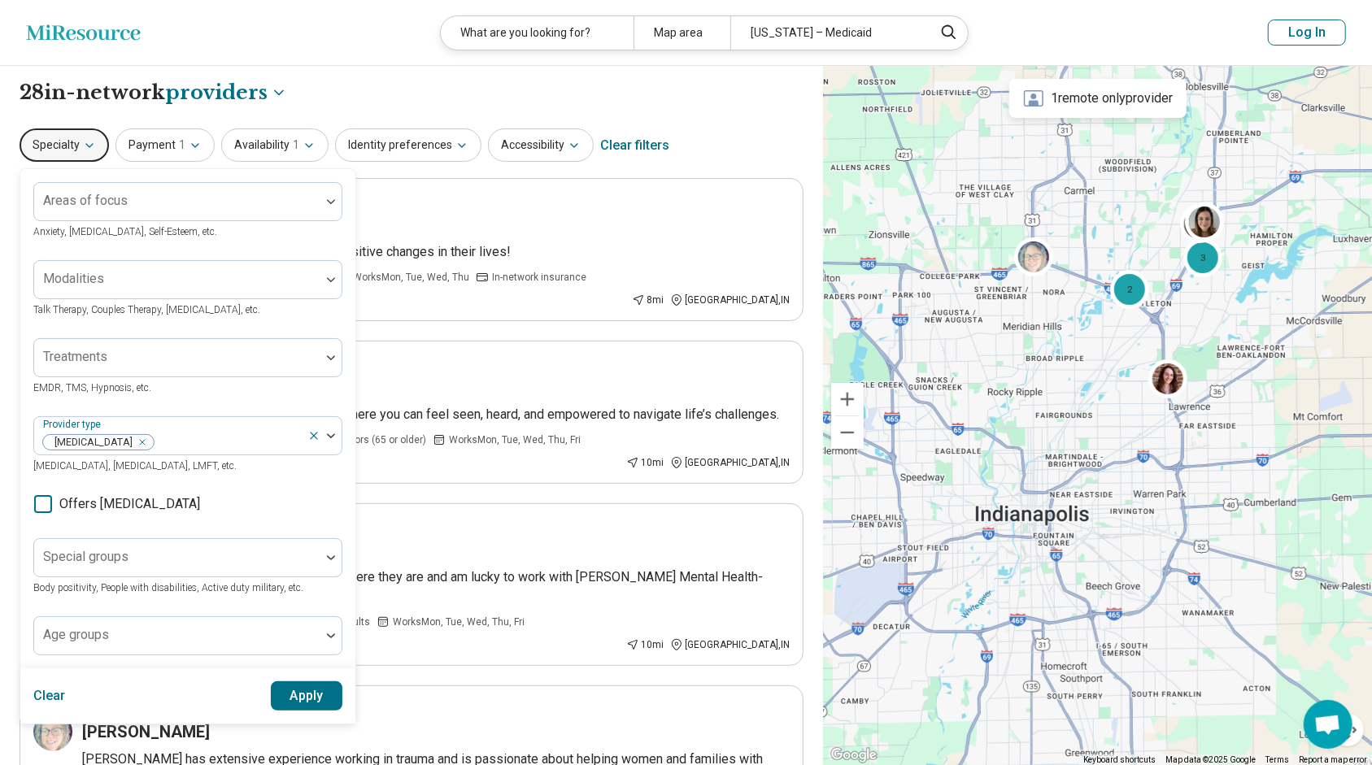
click at [299, 699] on button "Apply" at bounding box center [307, 696] width 72 height 29
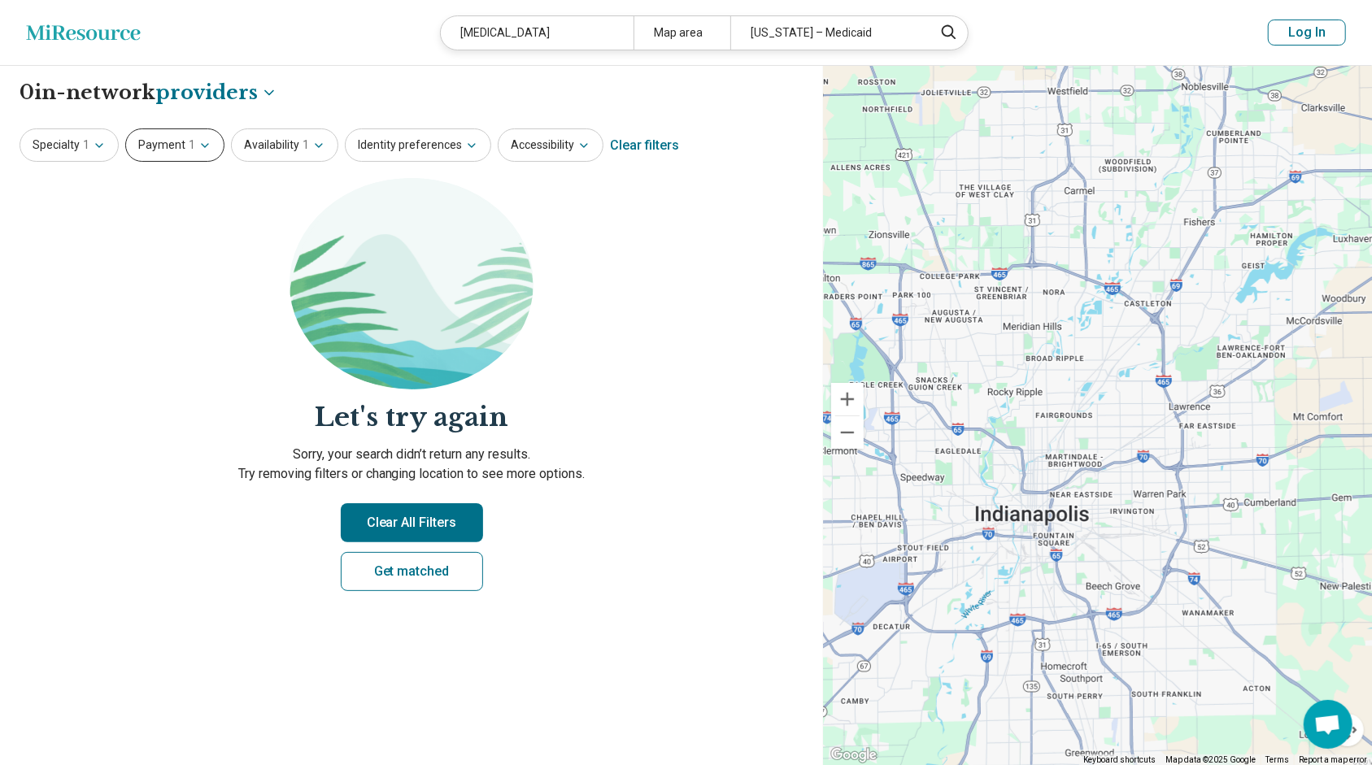
click at [198, 139] on icon "button" at bounding box center [204, 145] width 13 height 13
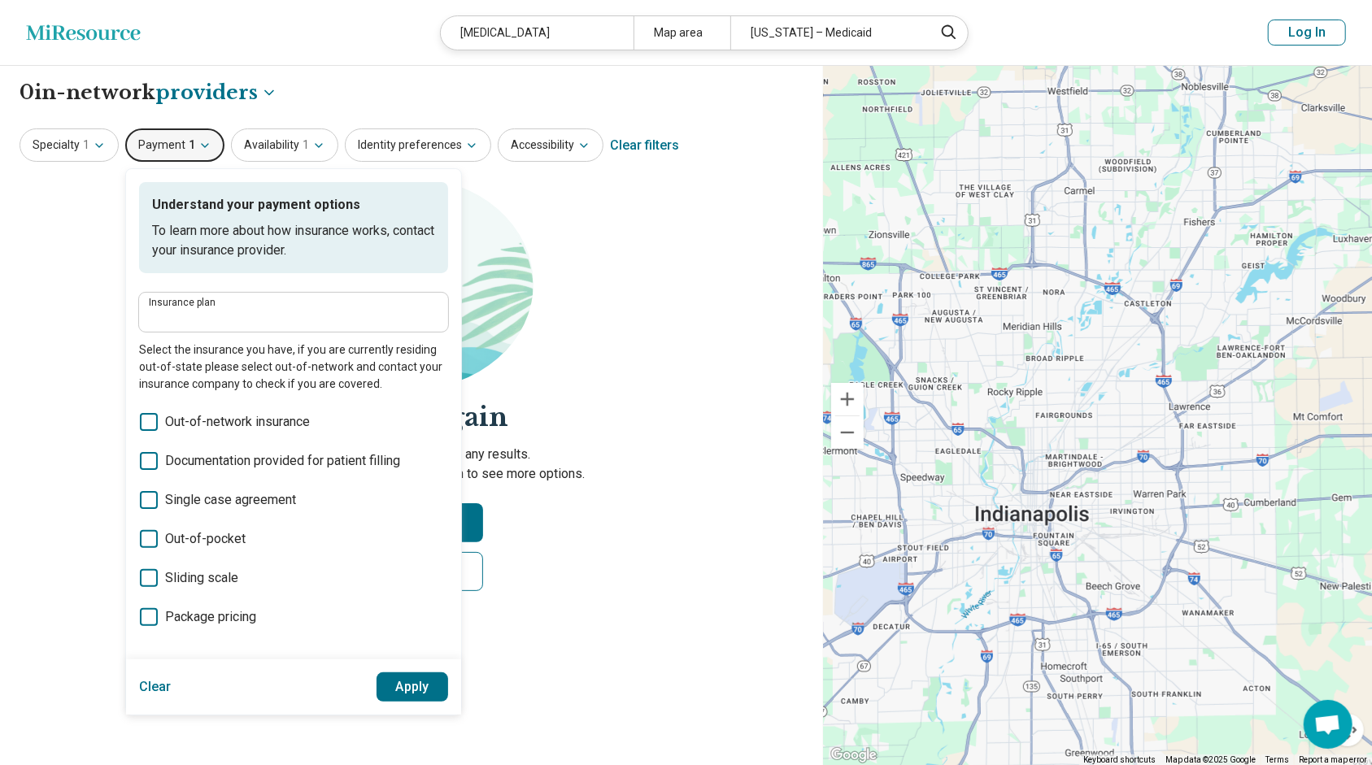
type input "**********"
click at [296, 143] on button "Availability 1" at bounding box center [284, 145] width 107 height 33
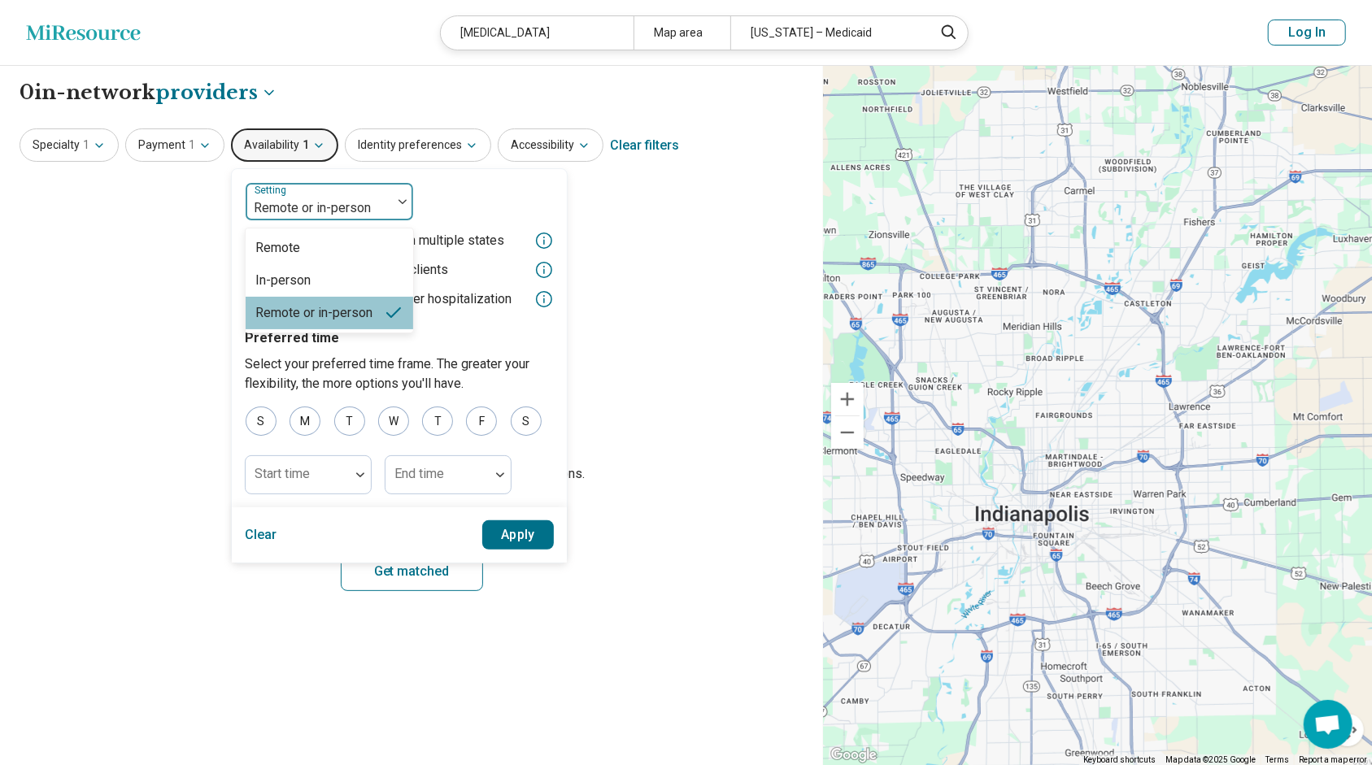
click at [325, 207] on div at bounding box center [318, 208] width 133 height 23
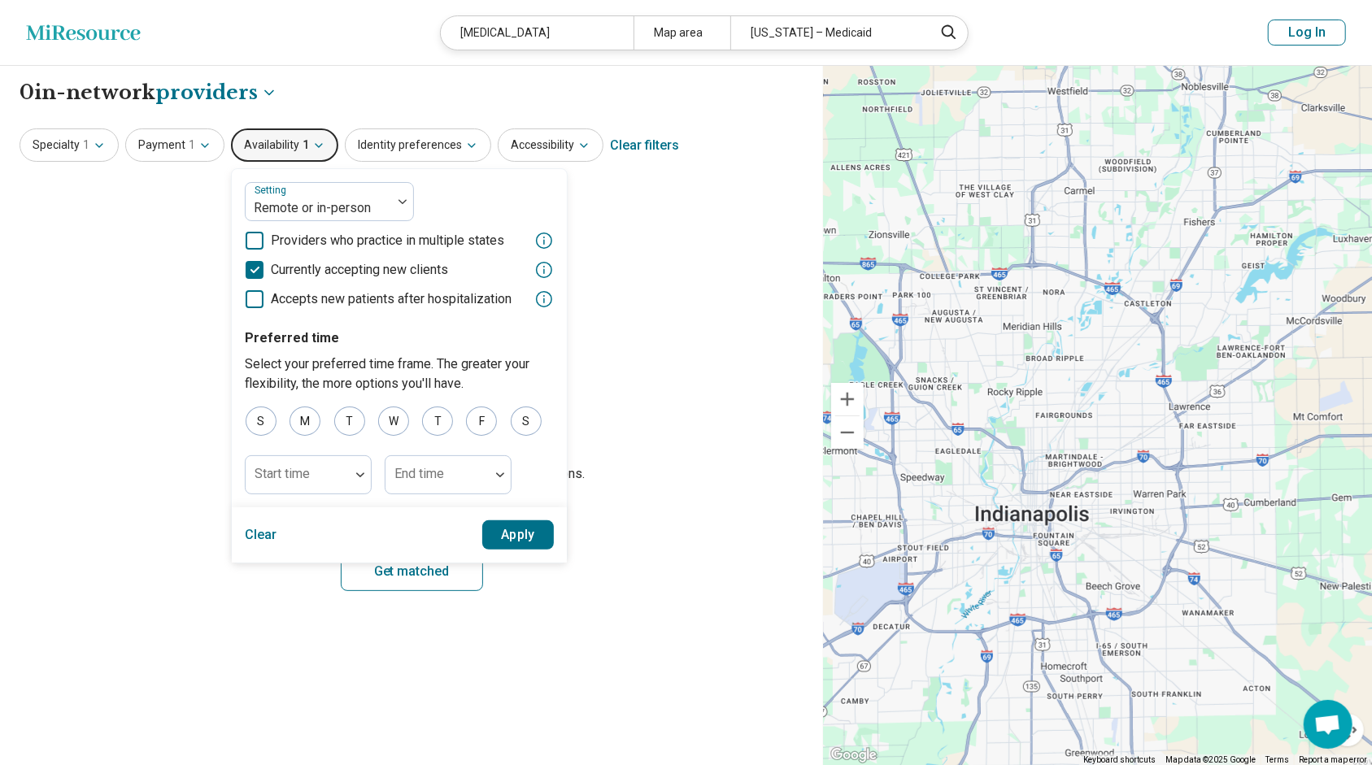
click at [259, 266] on icon at bounding box center [255, 270] width 18 height 18
click at [503, 547] on button "Apply" at bounding box center [518, 535] width 72 height 29
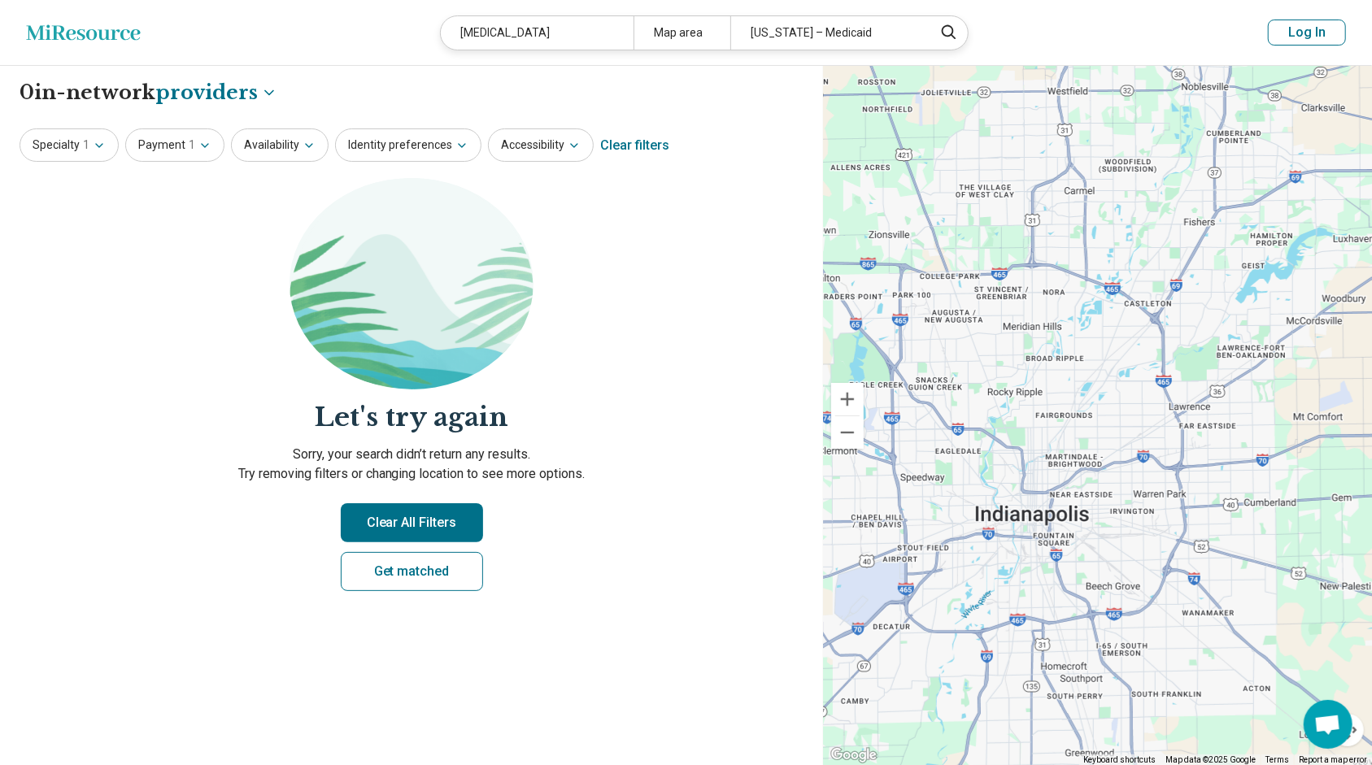
select select "********"
click at [315, 147] on button "Availability" at bounding box center [280, 145] width 98 height 33
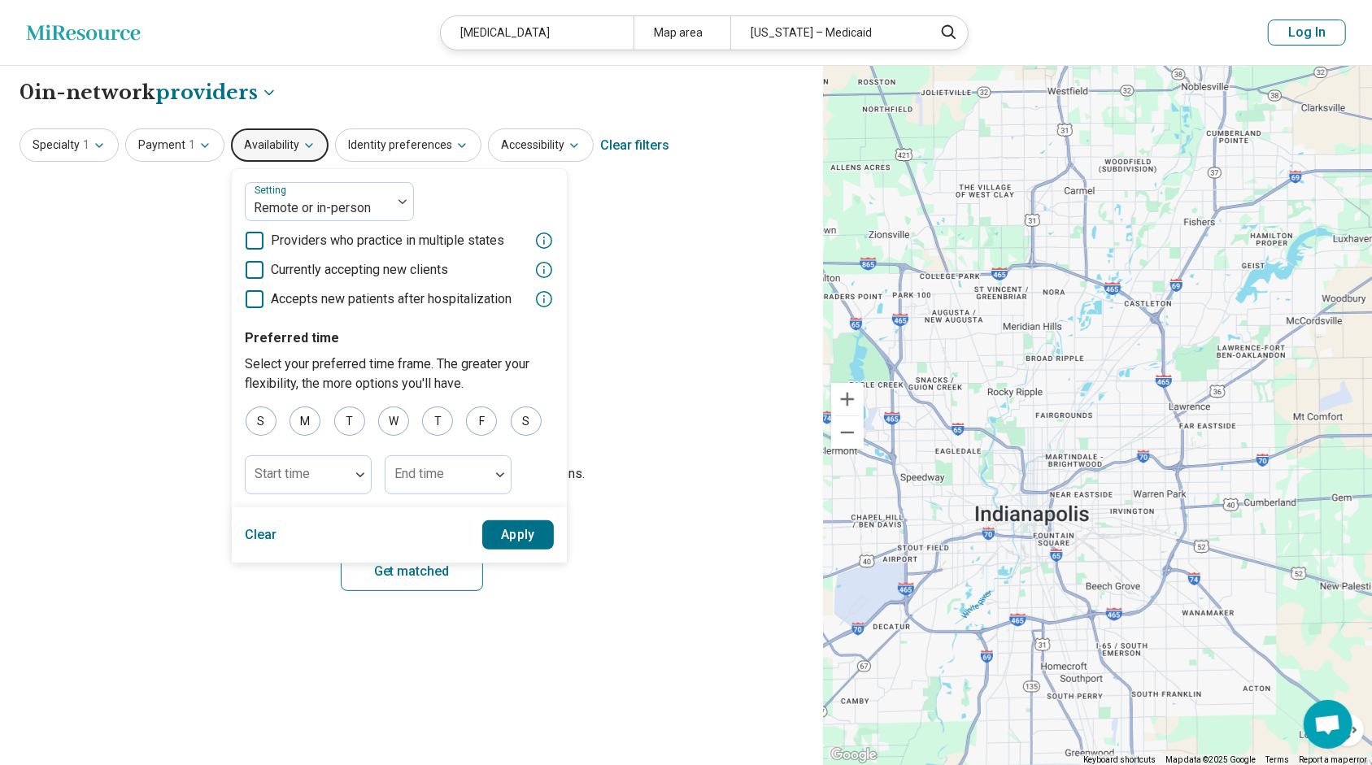
click at [260, 260] on label "Currently accepting new clients" at bounding box center [346, 270] width 203 height 20
click at [516, 524] on button "Apply" at bounding box center [518, 535] width 72 height 29
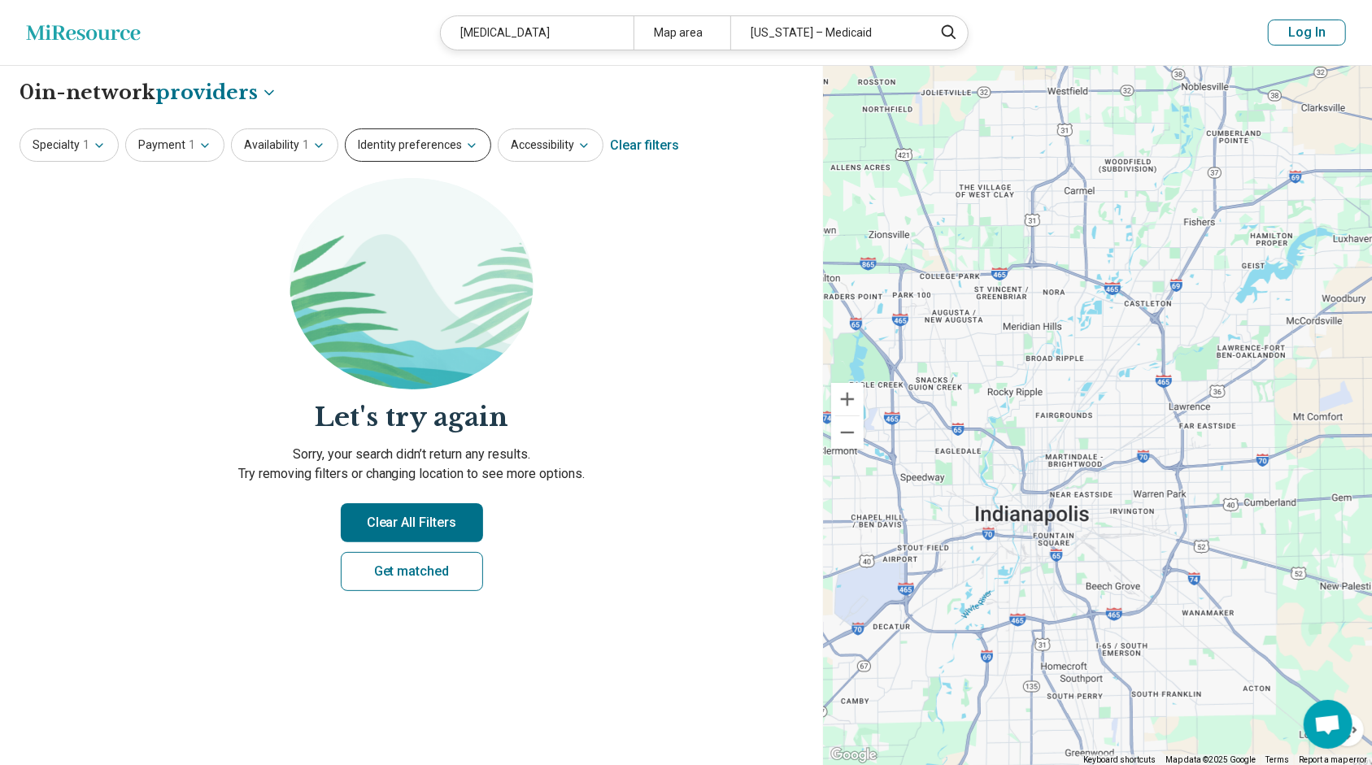
click at [461, 155] on button "Identity preferences" at bounding box center [418, 145] width 146 height 33
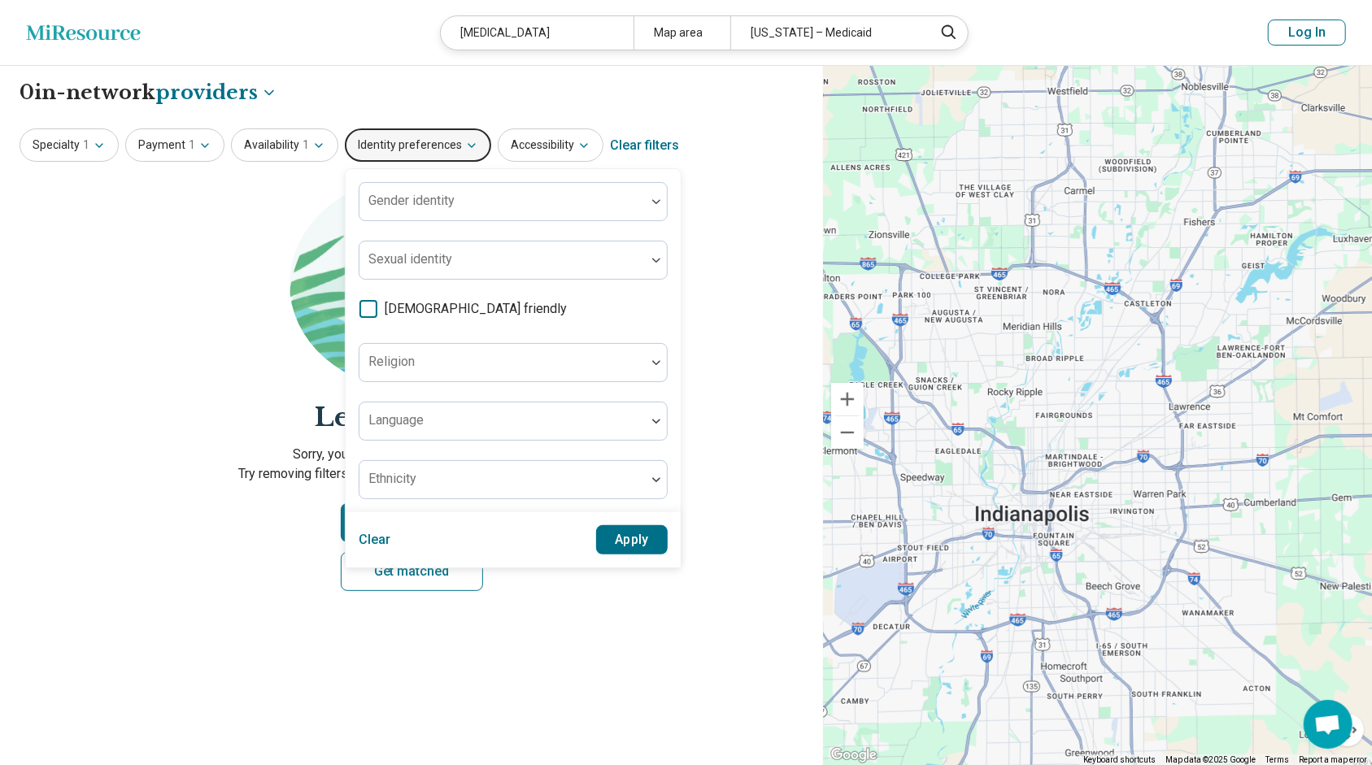
click at [461, 155] on button "Identity preferences" at bounding box center [418, 145] width 146 height 33
